Goal: Task Accomplishment & Management: Use online tool/utility

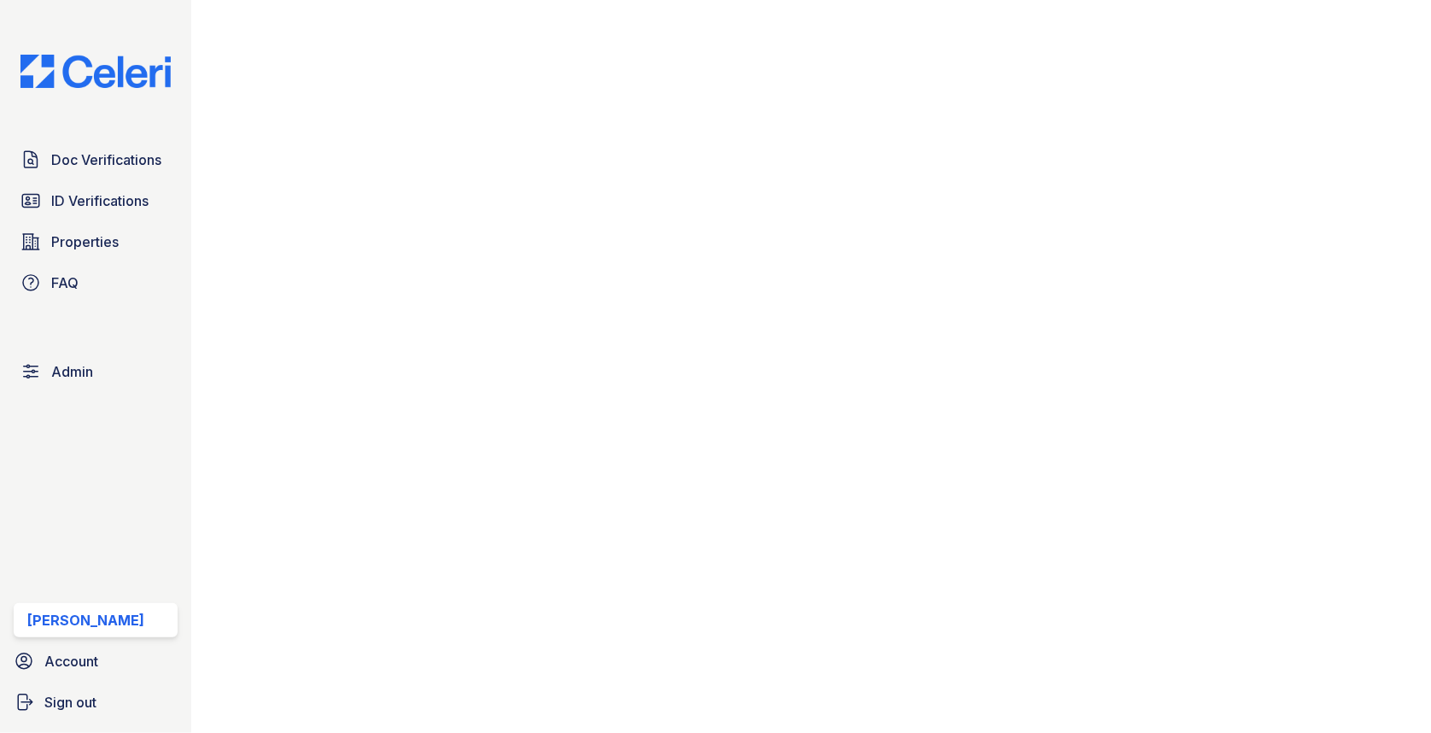
scroll to position [910, 0]
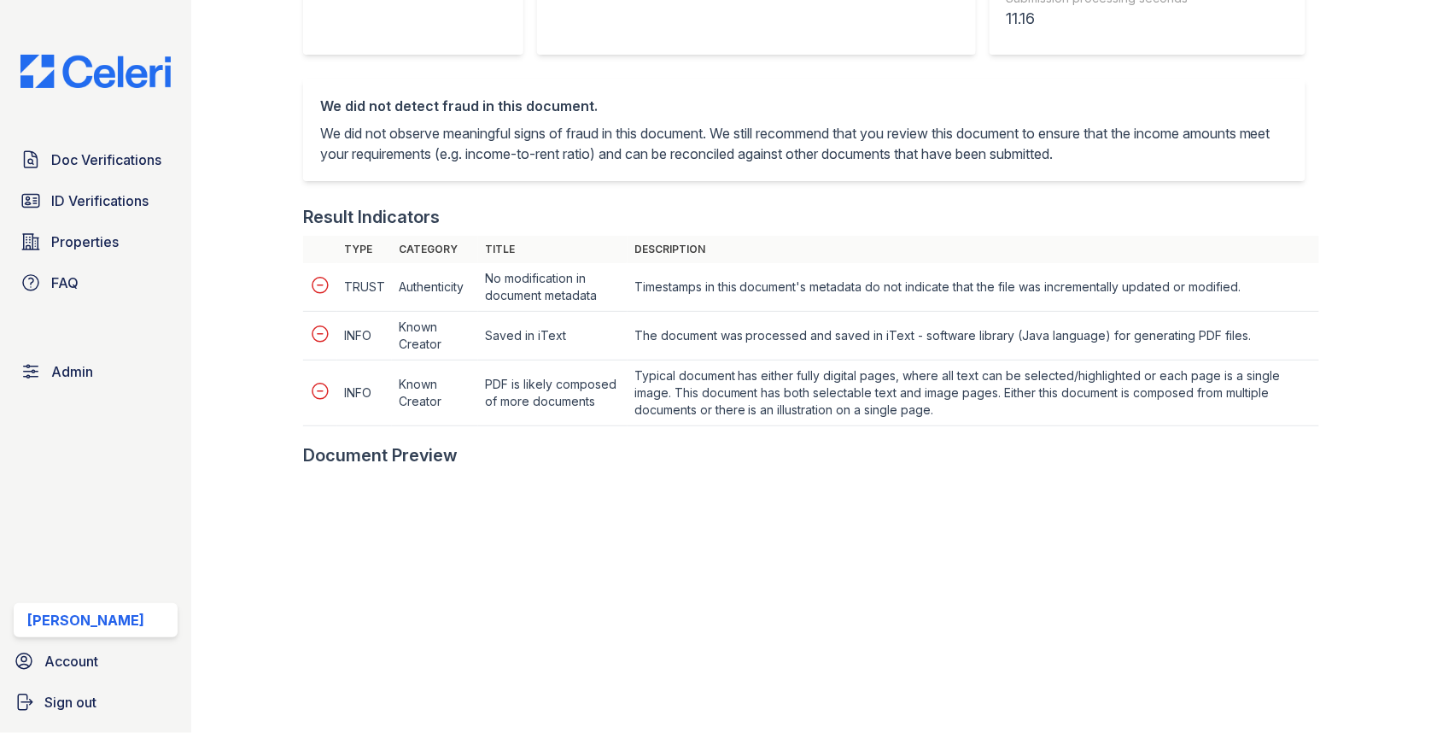
scroll to position [617, 0]
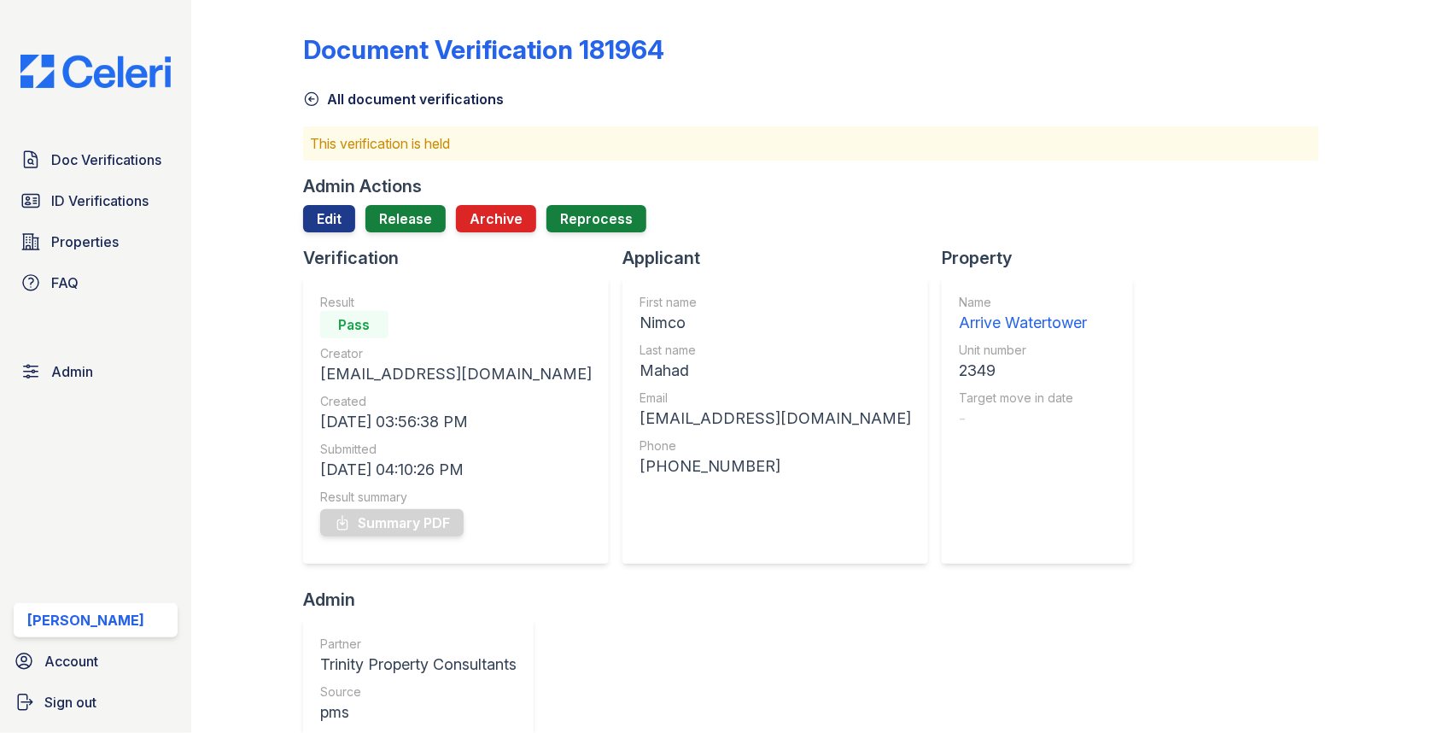
click at [423, 237] on div at bounding box center [811, 239] width 1016 height 14
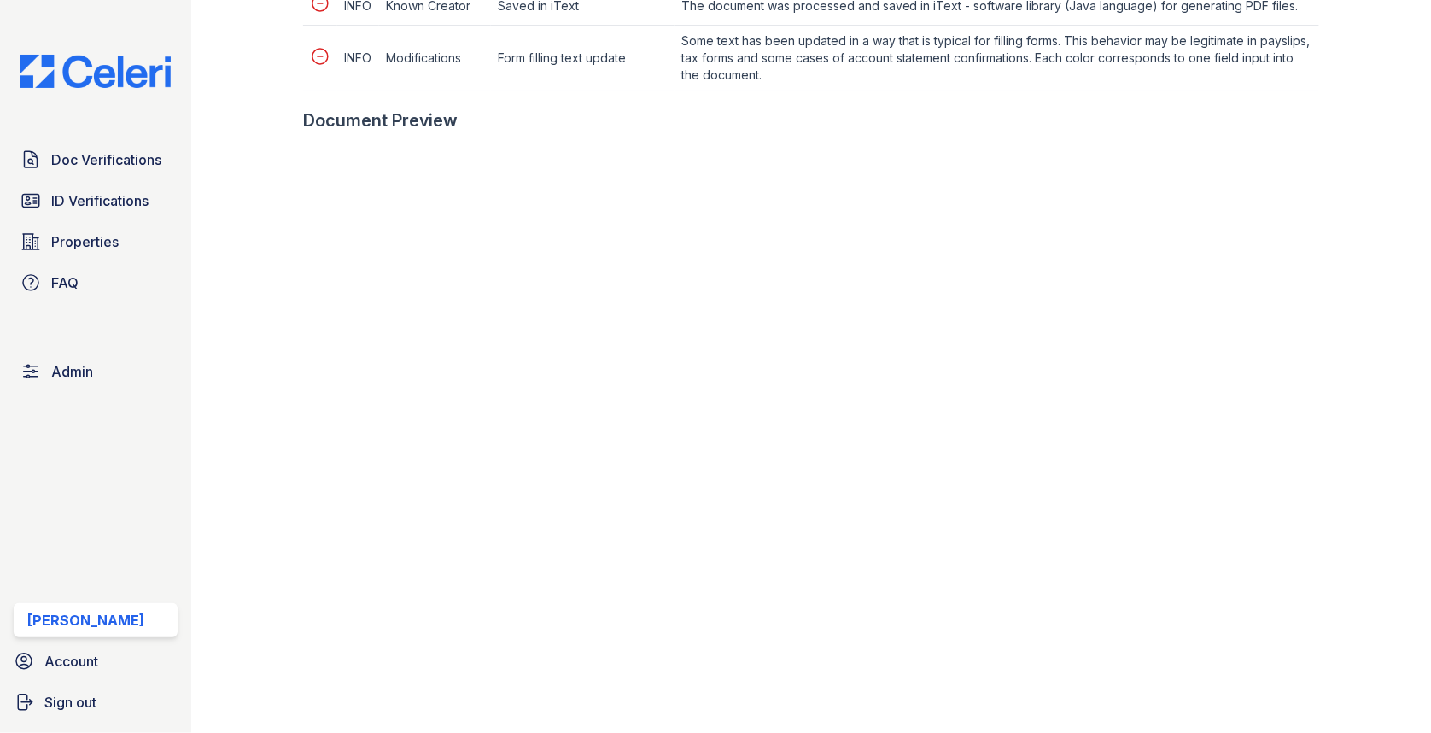
scroll to position [1028, 0]
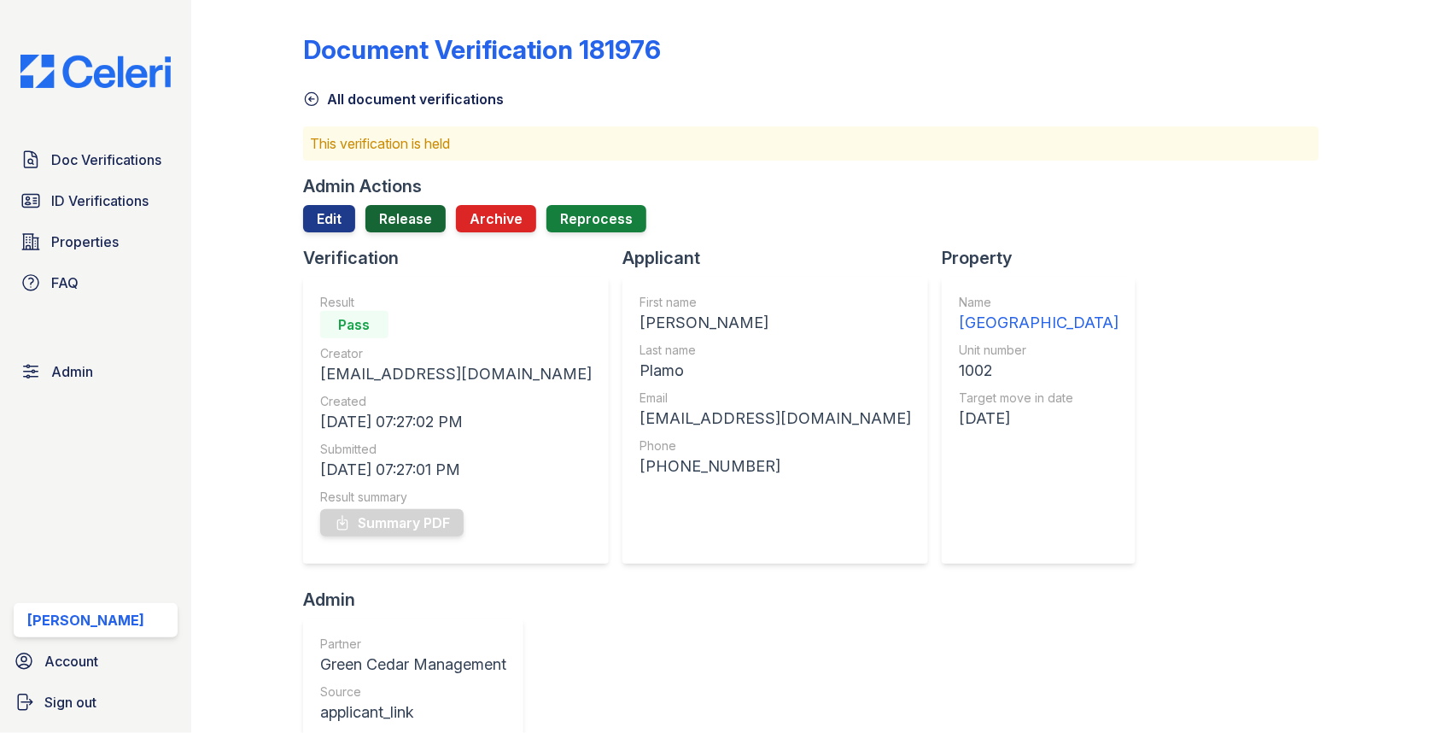
click at [428, 225] on link "Release" at bounding box center [405, 218] width 80 height 27
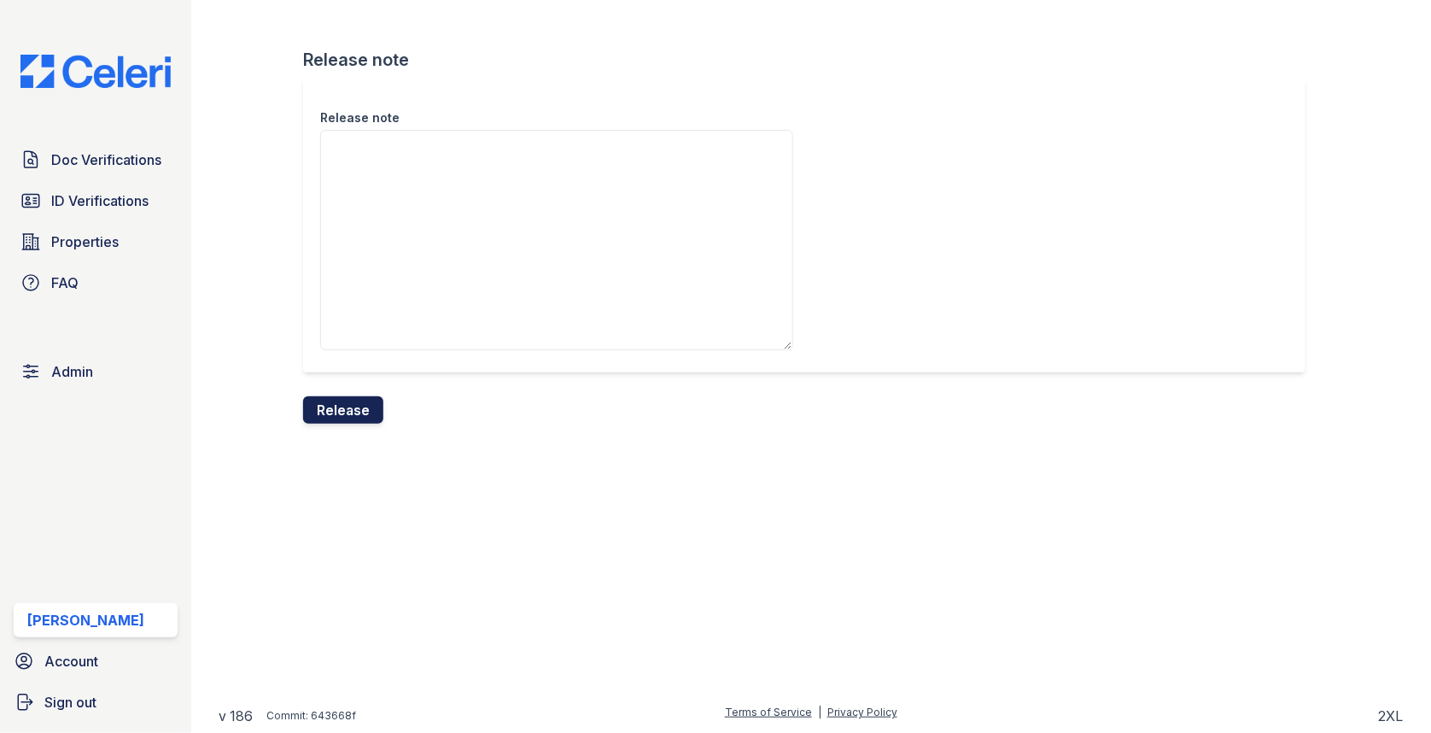
click at [361, 398] on button "Release" at bounding box center [343, 409] width 80 height 27
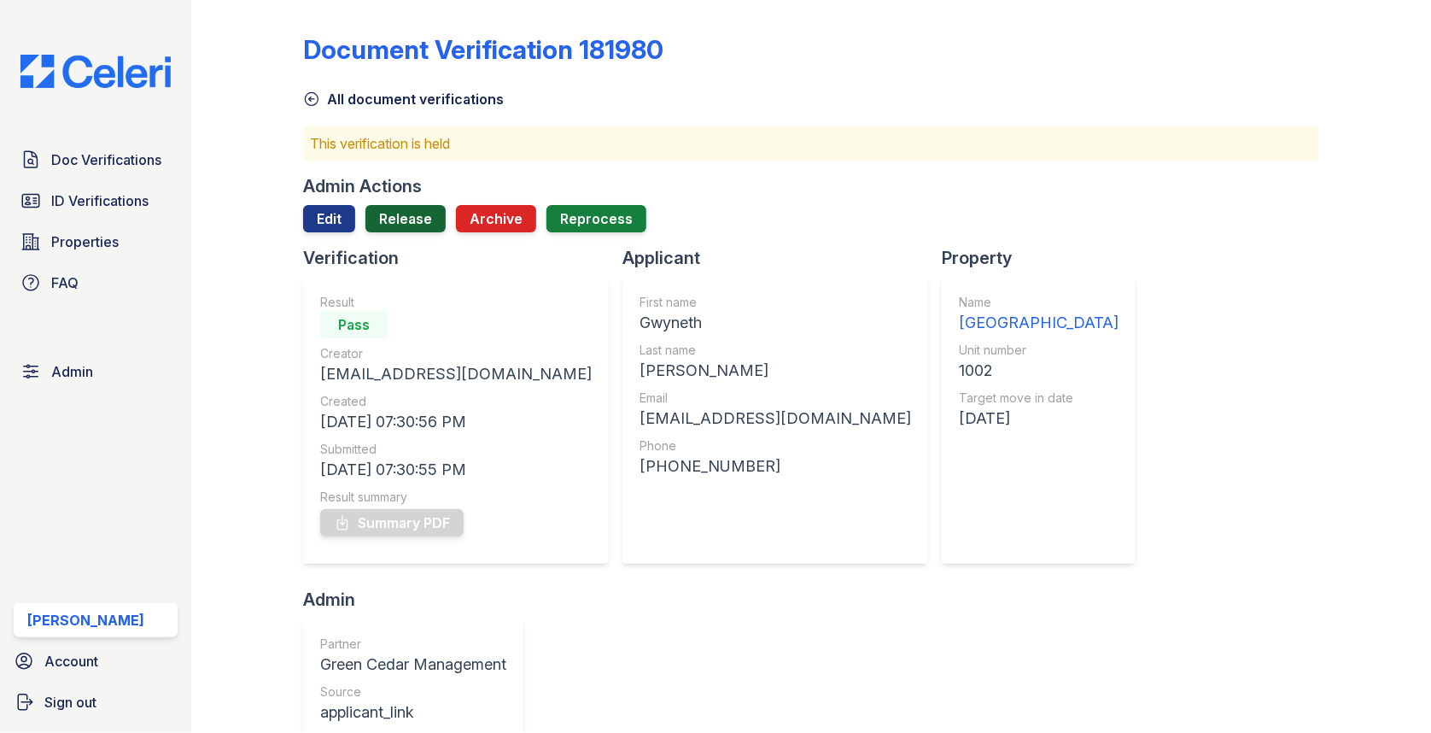
click at [427, 219] on link "Release" at bounding box center [405, 218] width 80 height 27
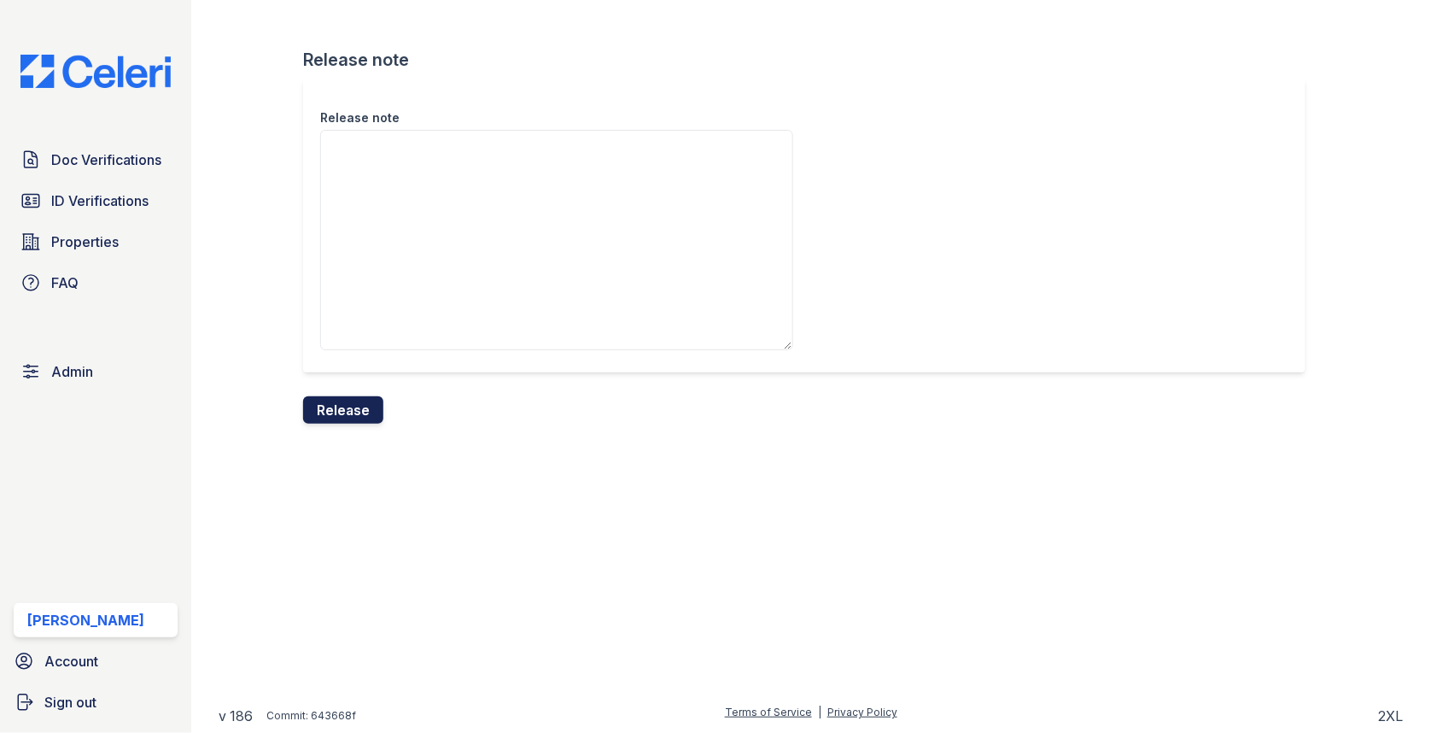
click at [356, 400] on button "Release" at bounding box center [343, 409] width 80 height 27
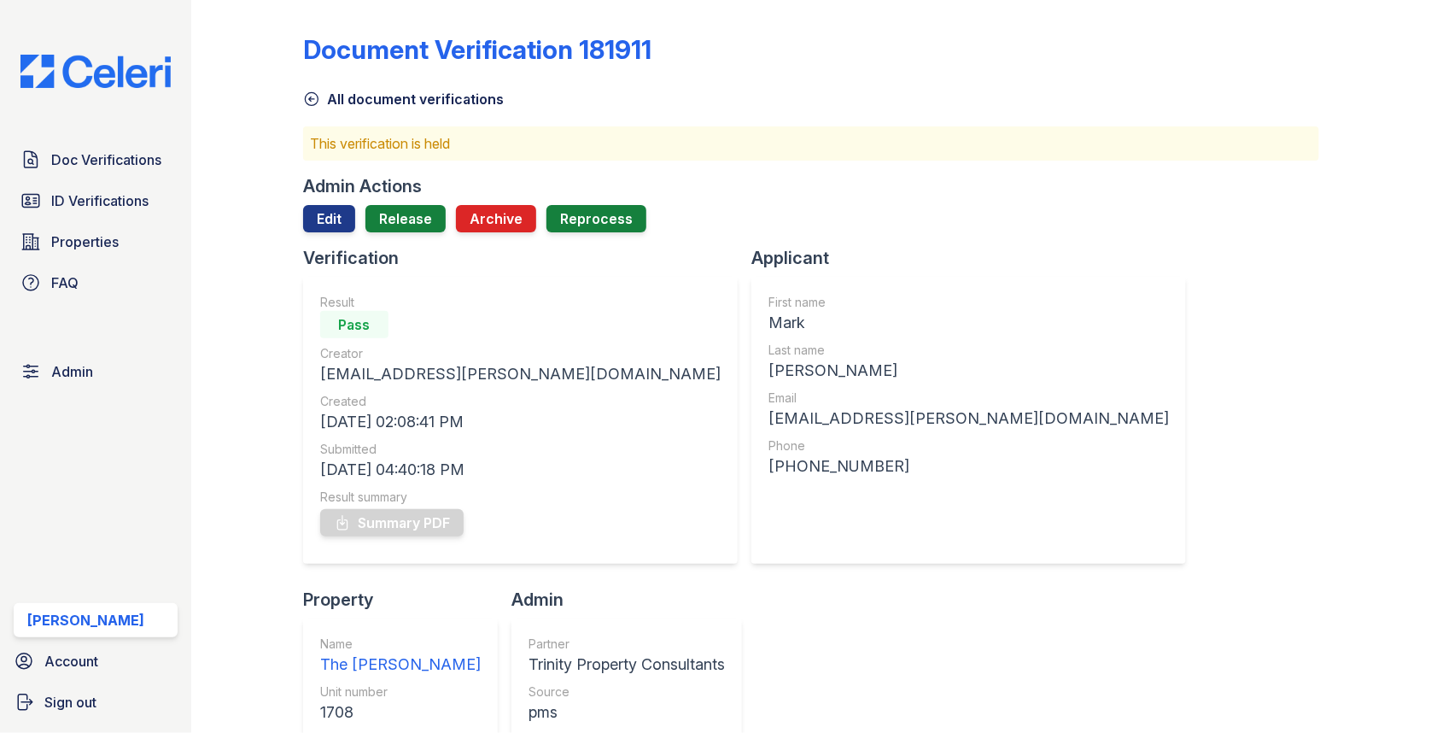
click at [417, 201] on div "Admin Actions Edit Release Archive Reprocess" at bounding box center [811, 210] width 1016 height 72
click at [407, 219] on link "Release" at bounding box center [405, 218] width 80 height 27
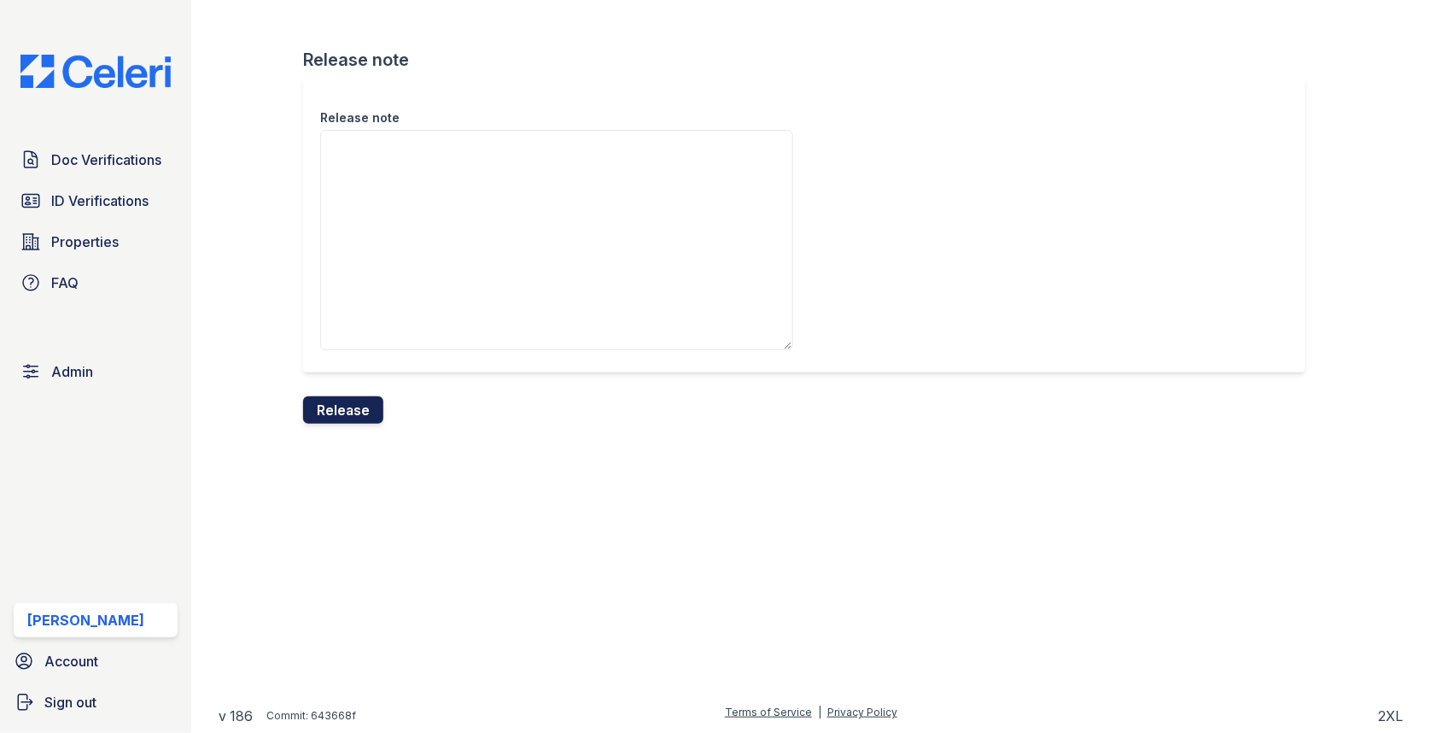
click at [340, 412] on button "Release" at bounding box center [343, 409] width 80 height 27
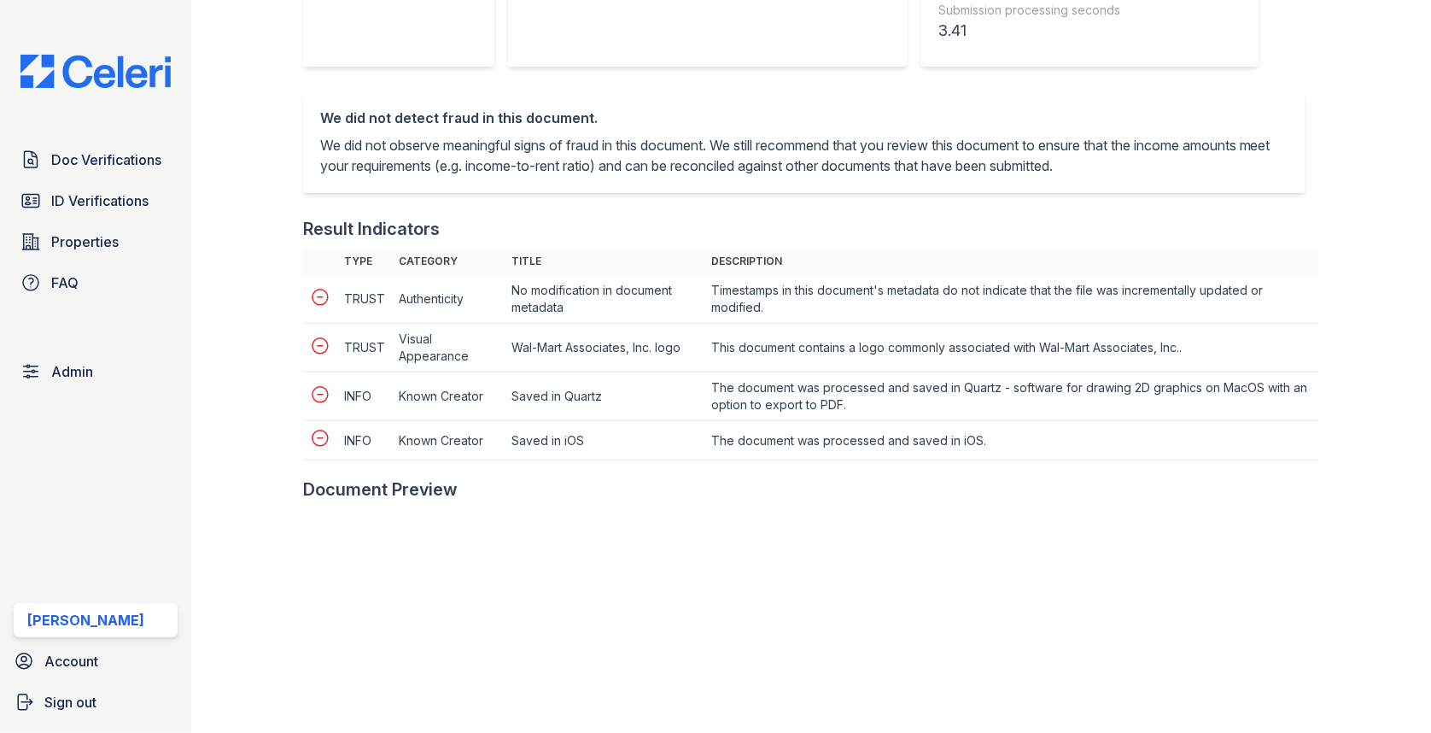
scroll to position [680, 0]
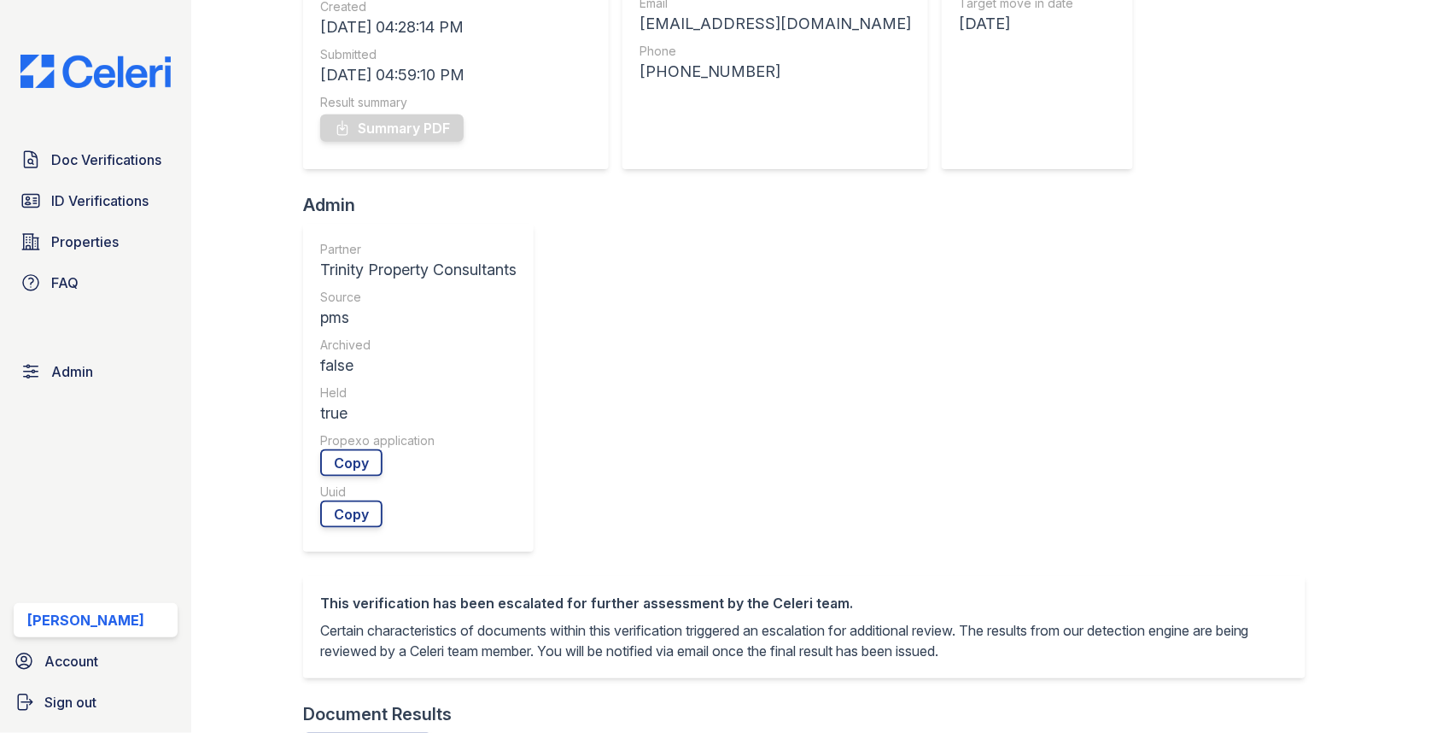
scroll to position [676, 0]
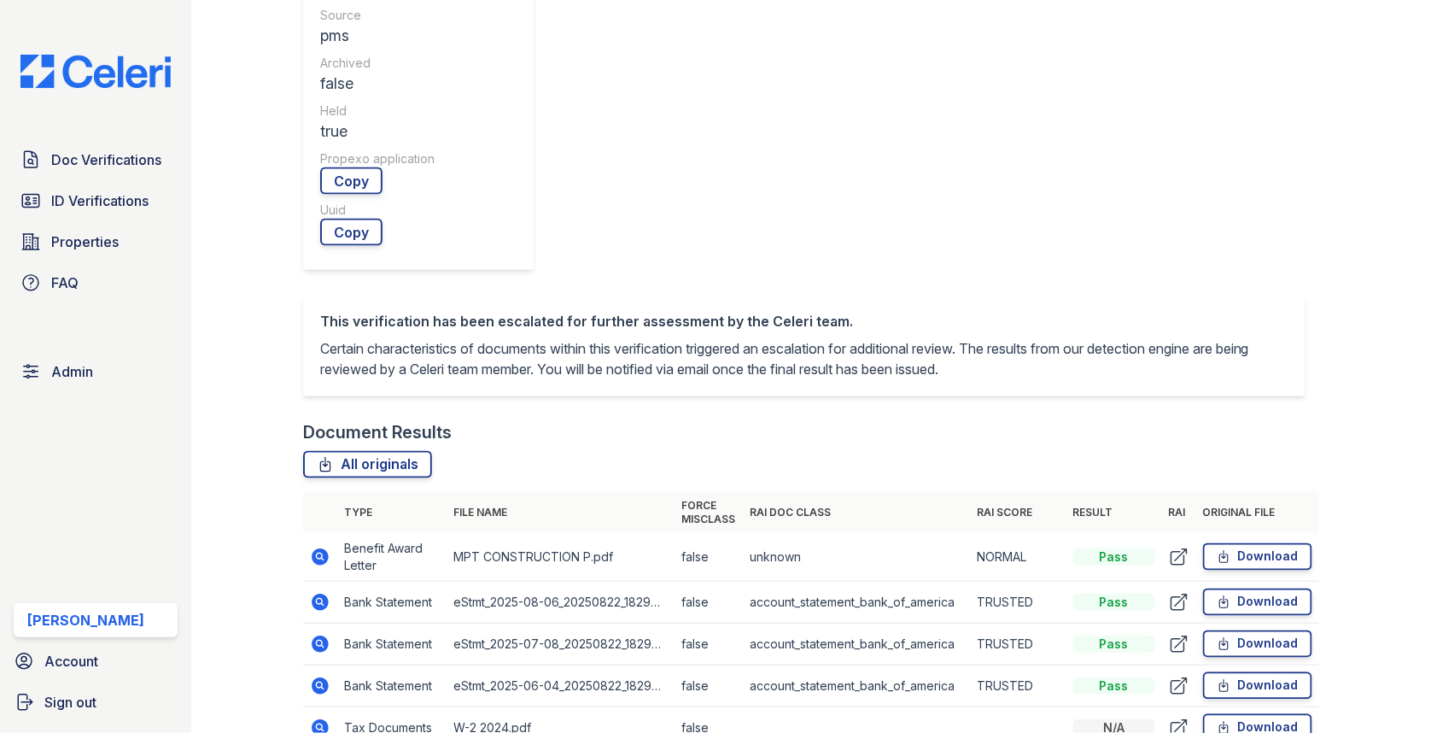
click at [318, 553] on icon at bounding box center [319, 555] width 4 height 4
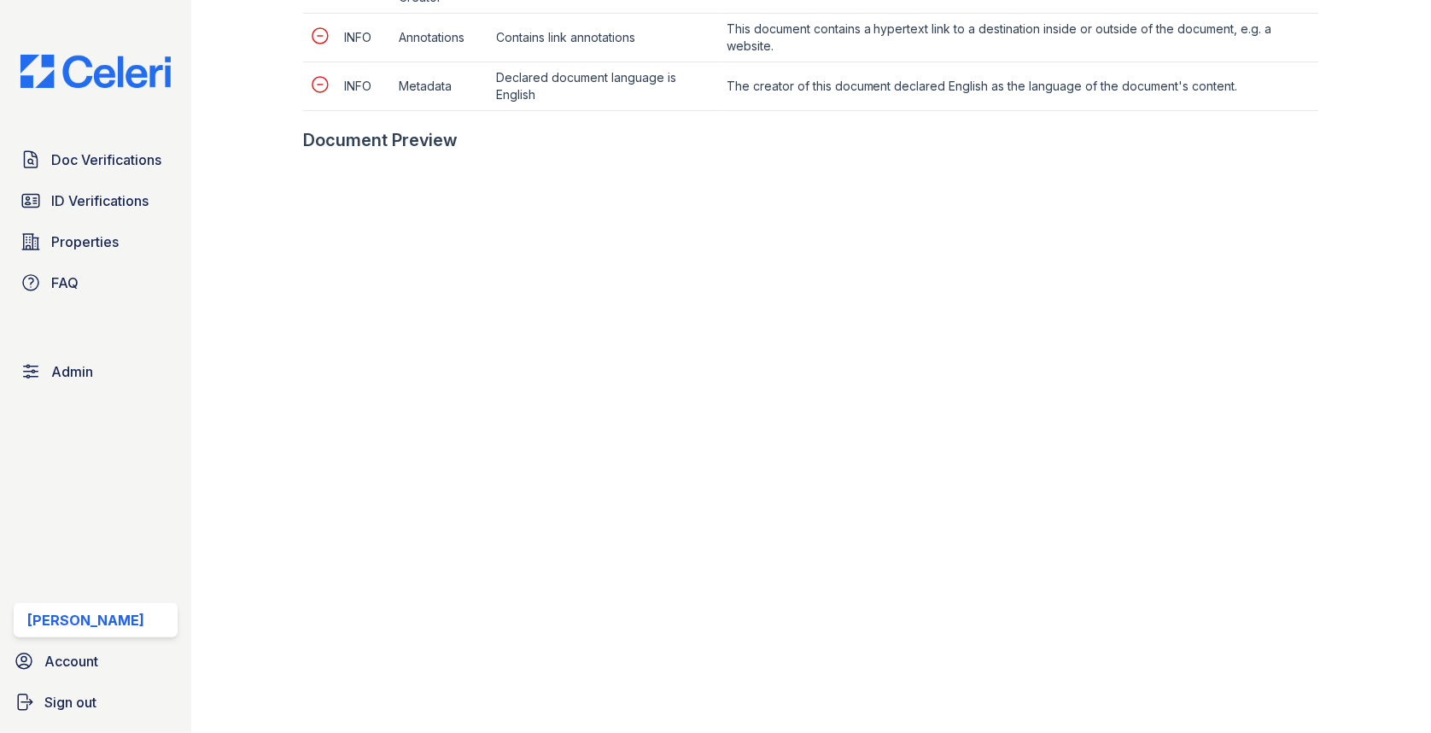
scroll to position [844, 0]
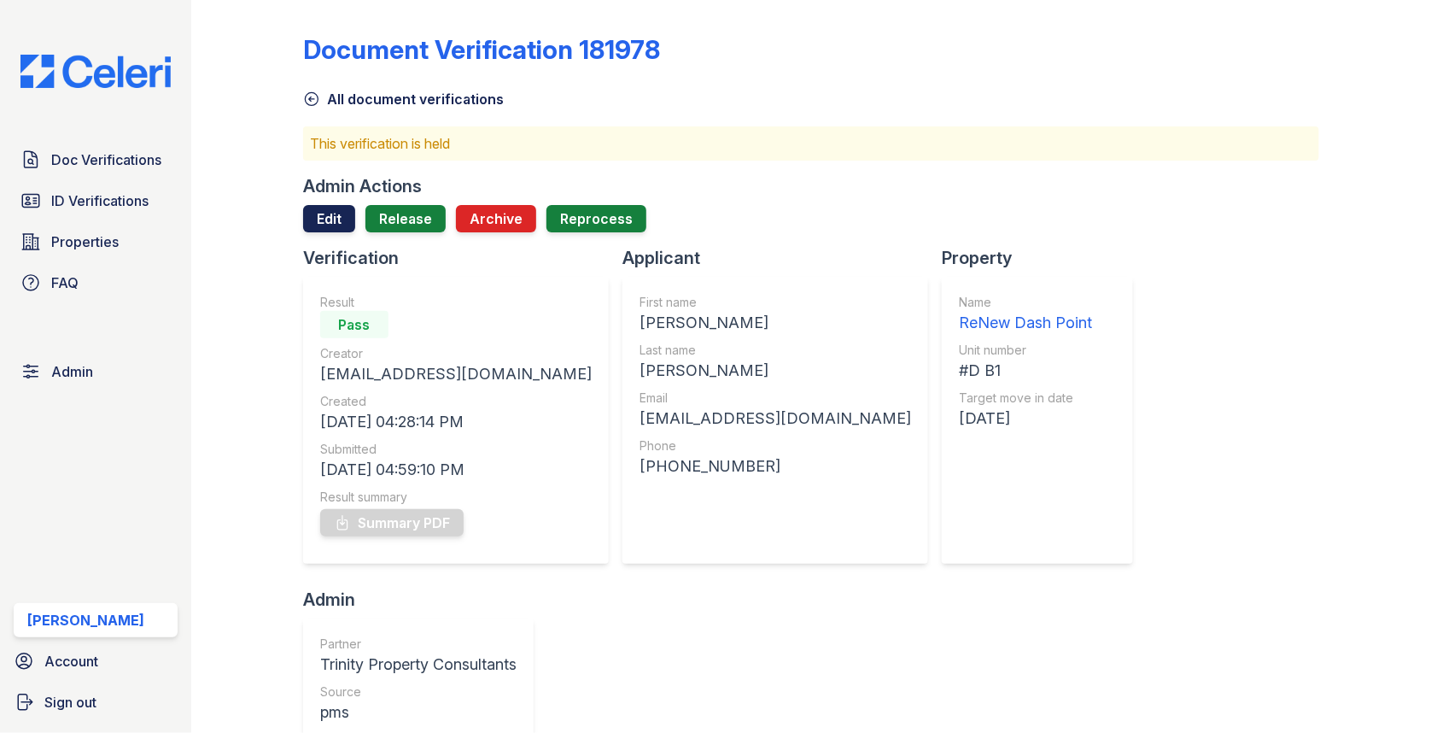
click at [304, 221] on link "Edit" at bounding box center [329, 218] width 52 height 27
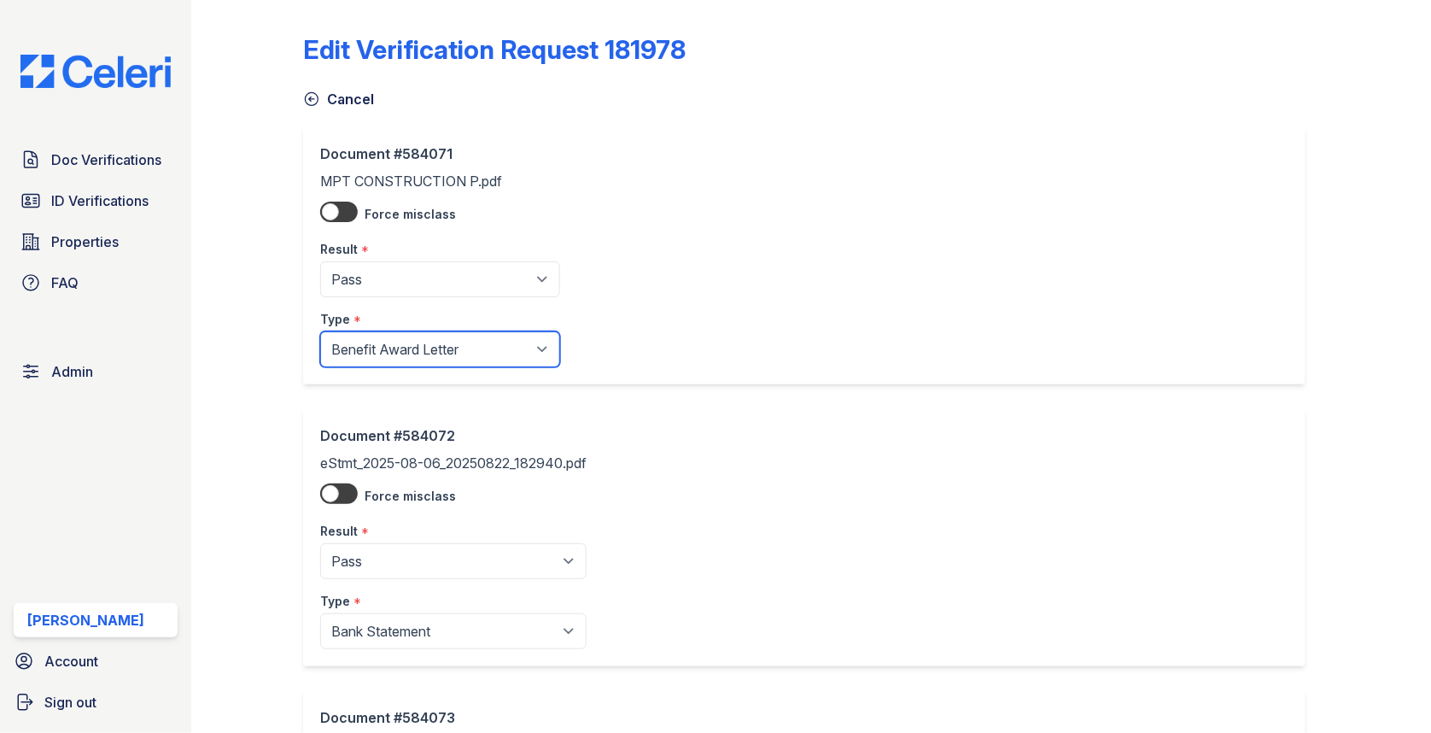
click at [394, 348] on select "Paystub Bank Statement Offer Letter Tax Documents Benefit Award Letter Investme…" at bounding box center [440, 349] width 240 height 36
select select "other"
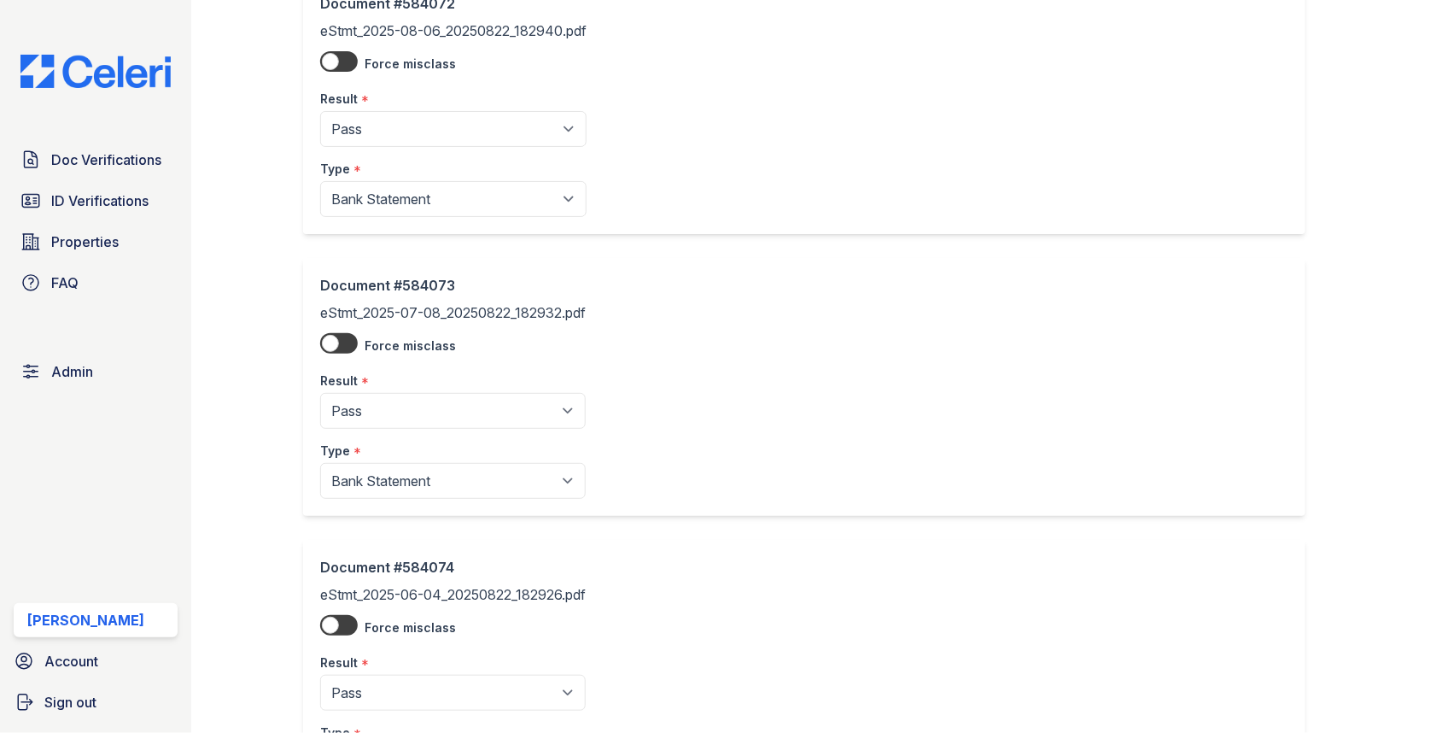
scroll to position [881, 0]
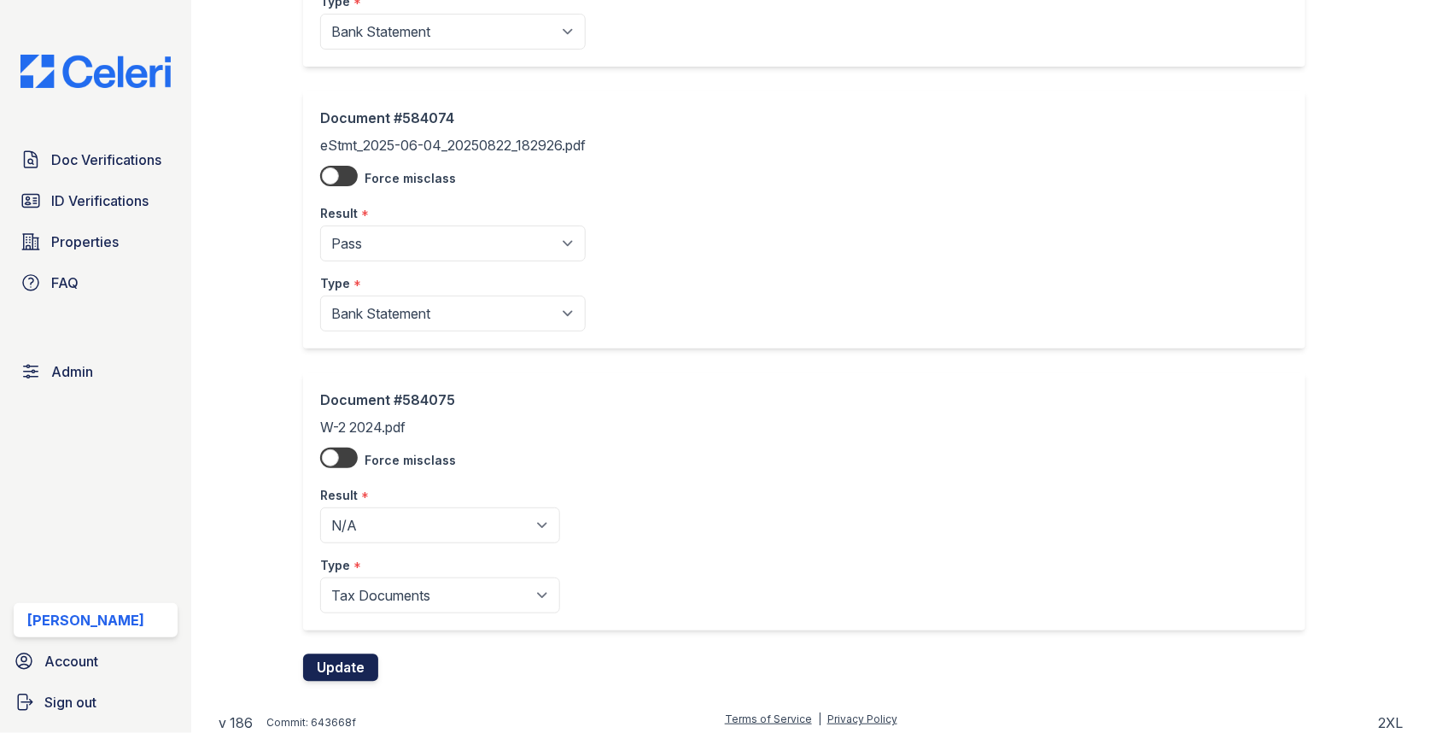
click at [348, 664] on button "Update" at bounding box center [340, 667] width 75 height 27
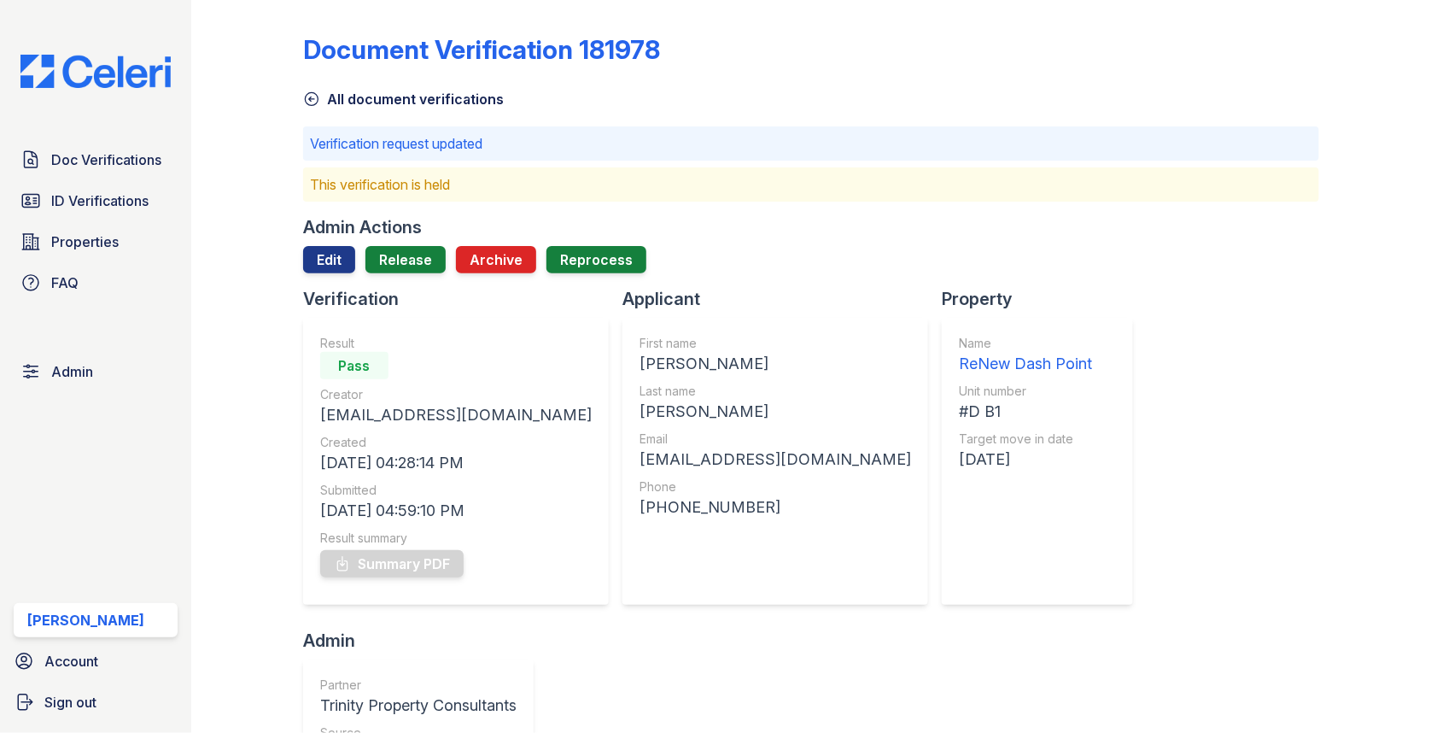
click at [399, 277] on div at bounding box center [811, 280] width 1016 height 14
click at [399, 266] on link "Release" at bounding box center [405, 259] width 80 height 27
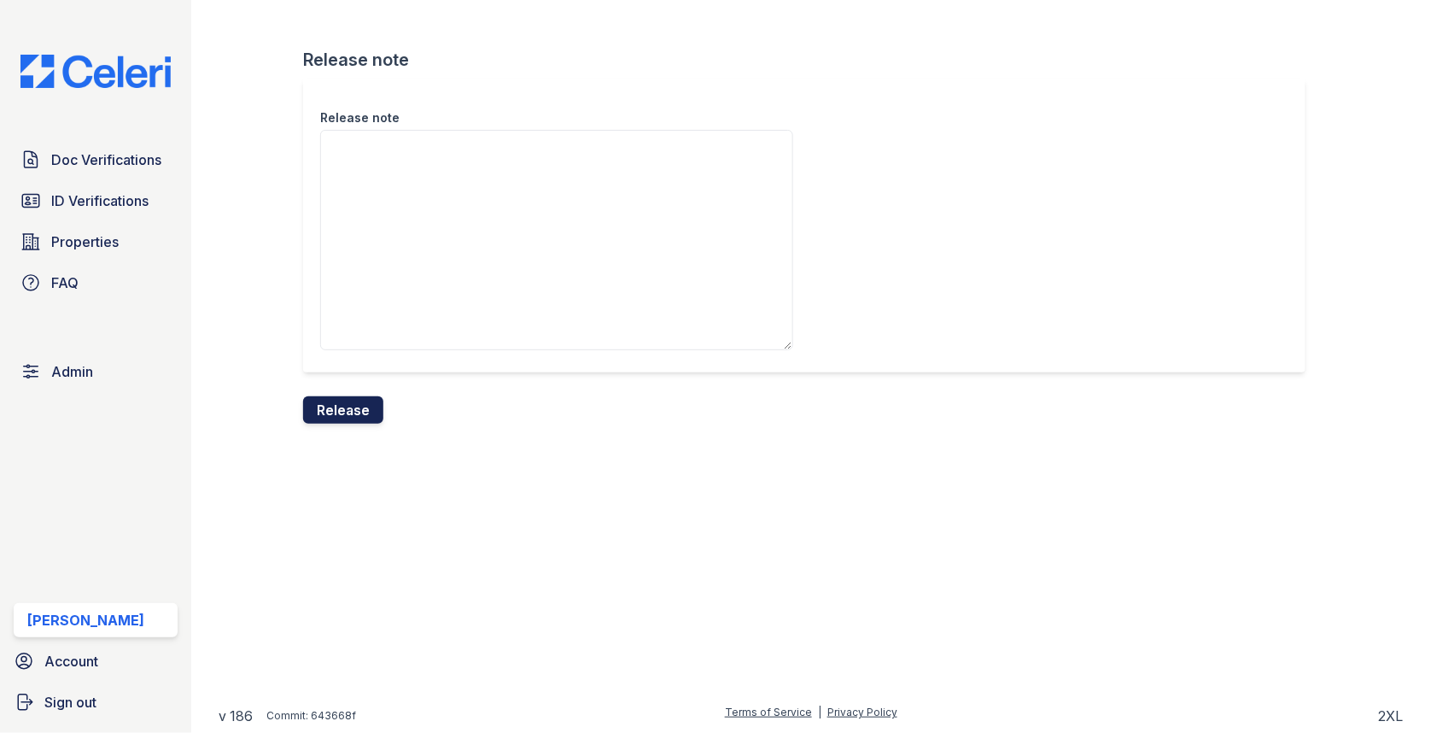
click at [349, 407] on button "Release" at bounding box center [343, 409] width 80 height 27
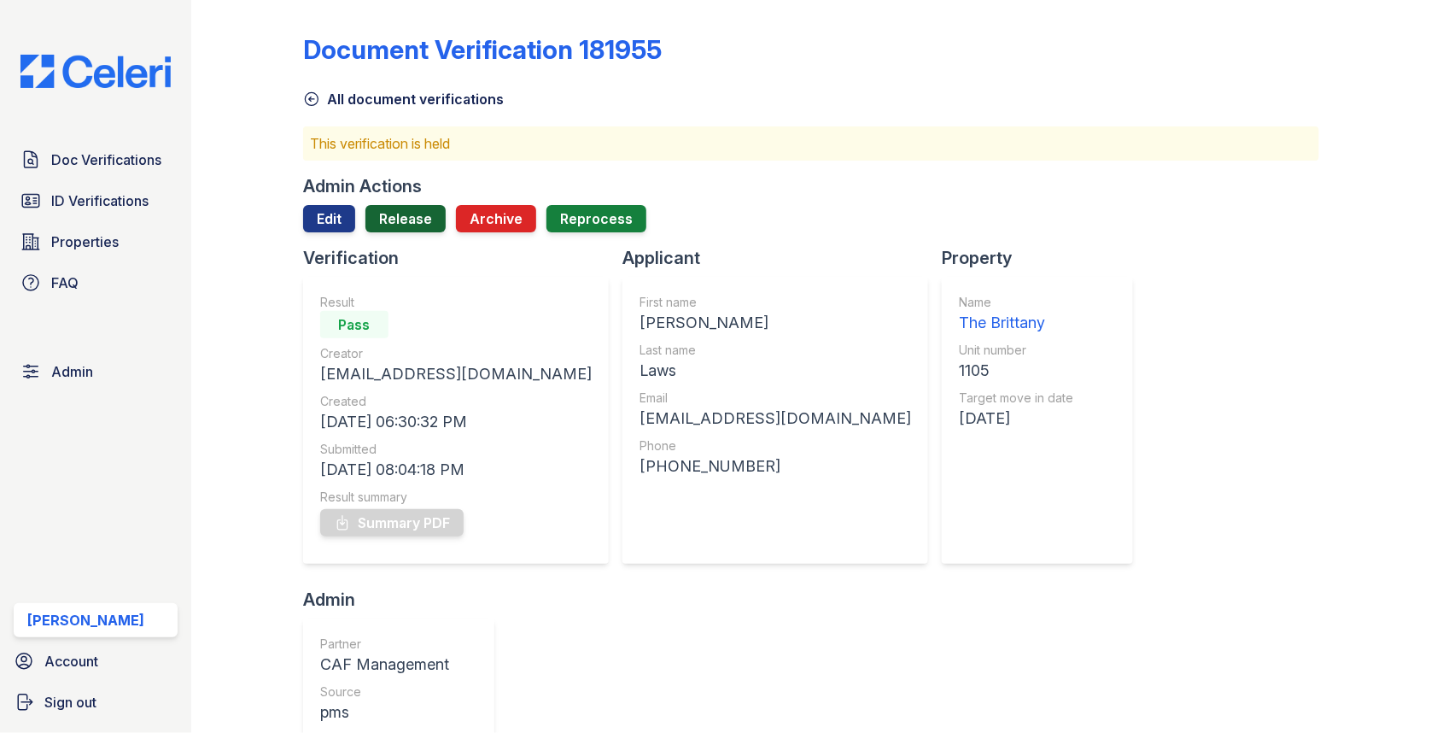
click at [412, 230] on link "Release" at bounding box center [405, 218] width 80 height 27
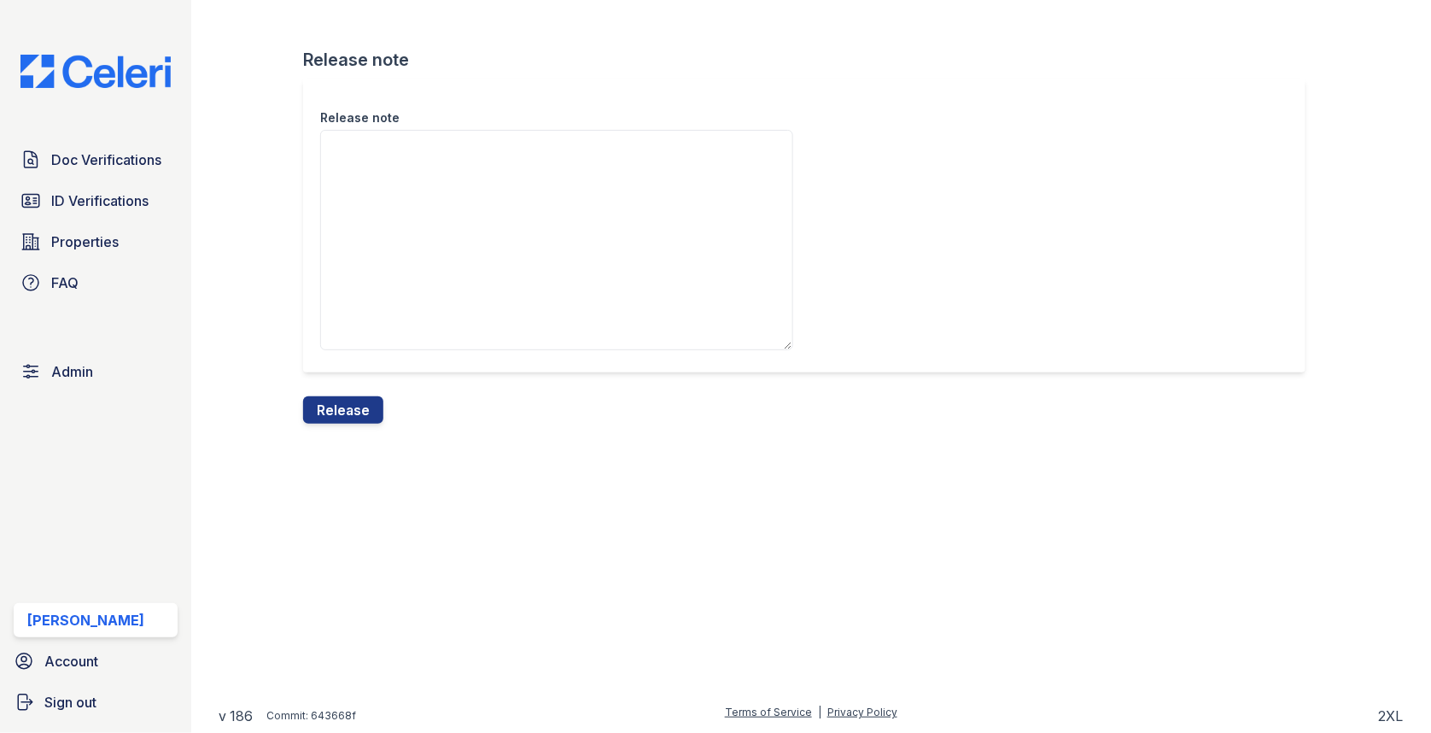
click at [351, 389] on div "Release note" at bounding box center [811, 238] width 1016 height 318
click at [349, 412] on button "Release" at bounding box center [343, 409] width 80 height 27
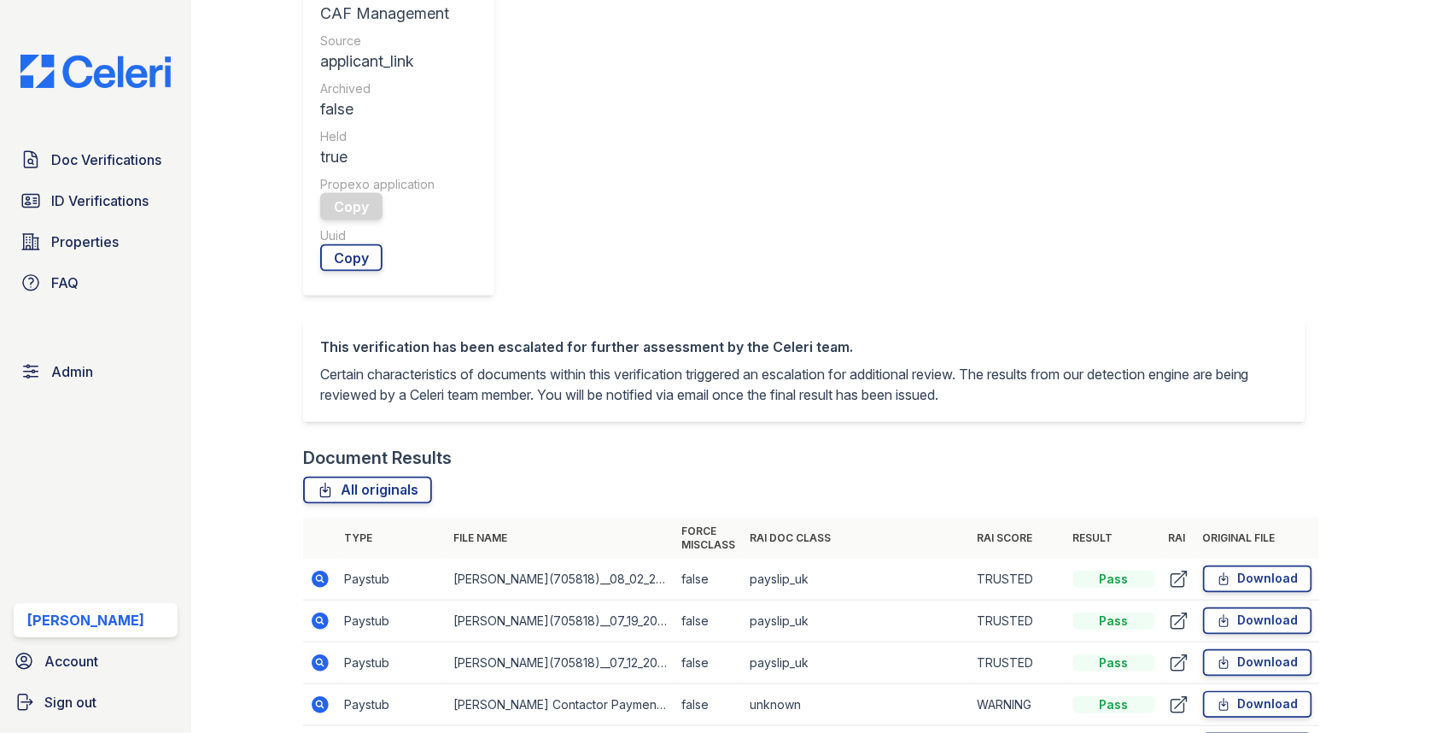
scroll to position [702, 0]
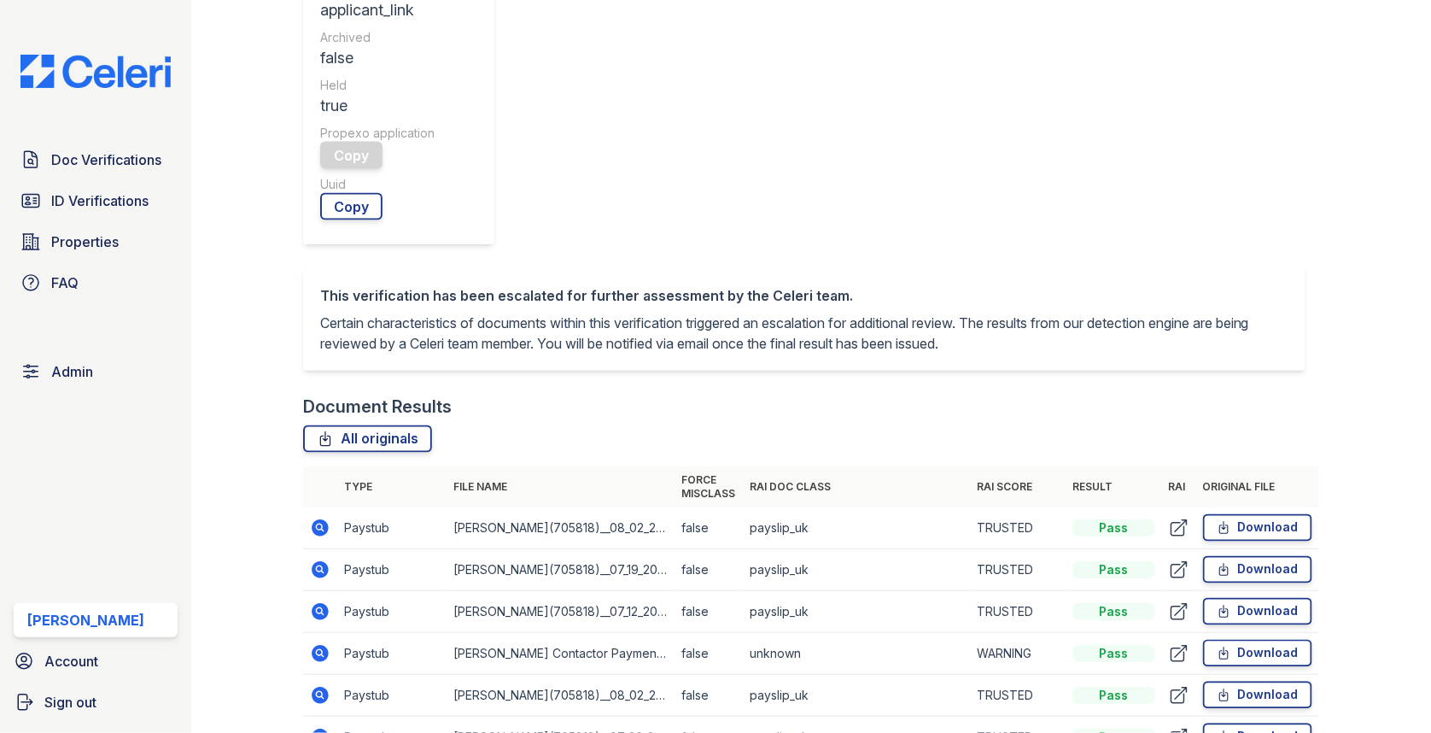
click at [324, 645] on icon at bounding box center [320, 653] width 17 height 17
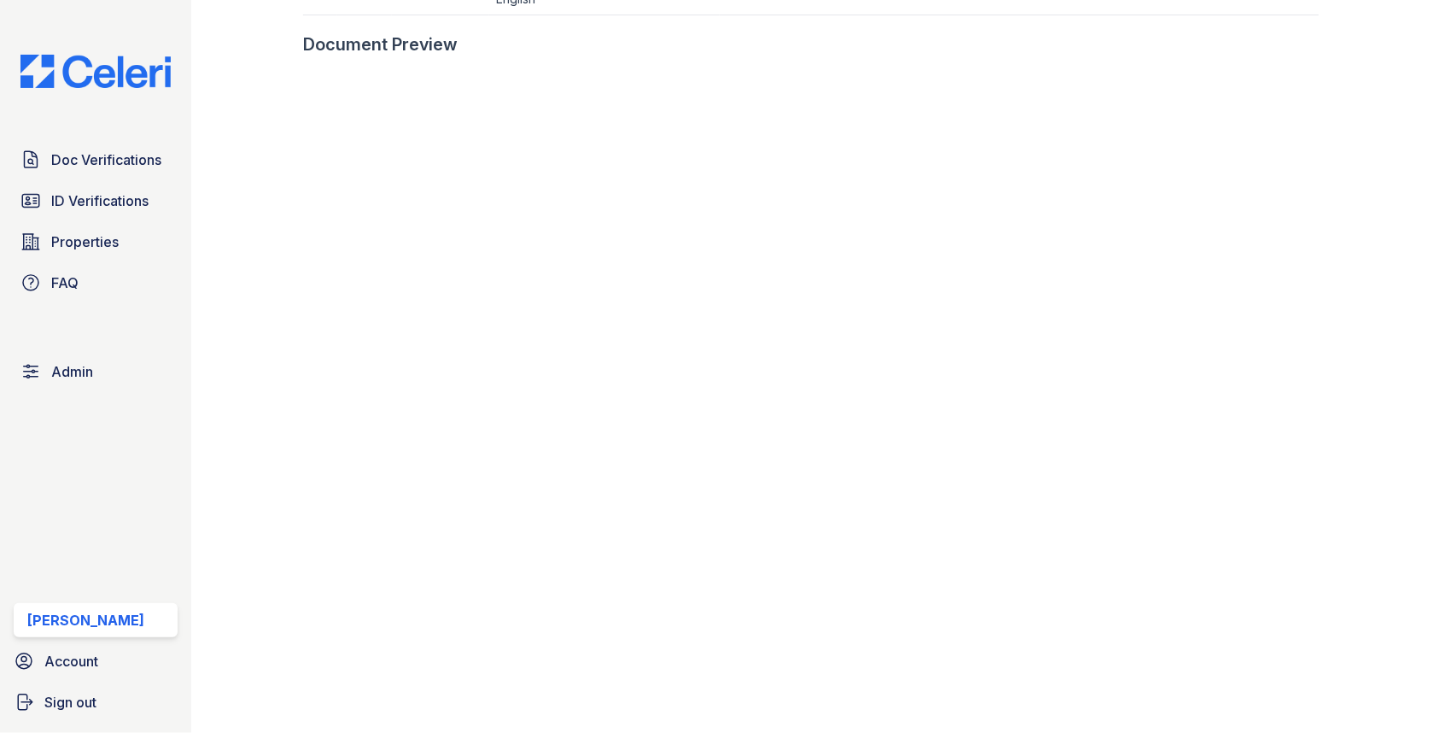
scroll to position [1067, 0]
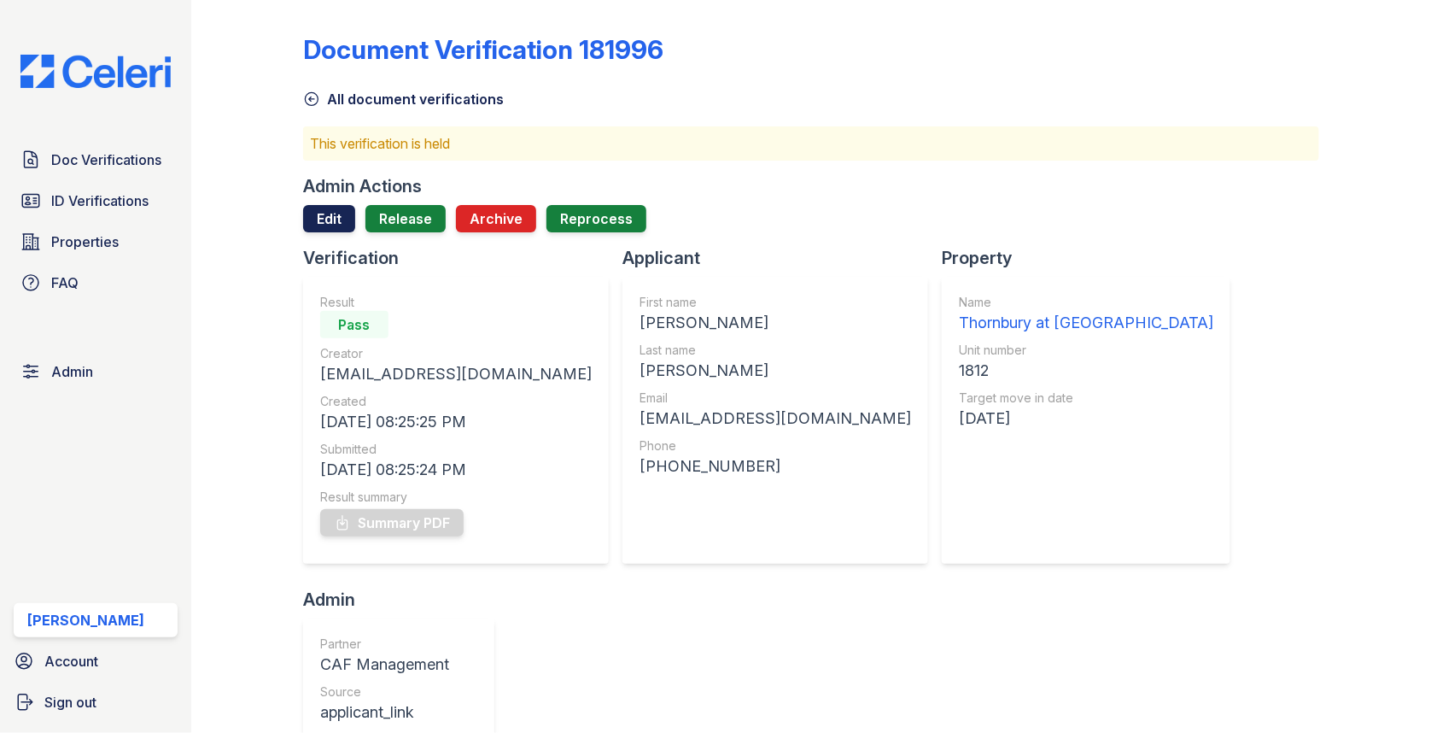
click at [346, 220] on link "Edit" at bounding box center [329, 218] width 52 height 27
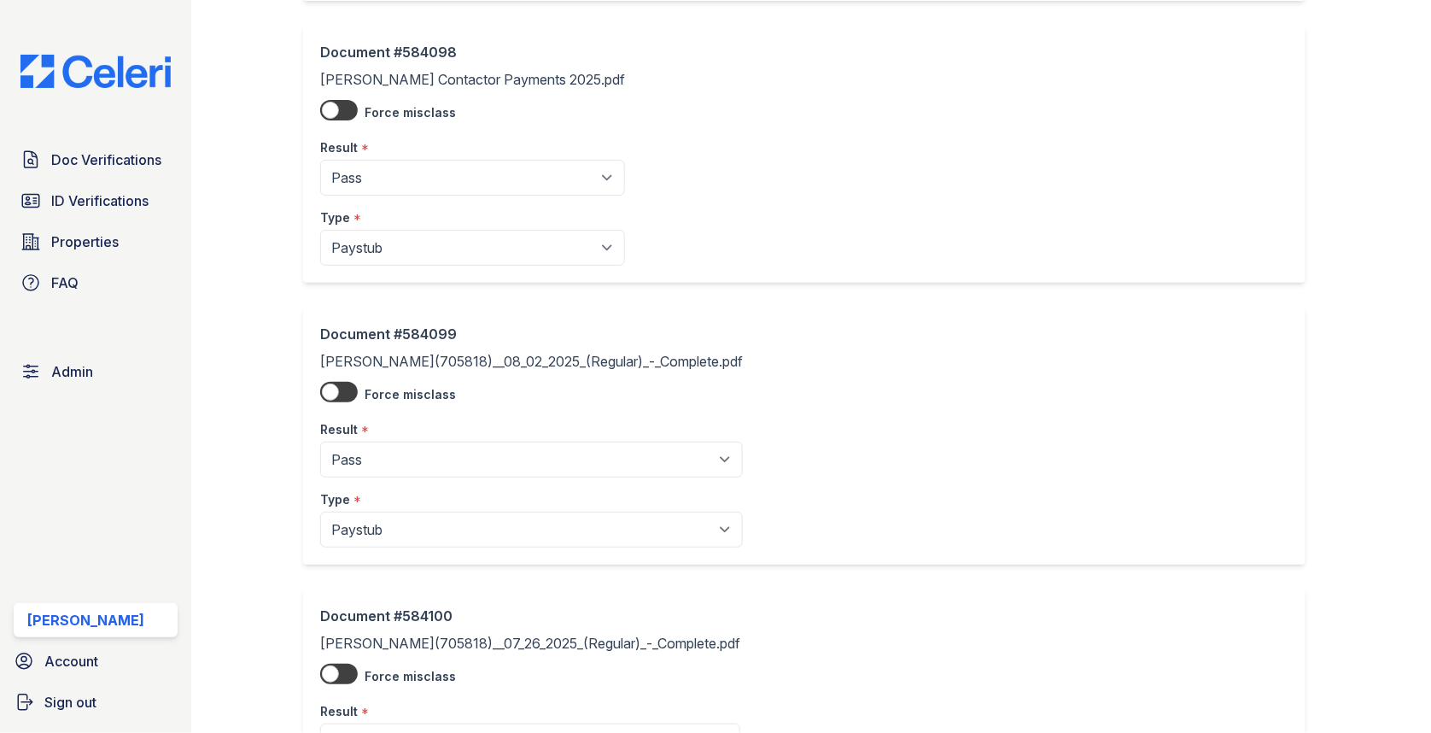
scroll to position [928, 0]
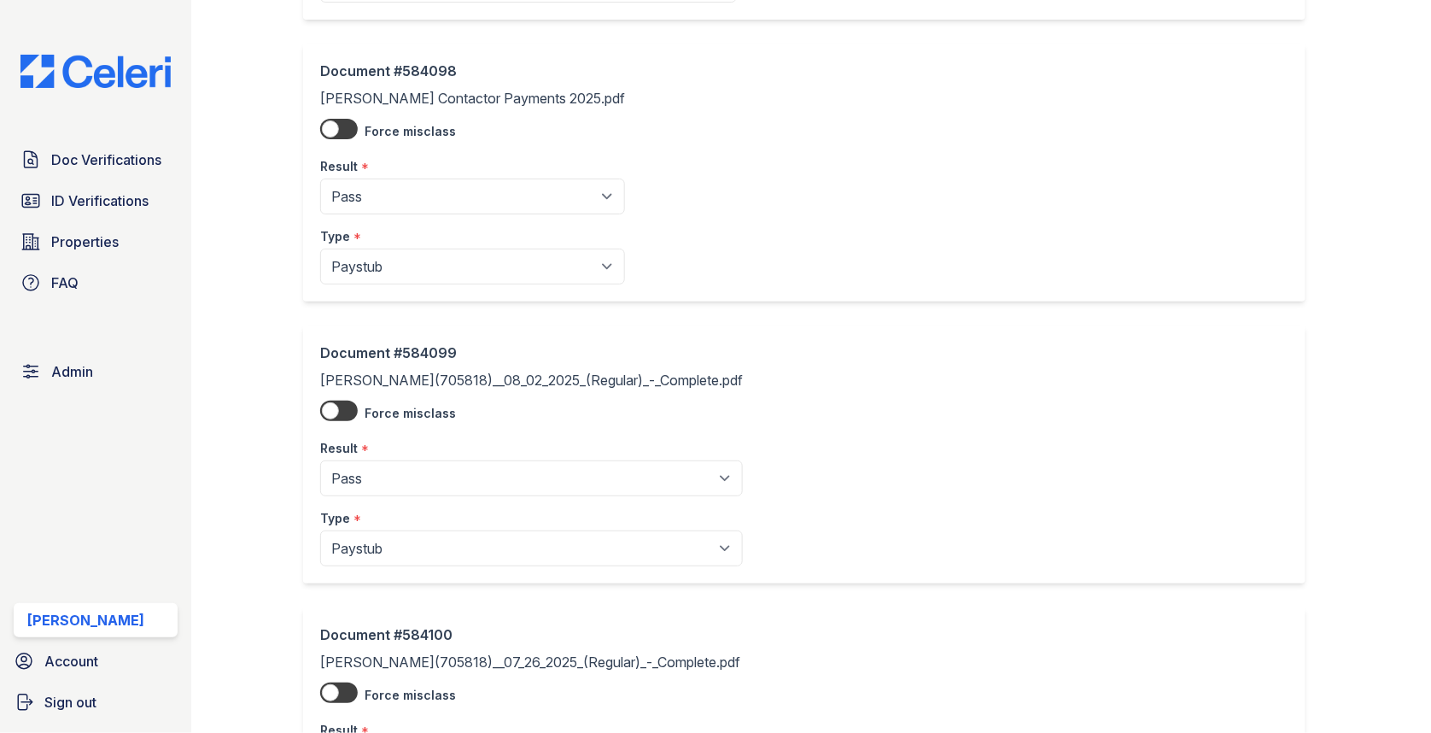
click at [413, 182] on select "Pending Sent Started Processing Pass Fail Caution Error N/A" at bounding box center [472, 196] width 305 height 36
select select "caution"
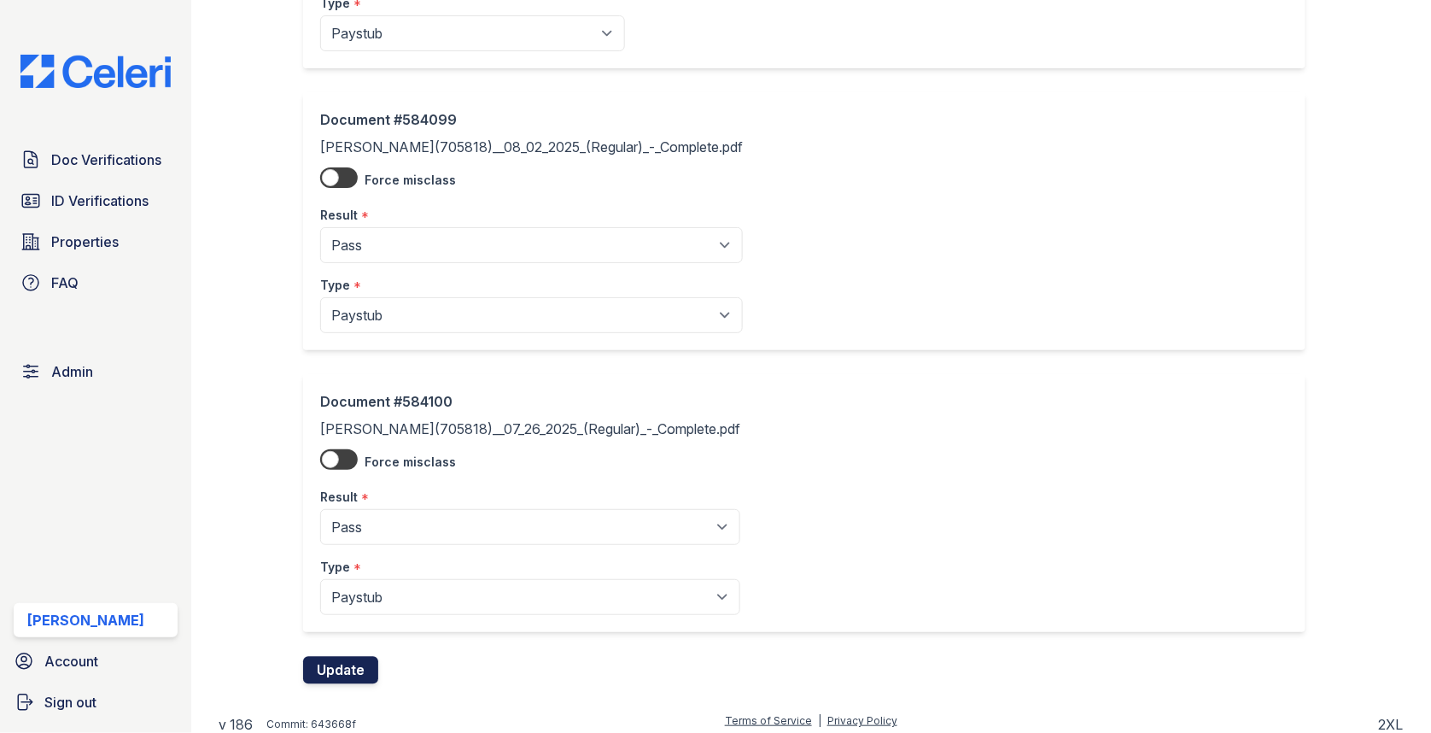
click at [336, 656] on button "Update" at bounding box center [340, 669] width 75 height 27
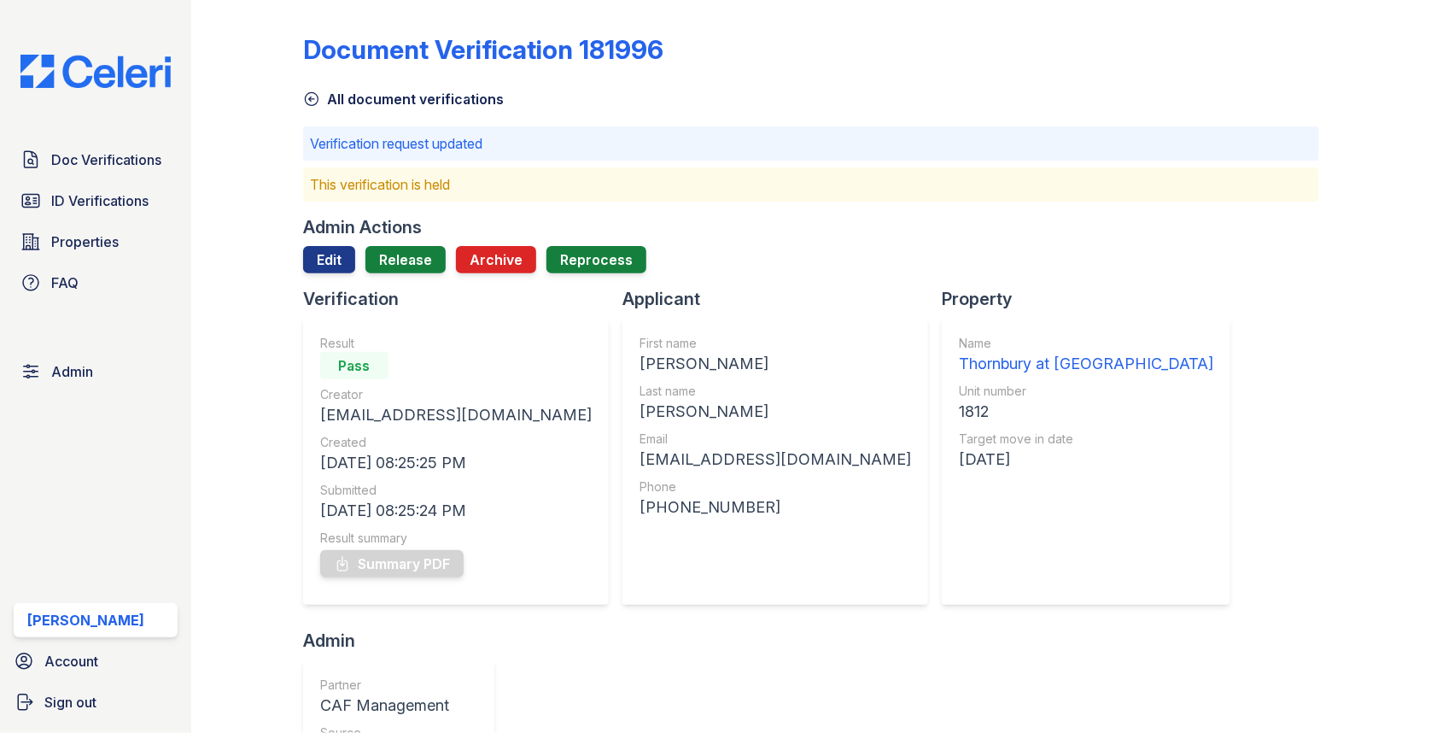
click at [410, 259] on link "Release" at bounding box center [405, 259] width 80 height 27
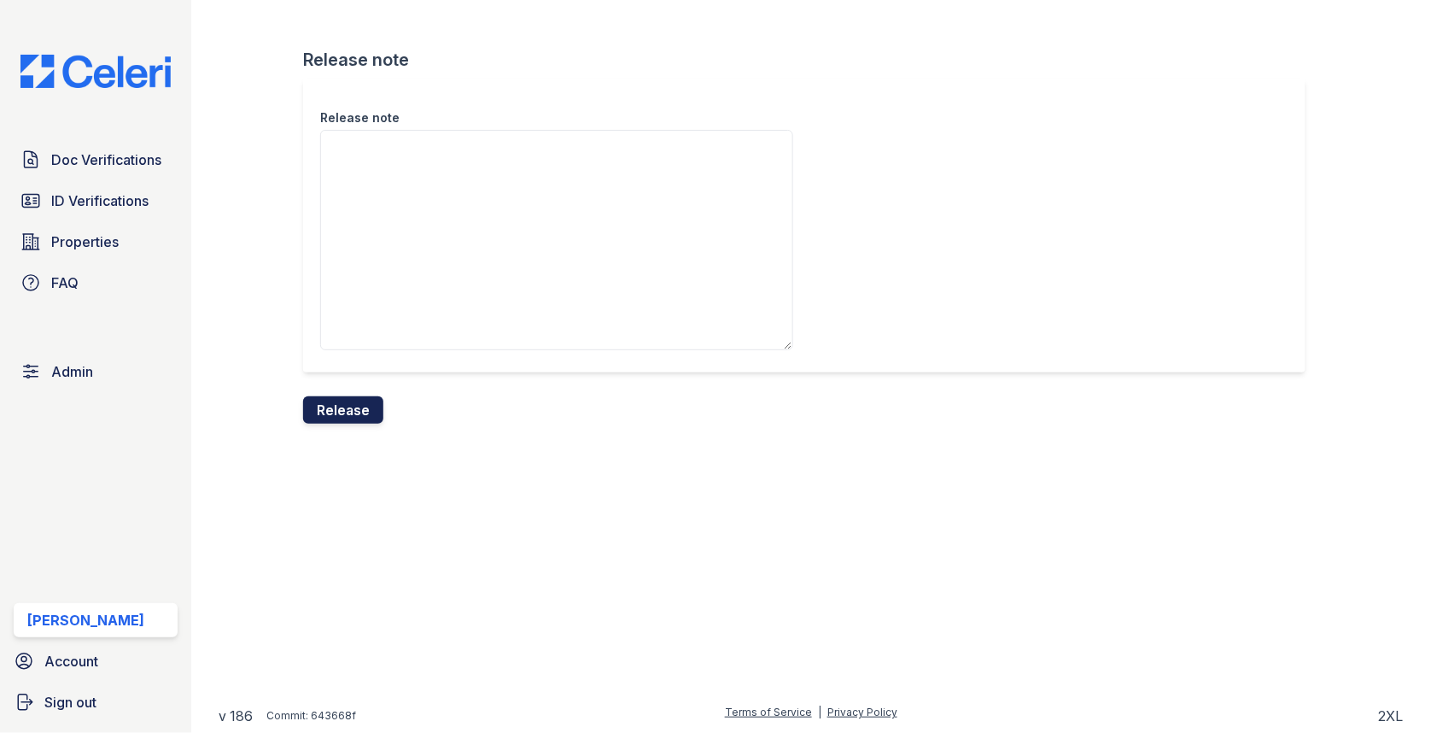
click at [359, 412] on button "Release" at bounding box center [343, 409] width 80 height 27
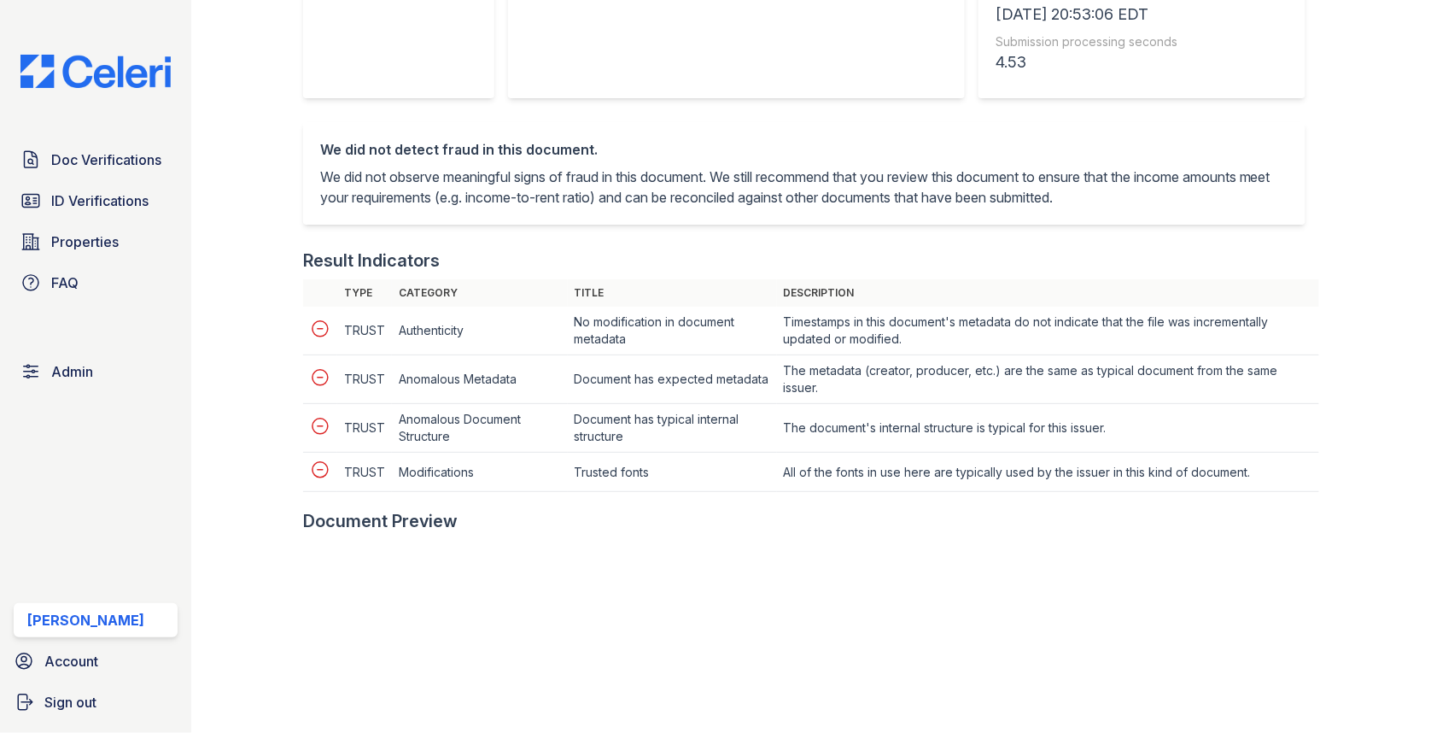
scroll to position [535, 0]
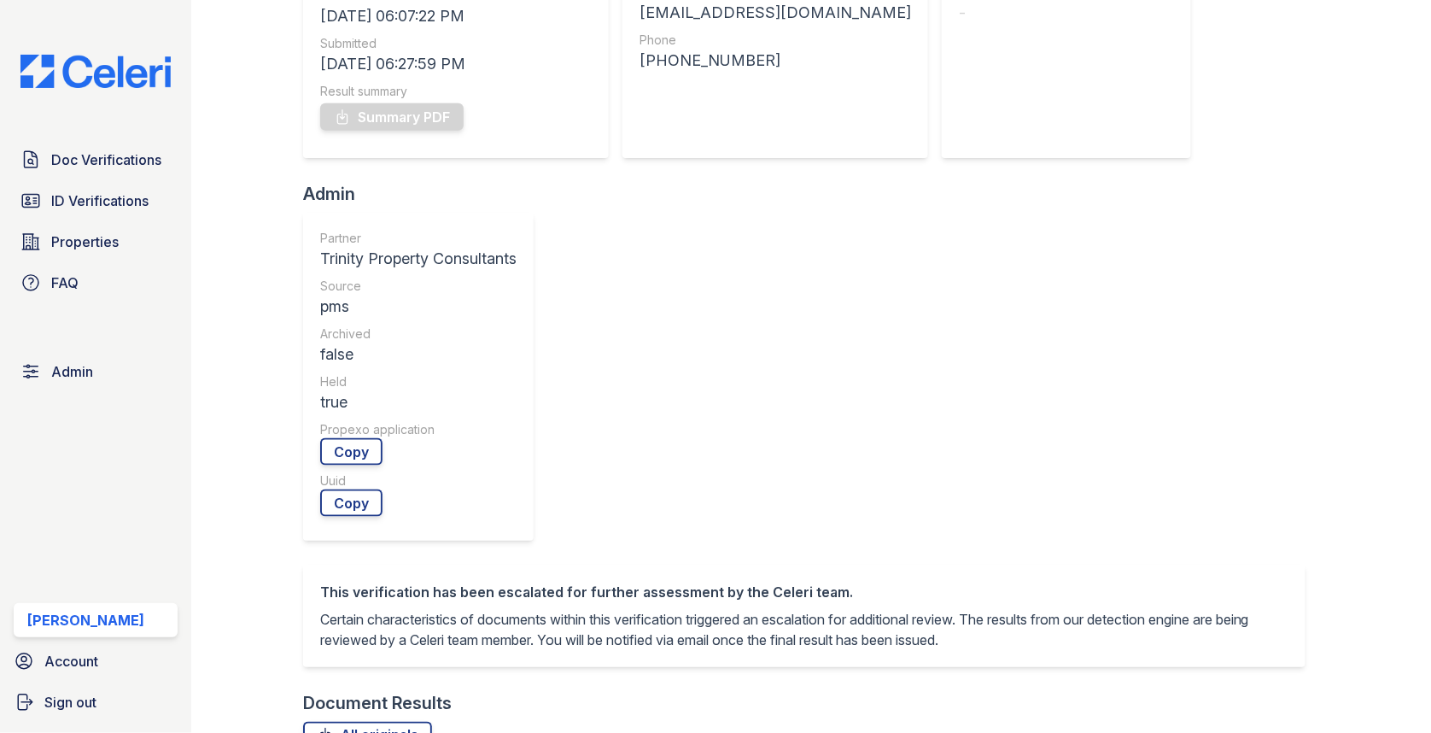
scroll to position [738, 0]
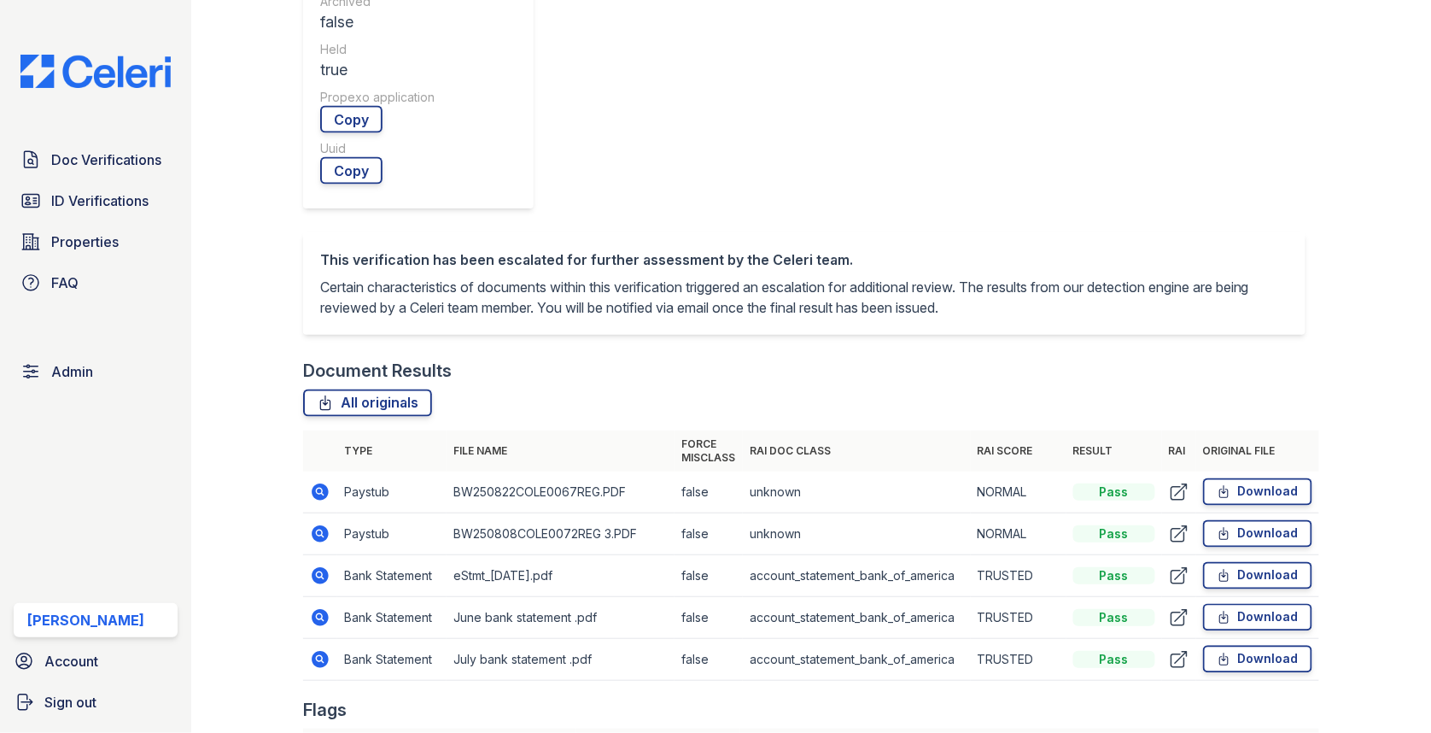
click at [327, 525] on icon at bounding box center [320, 533] width 17 height 17
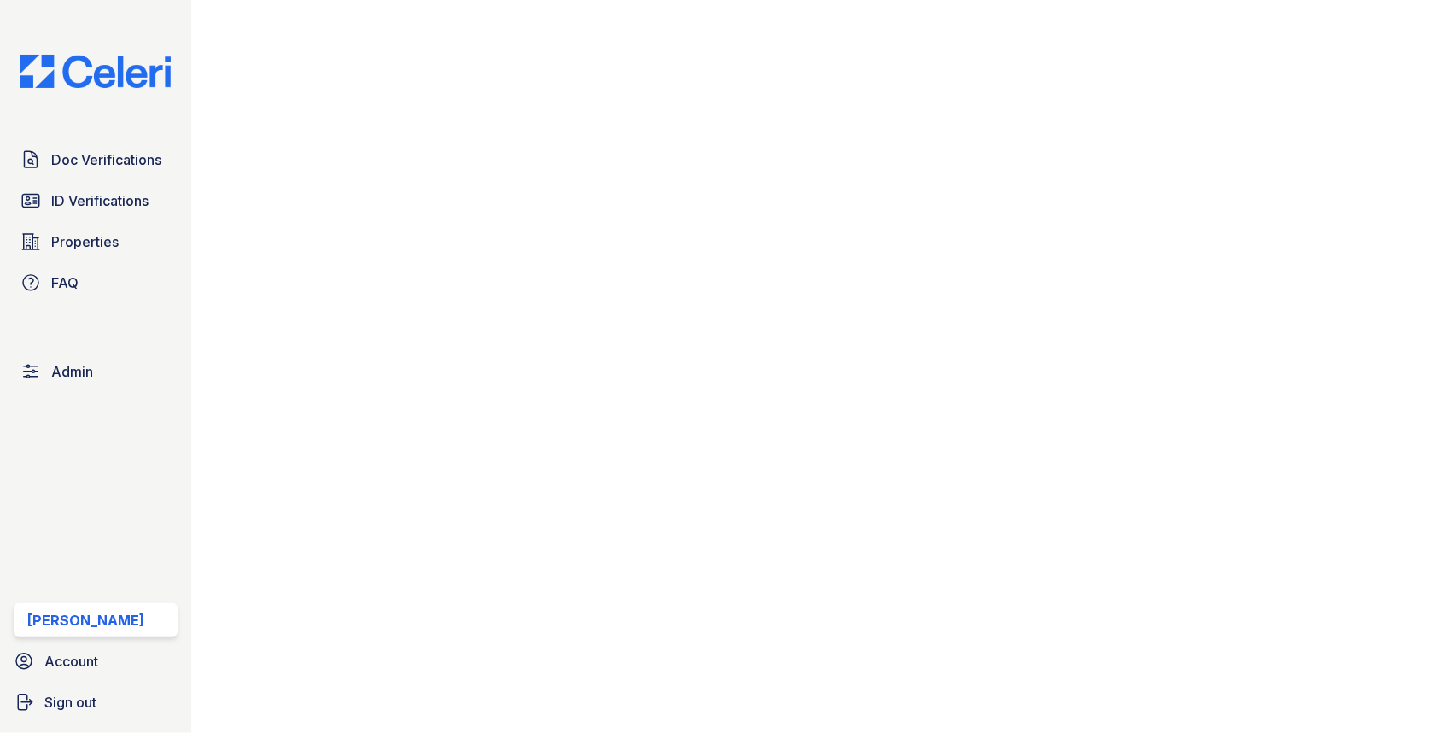
scroll to position [941, 0]
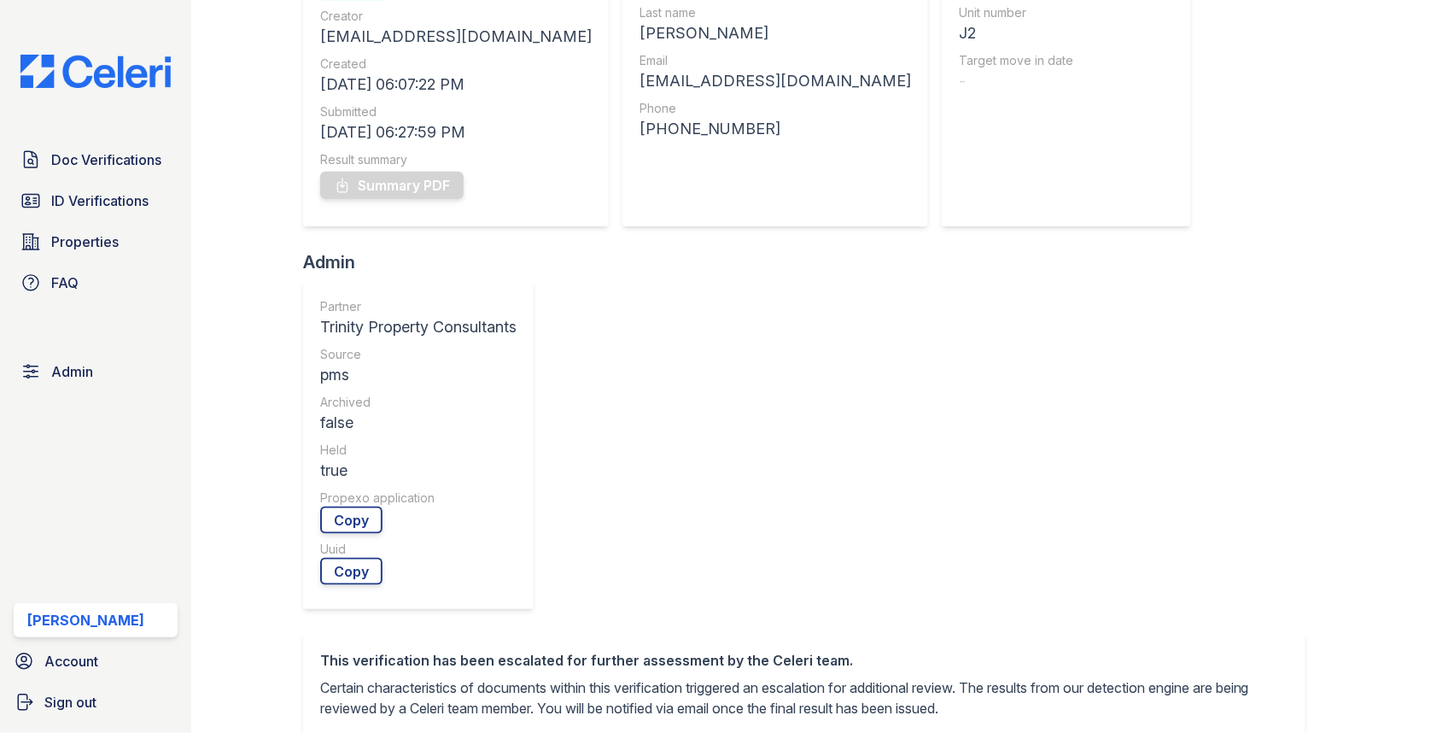
scroll to position [464, 0]
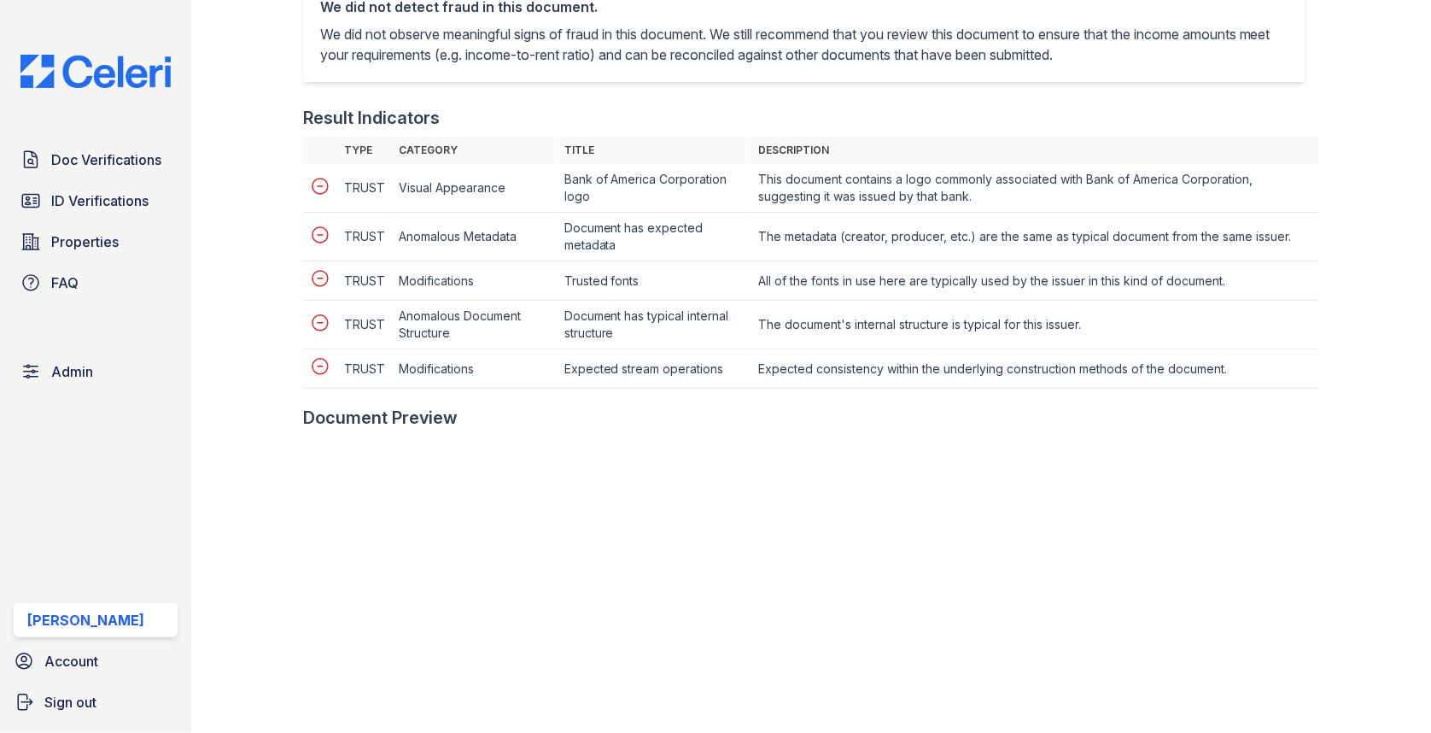
scroll to position [912, 0]
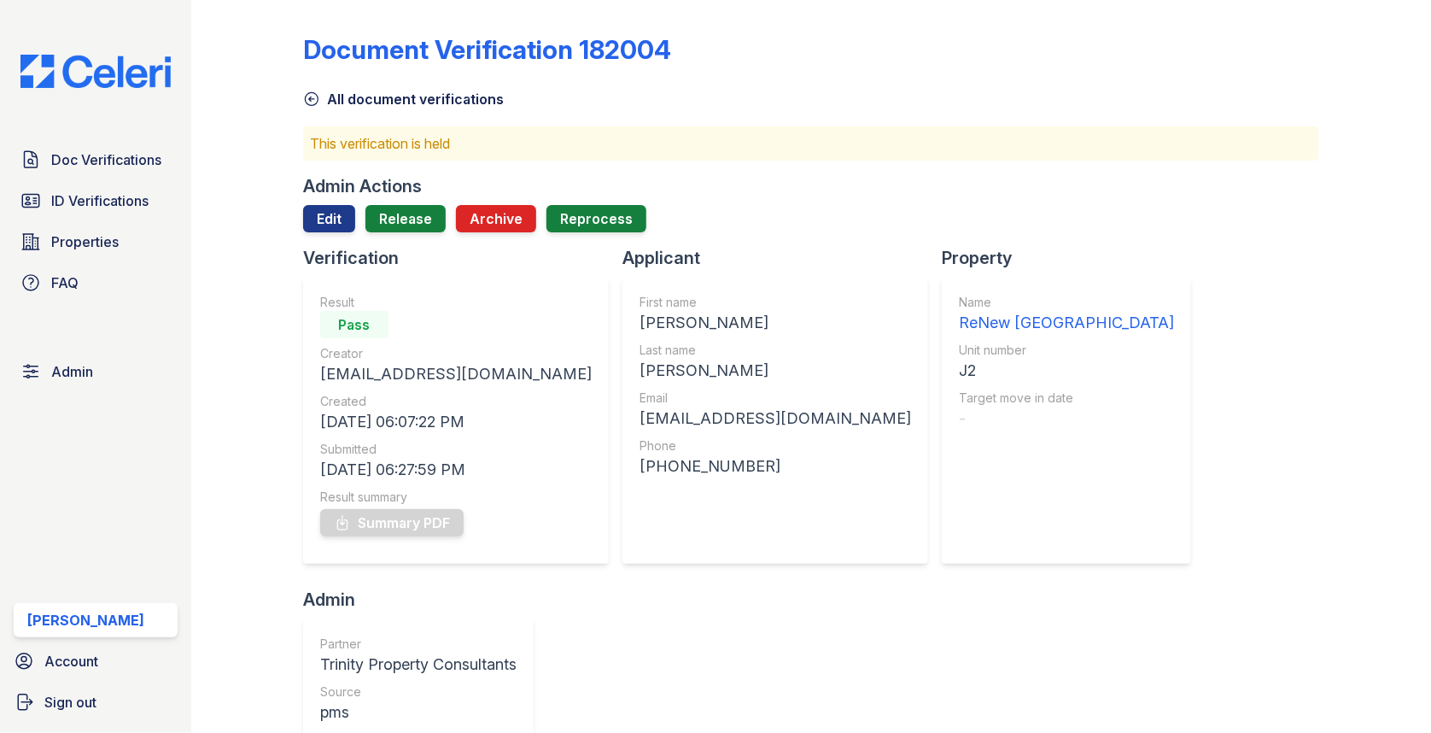
click at [344, 232] on div at bounding box center [811, 239] width 1016 height 14
click at [329, 205] on link "Edit" at bounding box center [329, 218] width 52 height 27
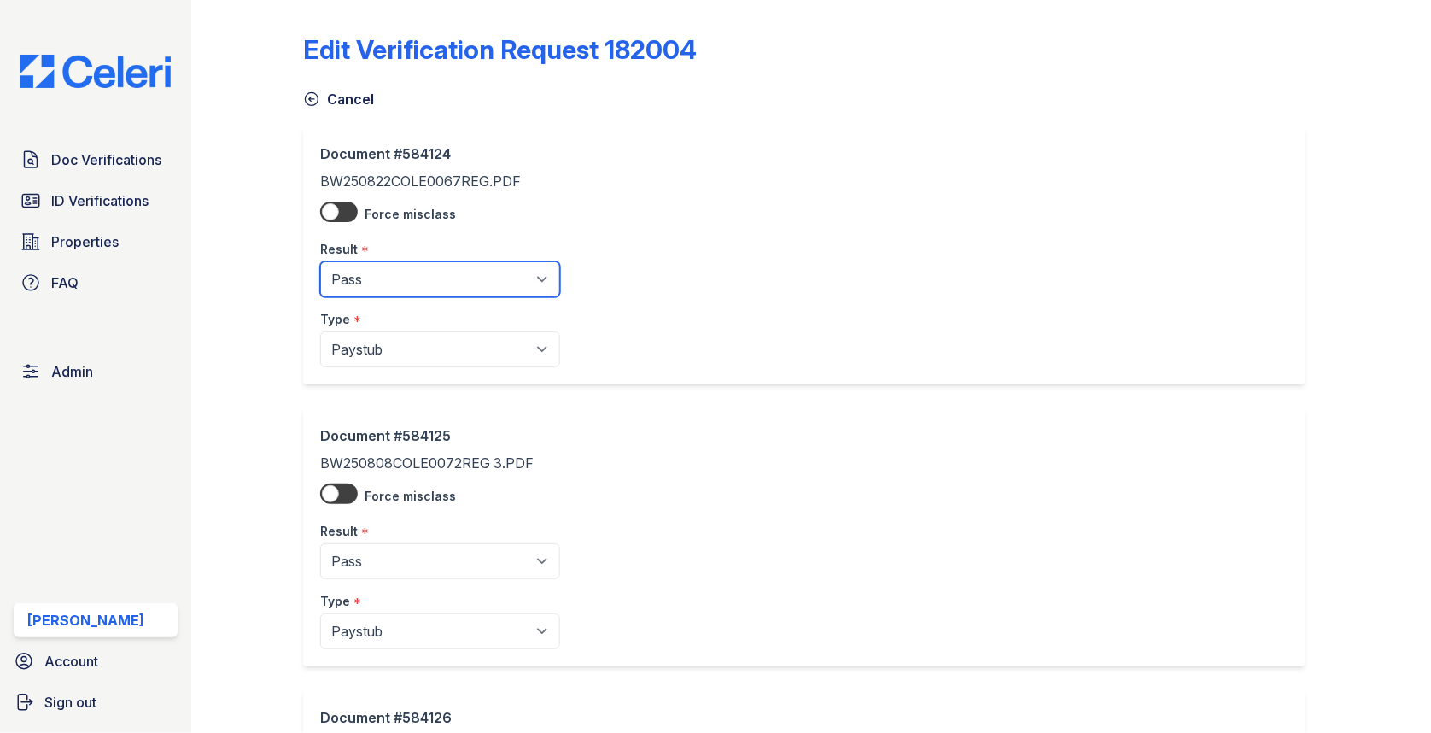
click at [369, 288] on select "Pending Sent Started Processing Pass Fail Caution Error N/A" at bounding box center [440, 279] width 240 height 36
select select "caution"
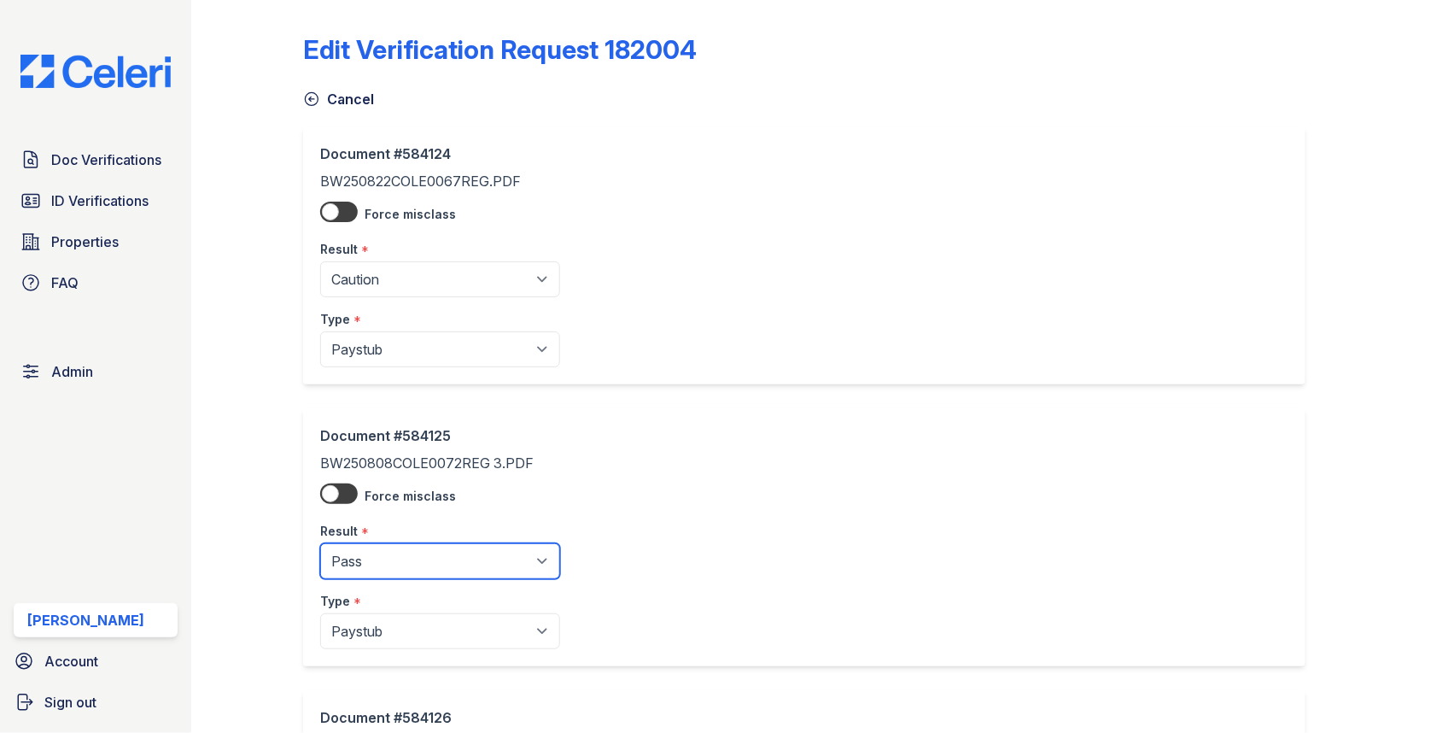
click at [387, 547] on select "Pending Sent Started Processing Pass Fail Caution Error N/A" at bounding box center [440, 561] width 240 height 36
select select "caution"
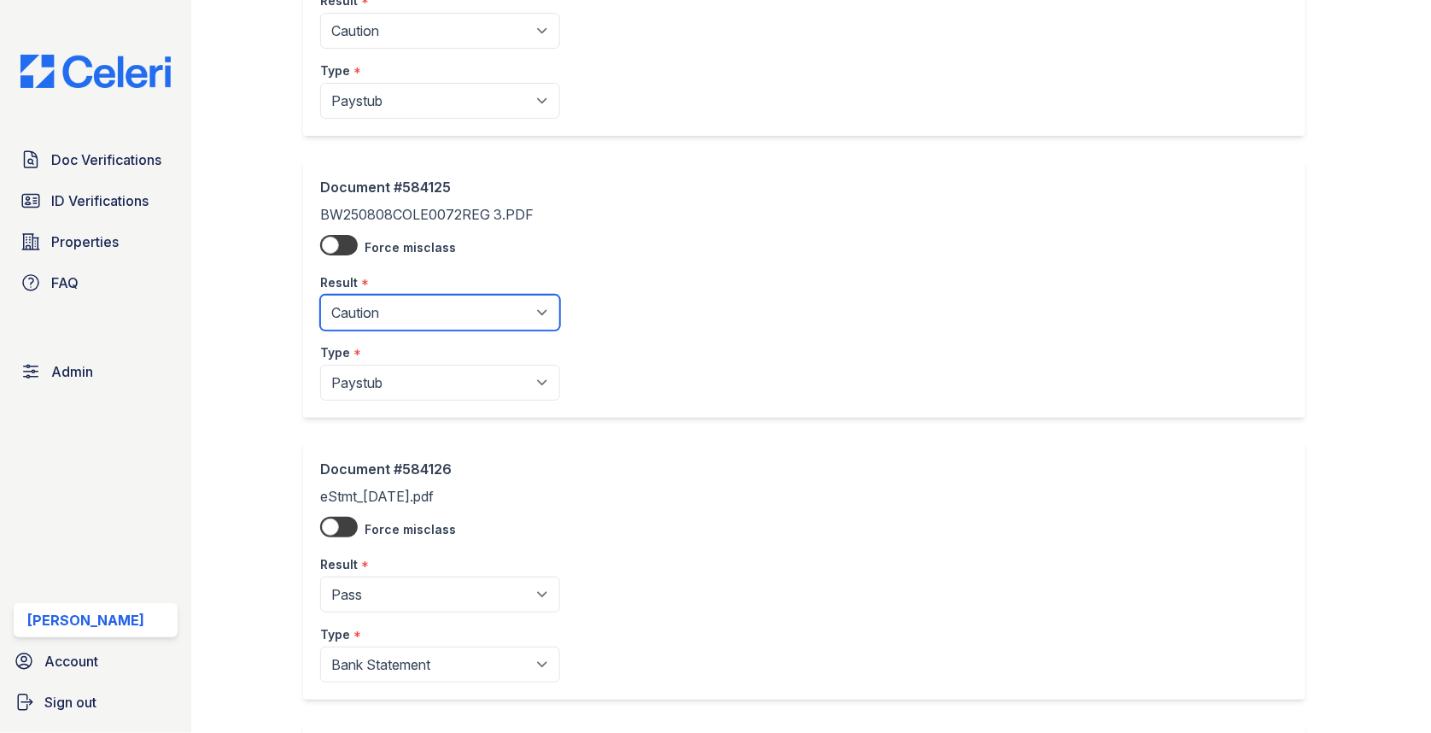
scroll to position [881, 0]
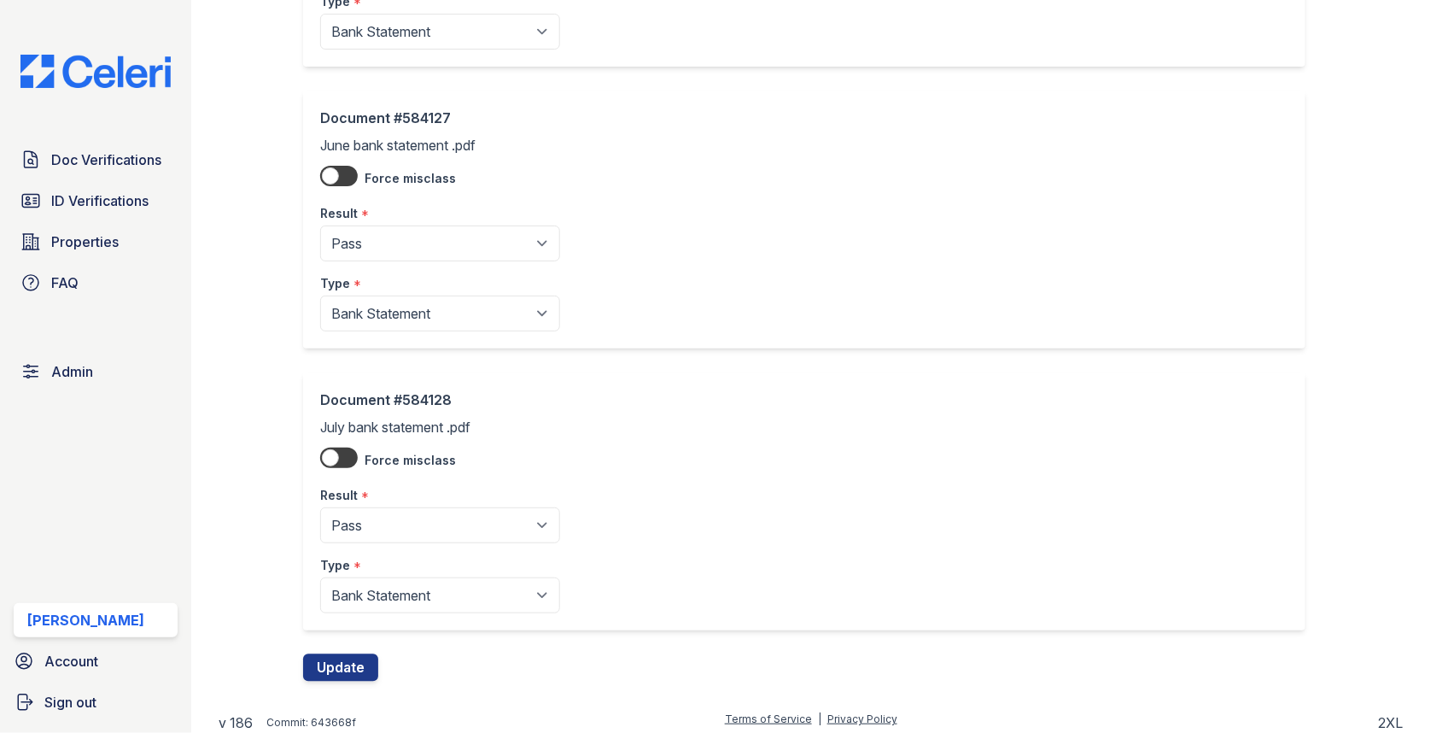
click at [353, 645] on div "Document #584128 July bank statement .pdf Force misclass Result * Pending Sent …" at bounding box center [811, 513] width 1016 height 282
click at [356, 673] on button "Update" at bounding box center [340, 667] width 75 height 27
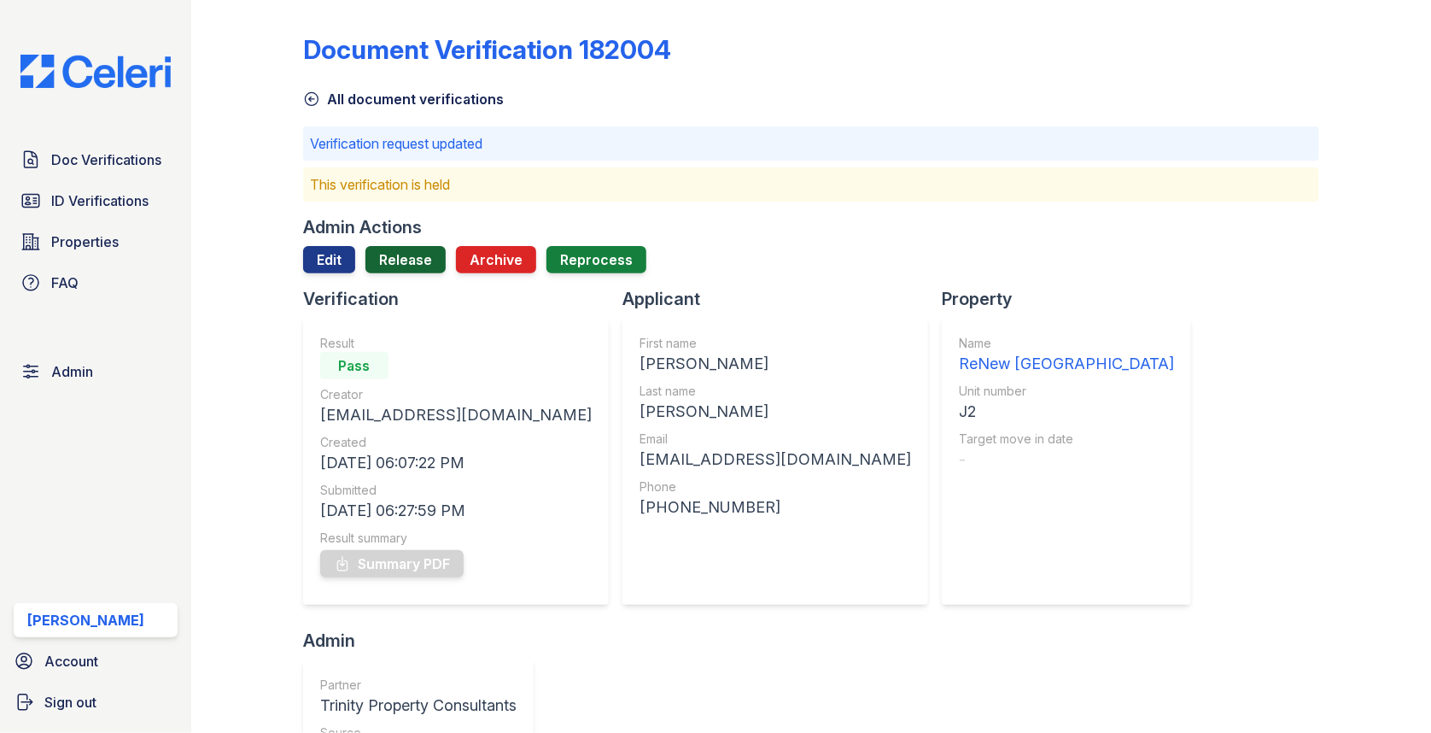
click at [380, 252] on link "Release" at bounding box center [405, 259] width 80 height 27
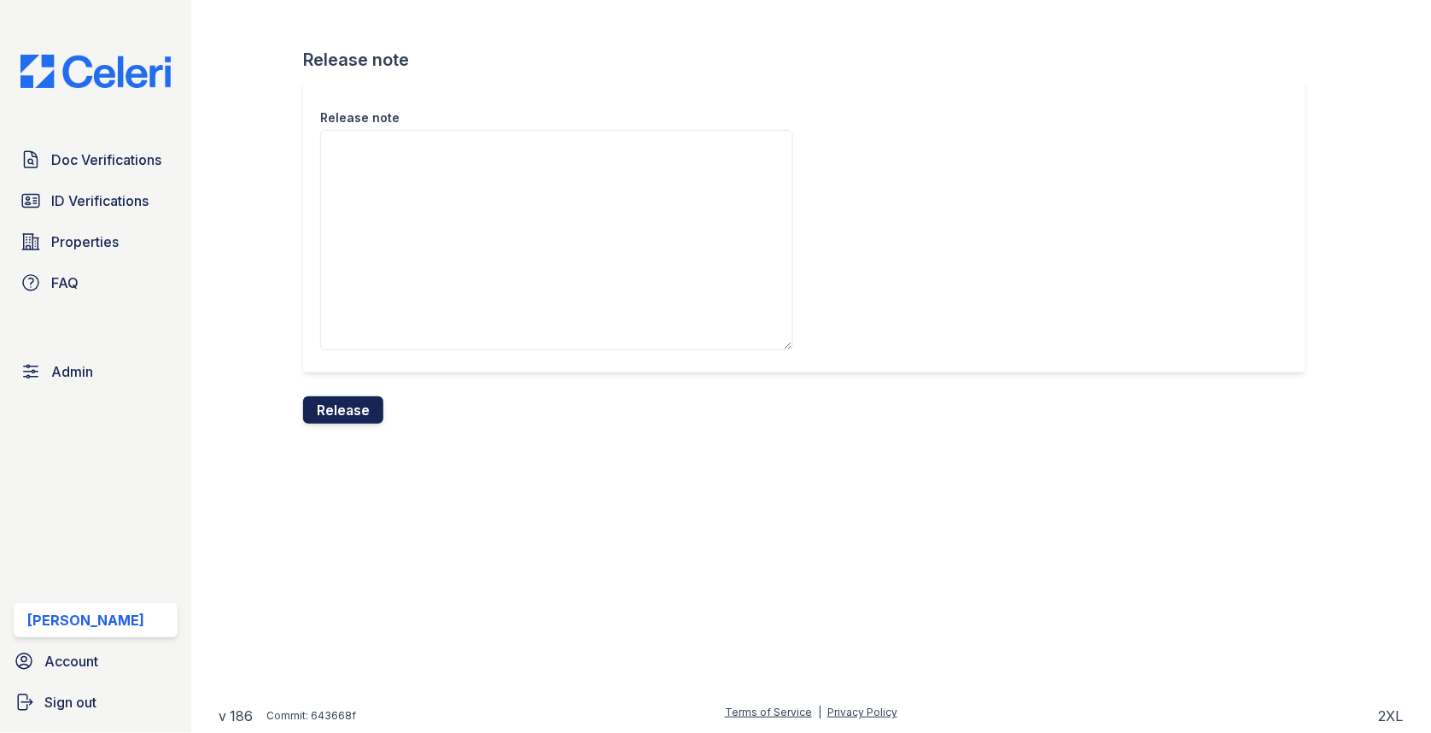
click at [340, 415] on button "Release" at bounding box center [343, 409] width 80 height 27
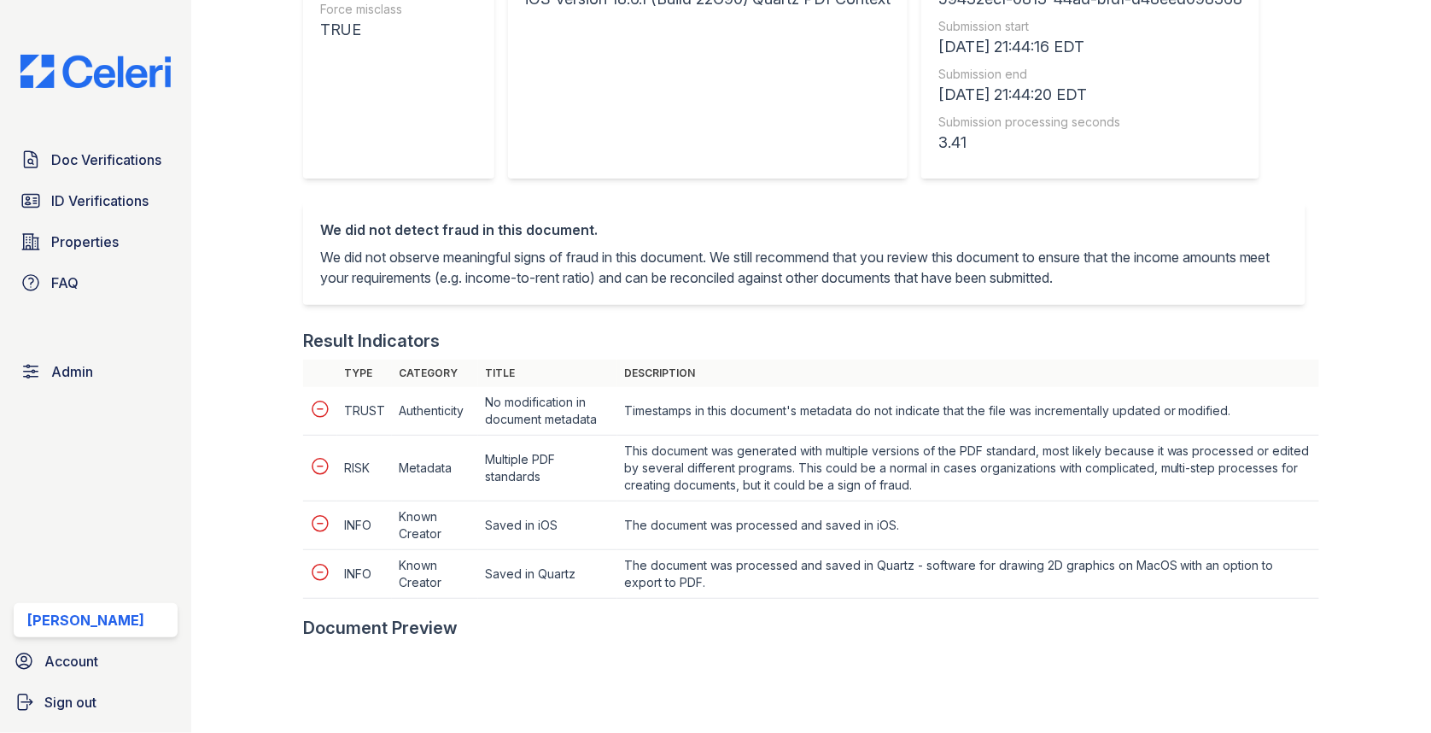
scroll to position [633, 0]
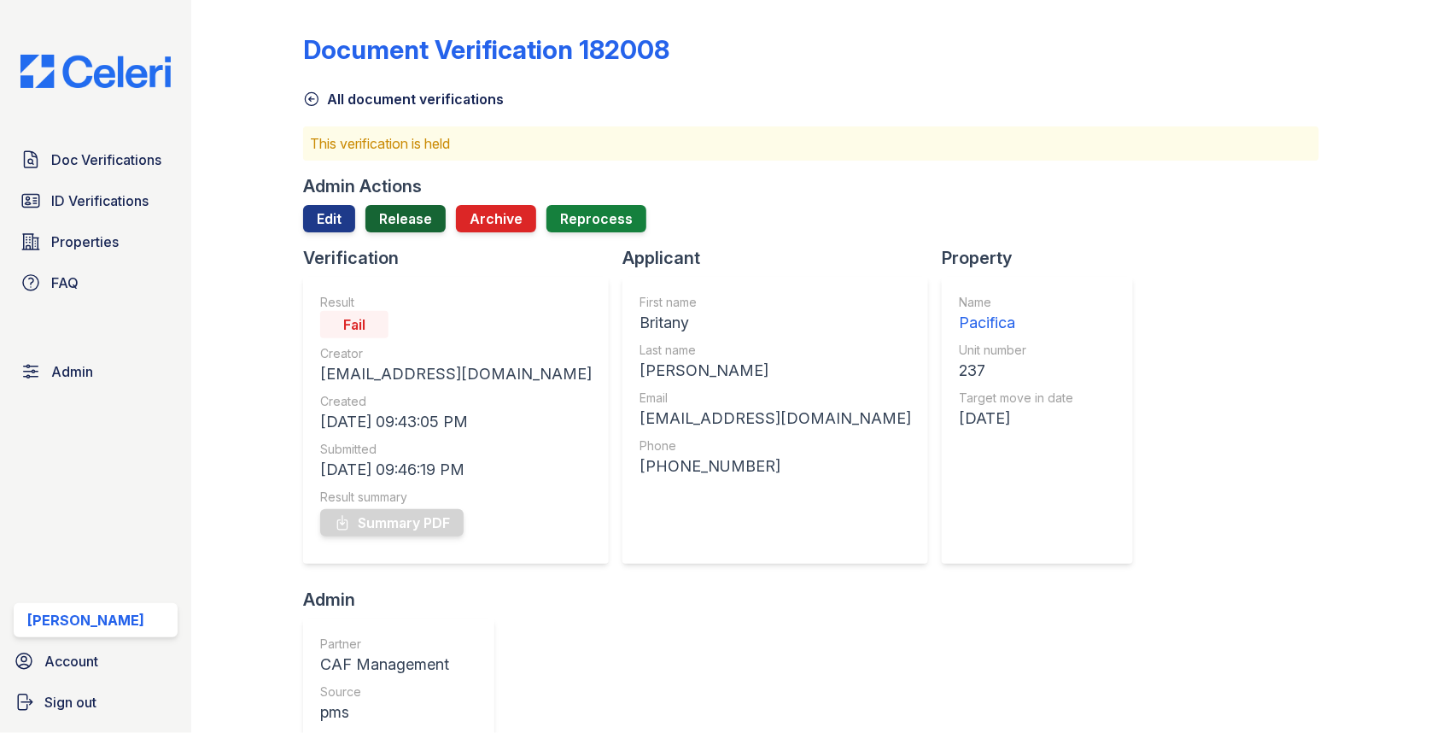
click at [412, 209] on link "Release" at bounding box center [405, 218] width 80 height 27
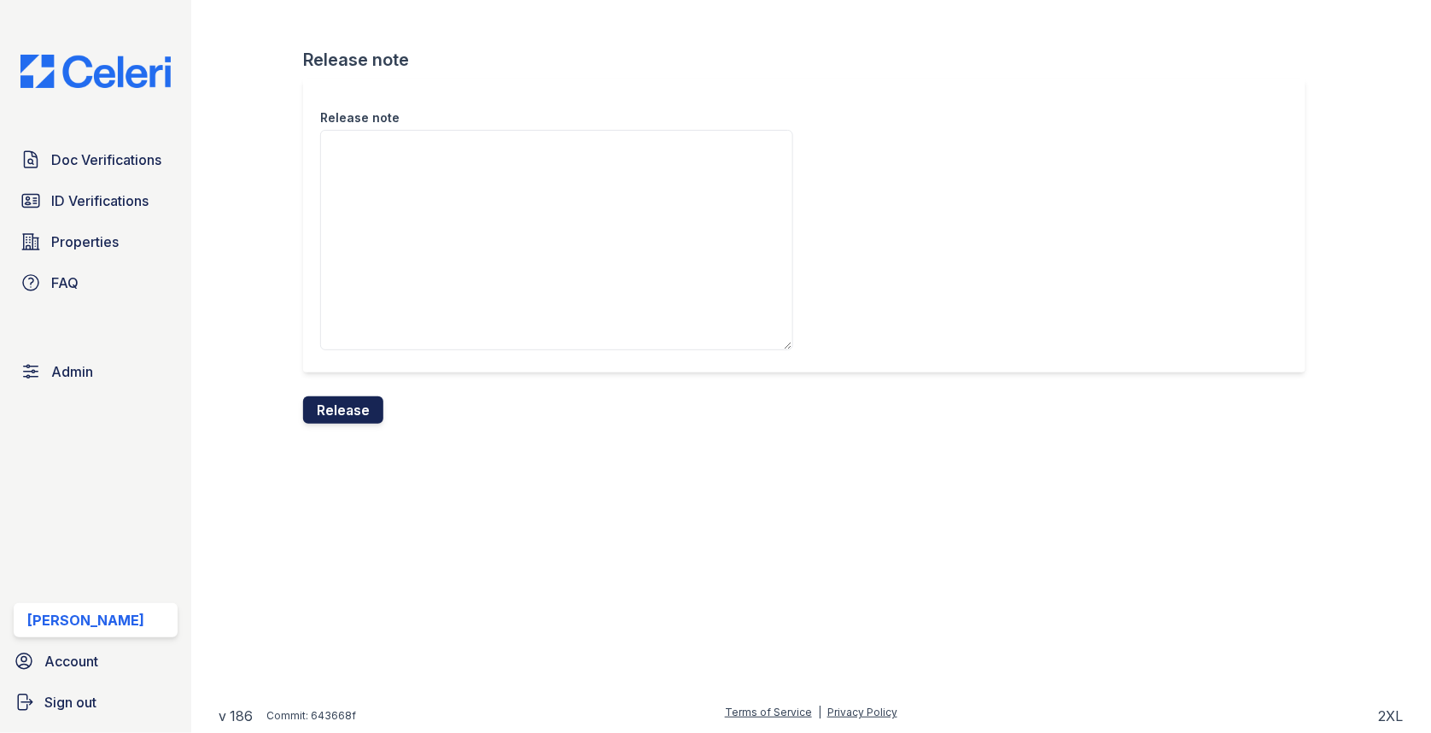
click at [355, 408] on button "Release" at bounding box center [343, 409] width 80 height 27
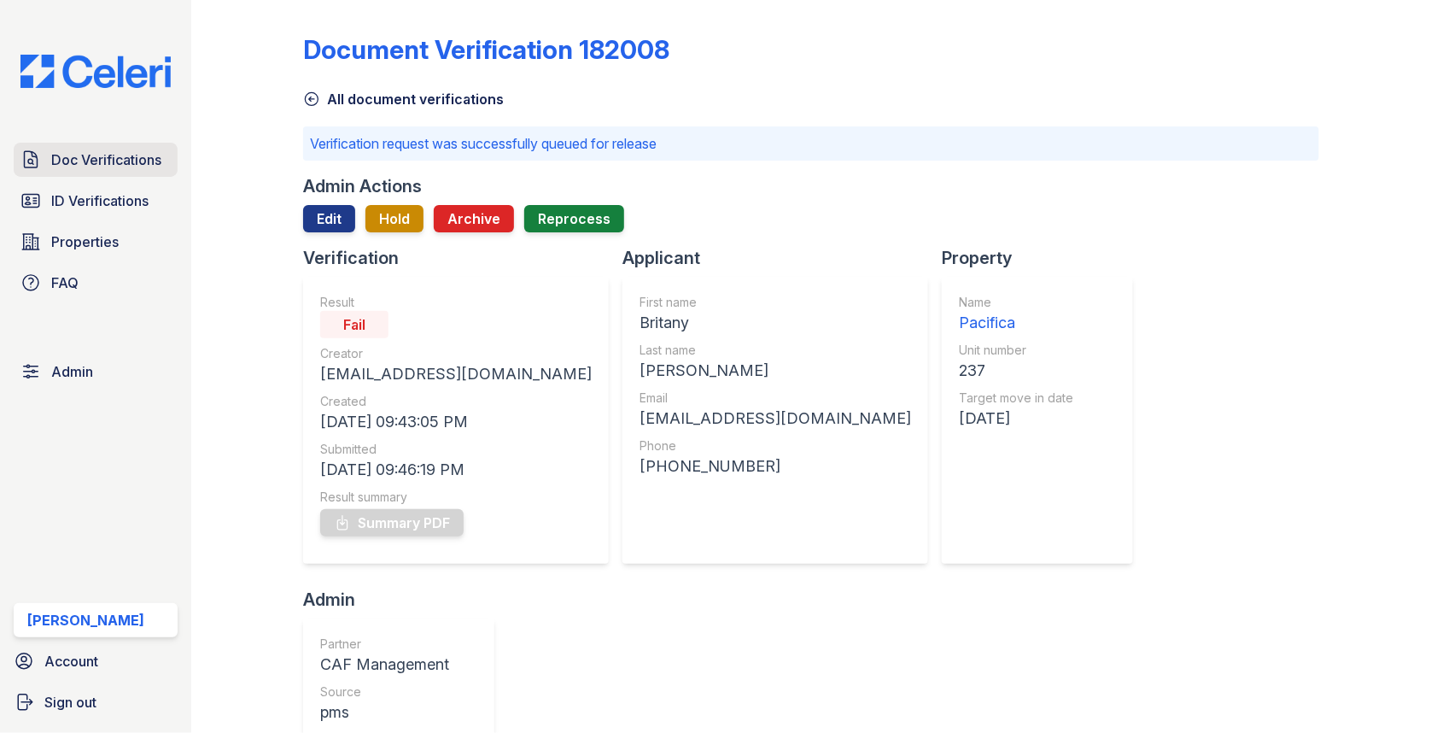
click at [113, 159] on span "Doc Verifications" at bounding box center [106, 159] width 110 height 20
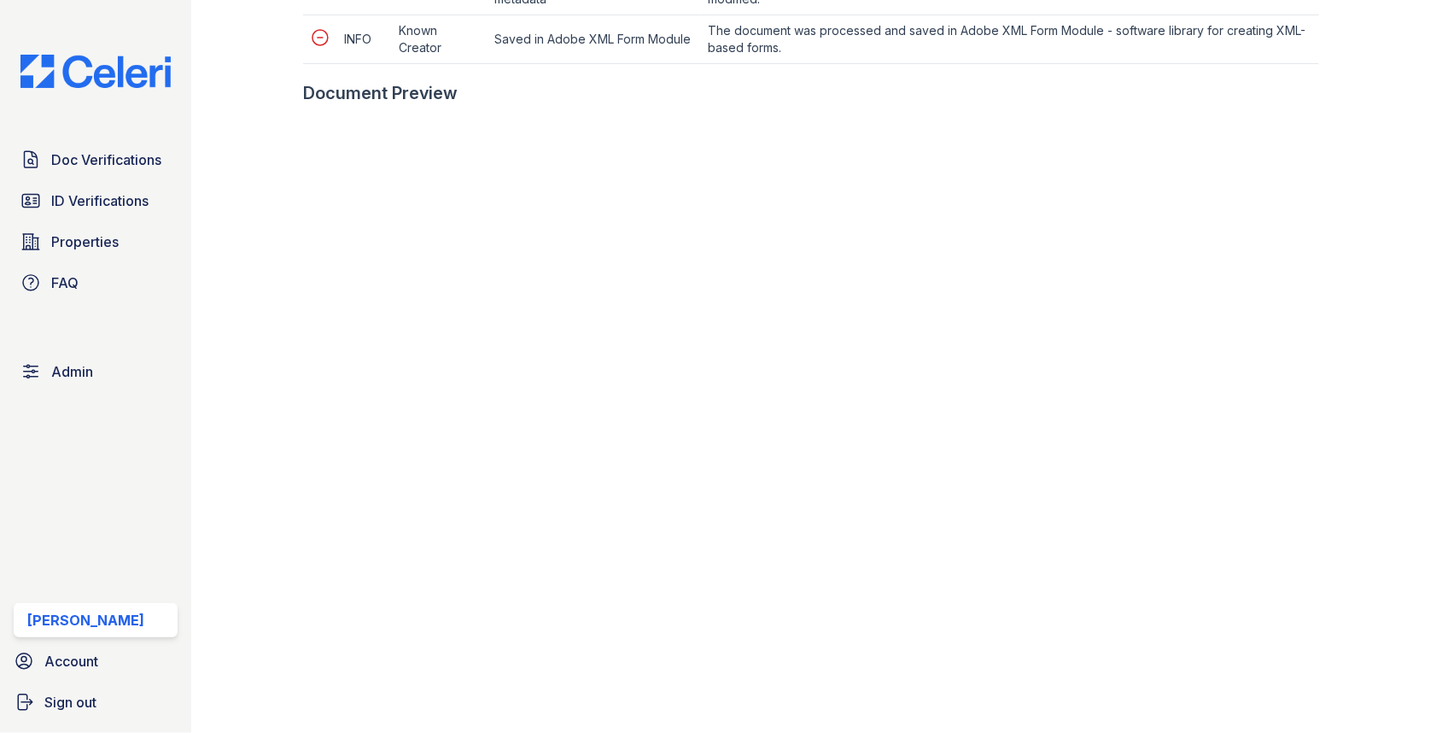
scroll to position [934, 0]
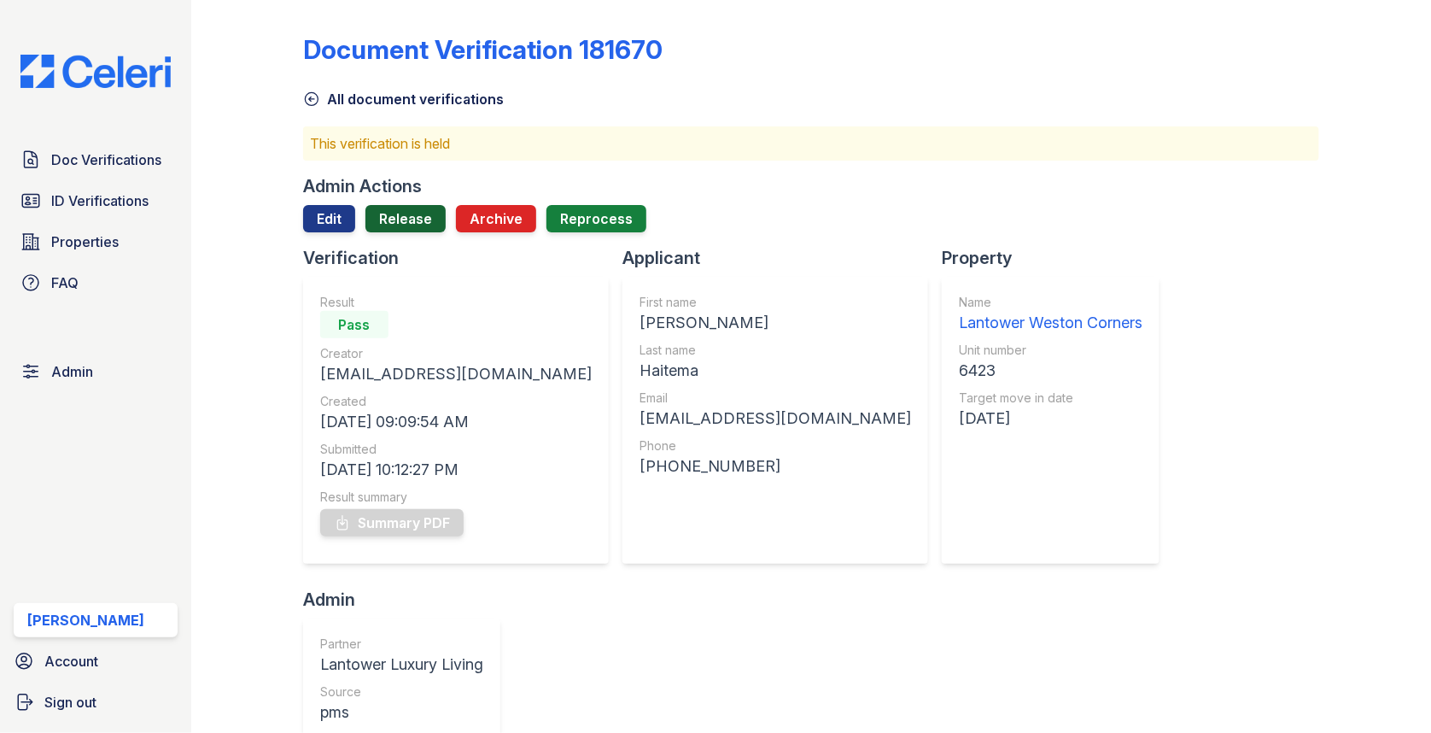
click at [406, 219] on link "Release" at bounding box center [405, 218] width 80 height 27
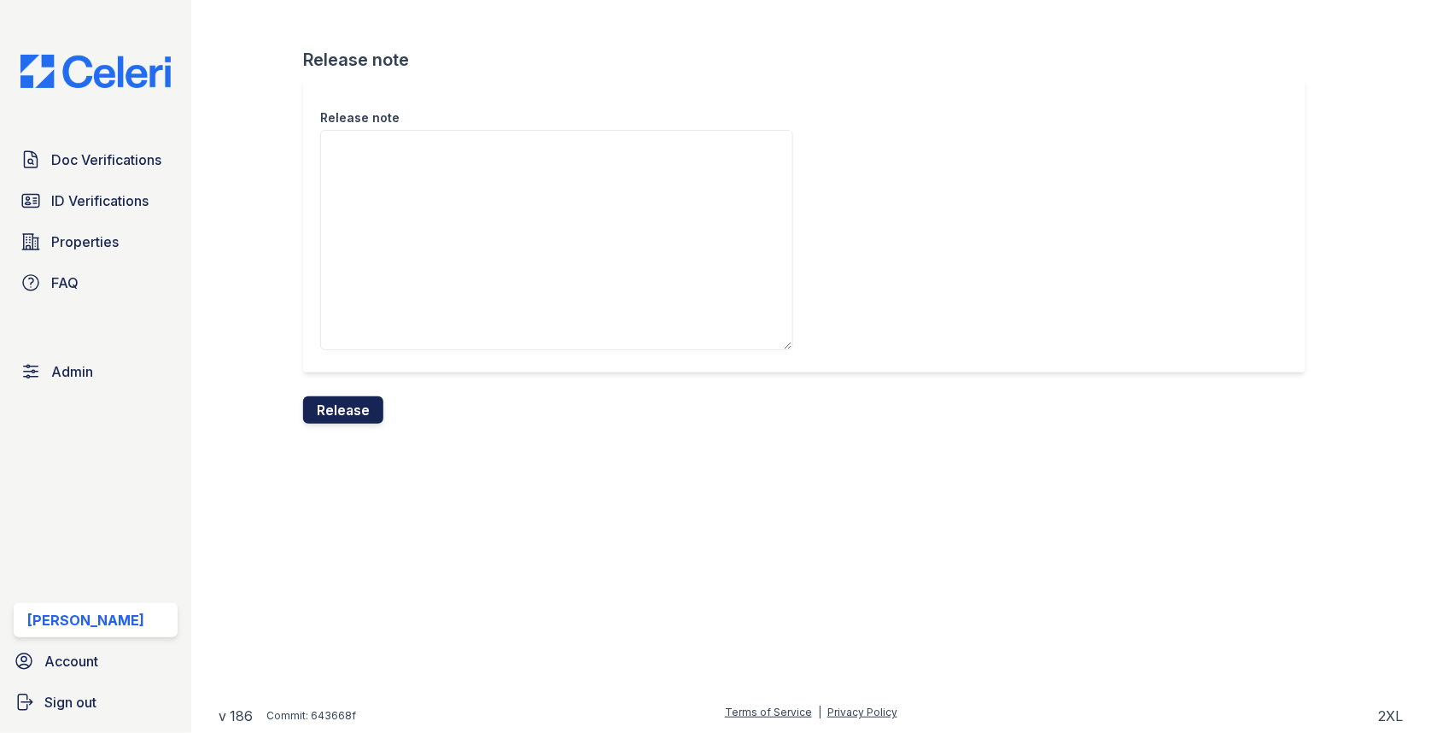
click at [377, 399] on button "Release" at bounding box center [343, 409] width 80 height 27
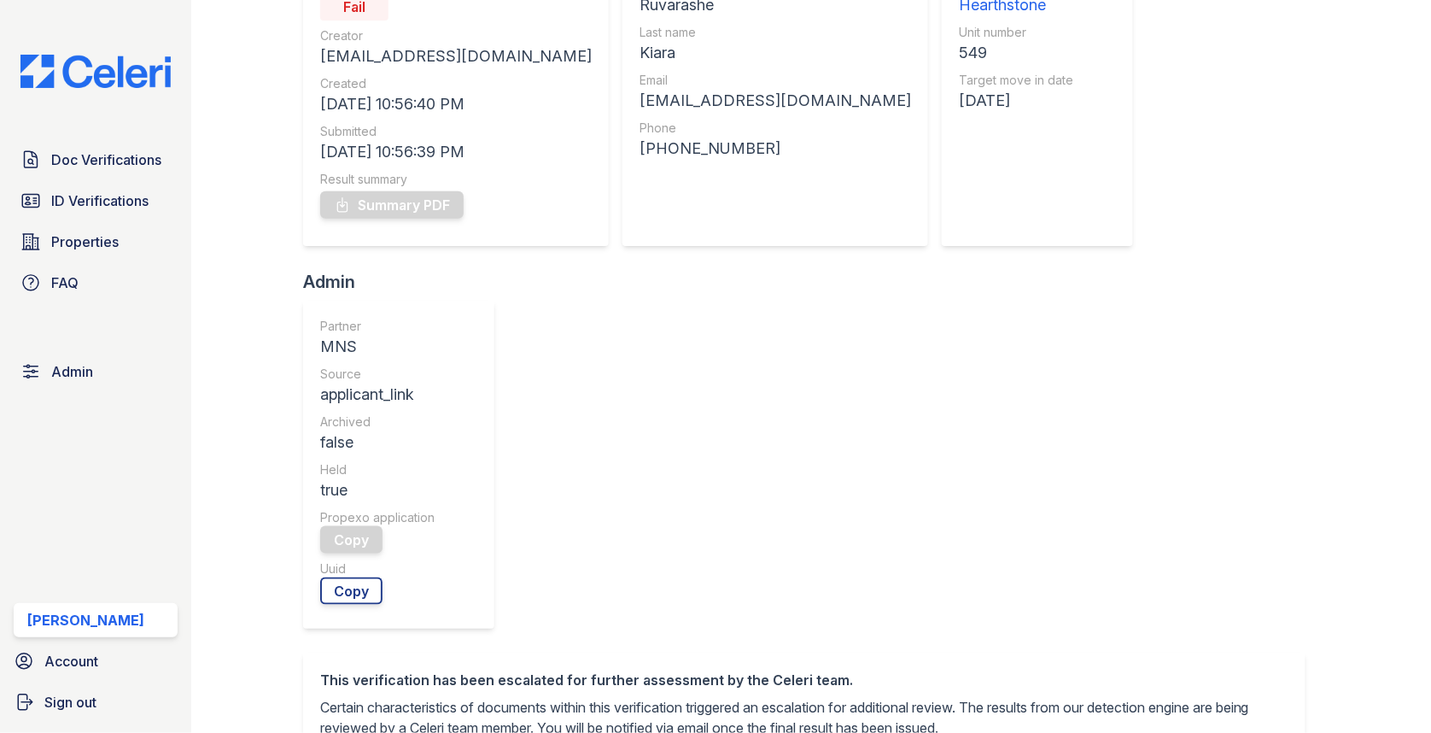
scroll to position [606, 0]
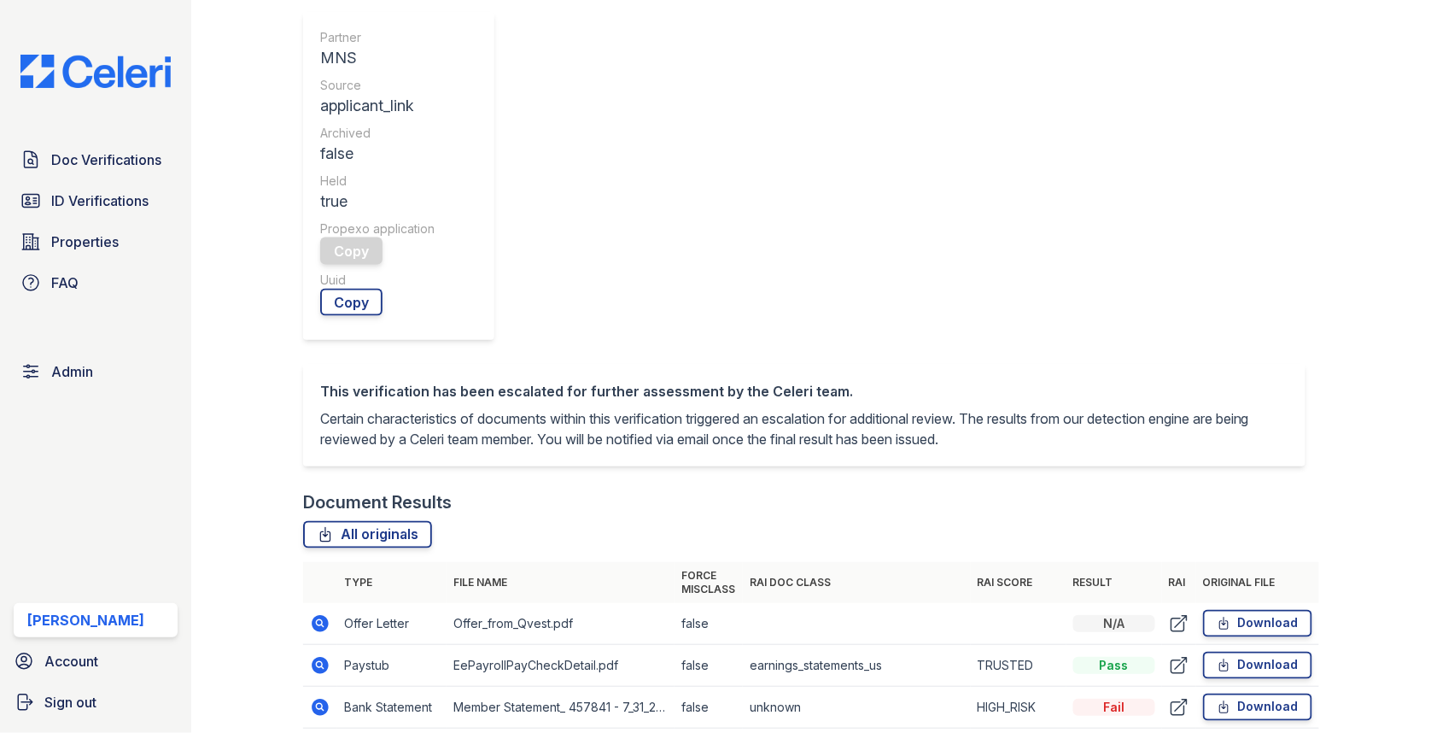
click at [317, 697] on icon at bounding box center [320, 707] width 20 height 20
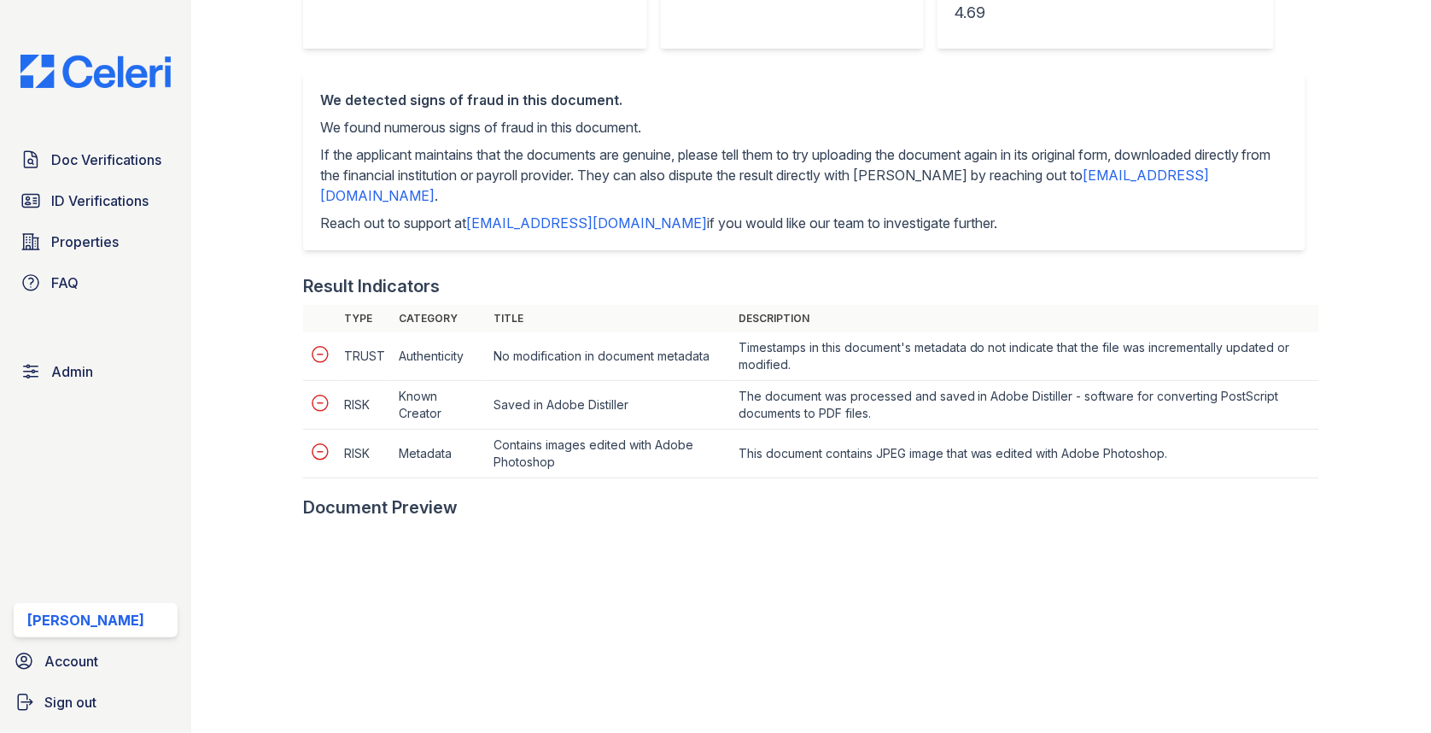
scroll to position [633, 0]
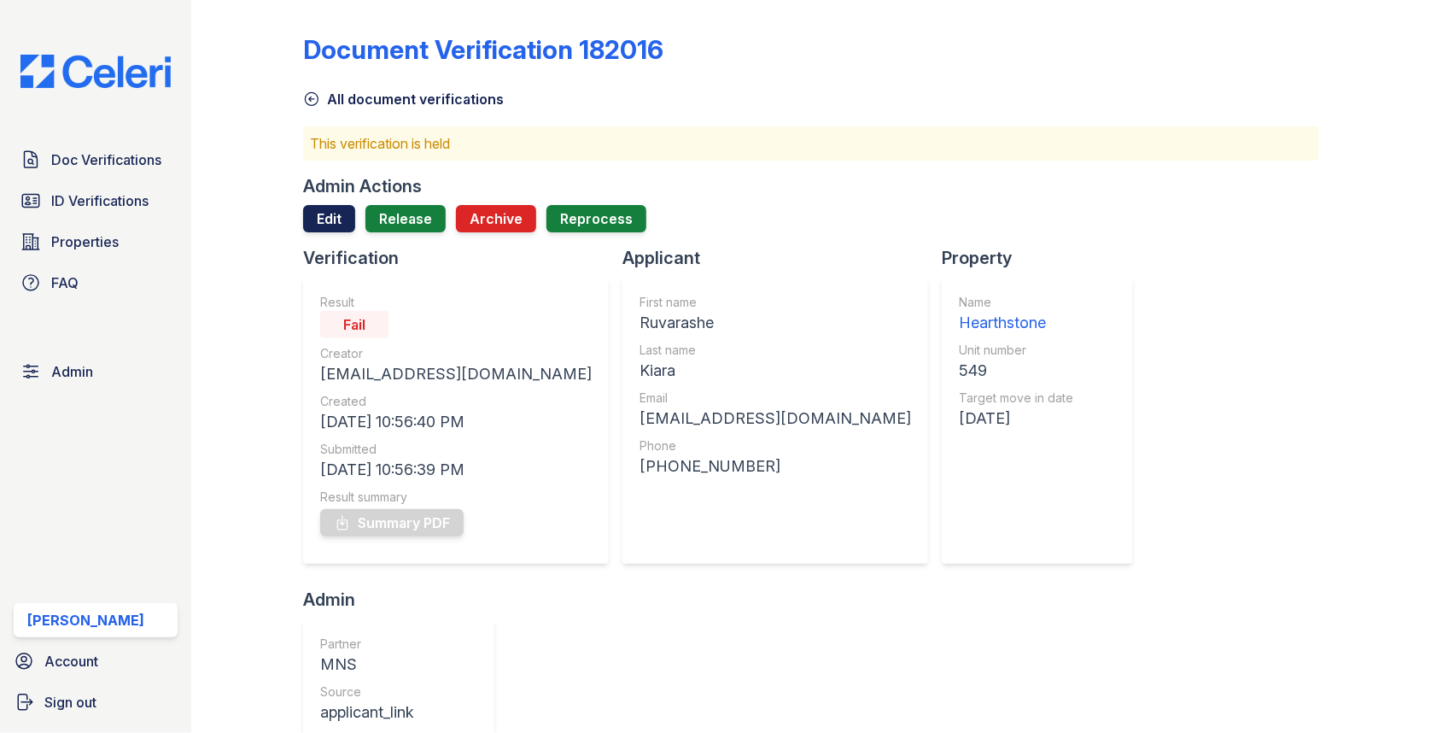
click at [335, 220] on link "Edit" at bounding box center [329, 218] width 52 height 27
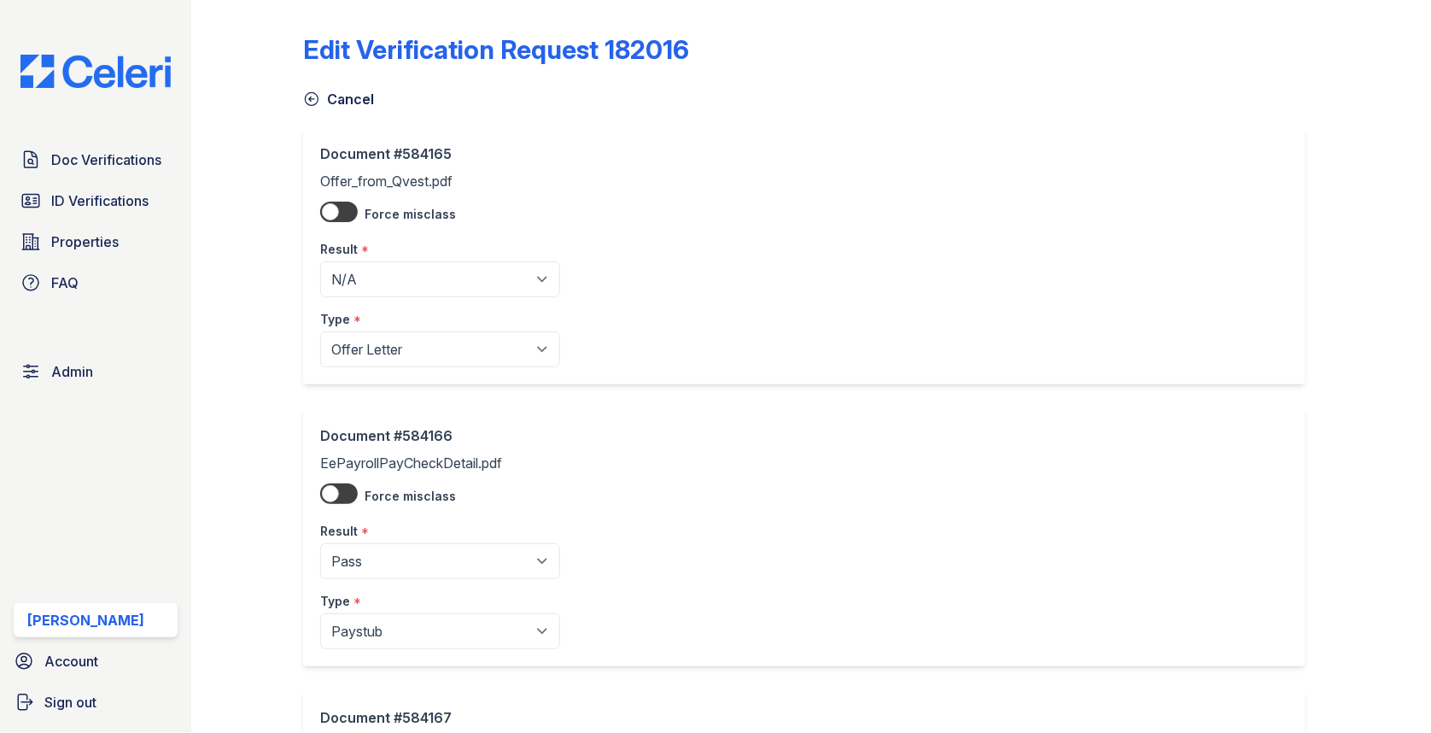
scroll to position [320, 0]
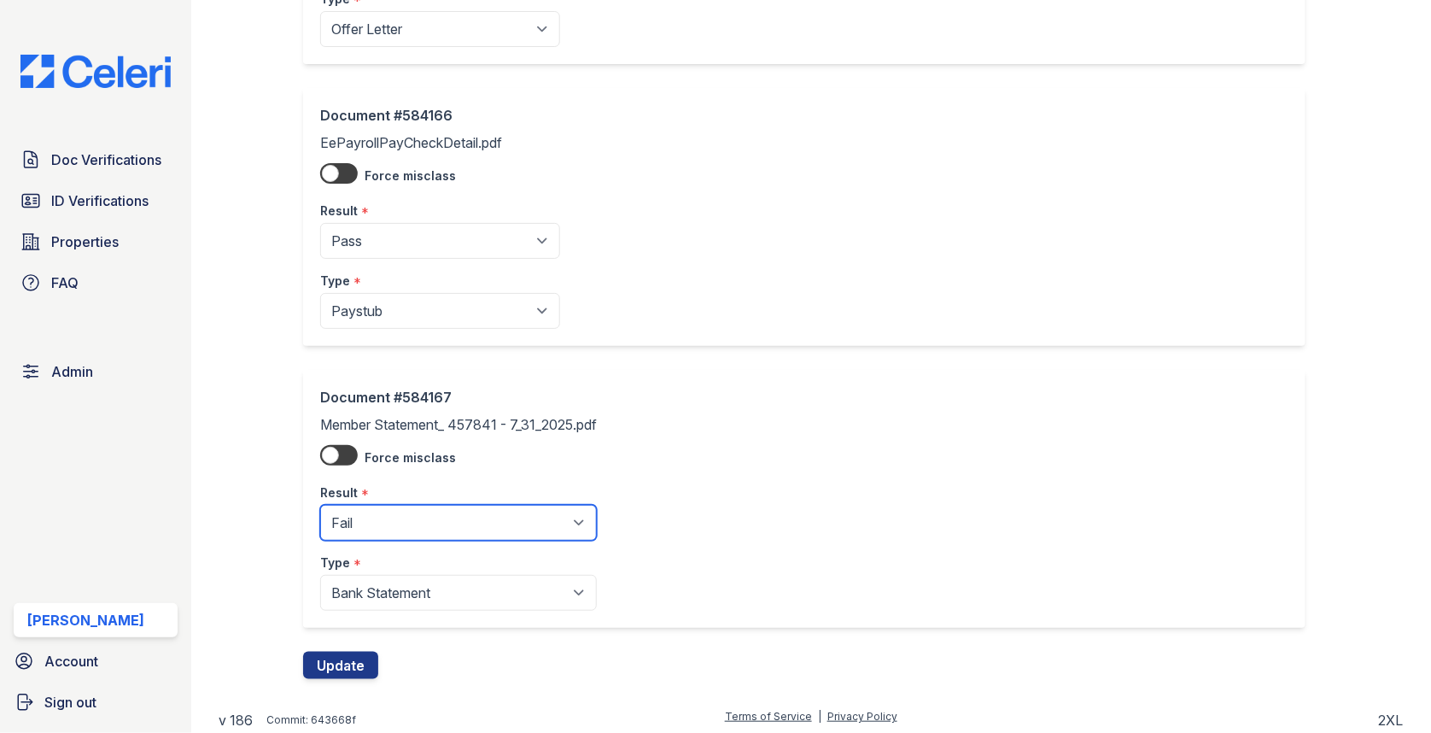
click at [386, 527] on select "Pending Sent Started Processing Pass Fail Caution Error N/A" at bounding box center [458, 523] width 277 height 36
select select "pass"
click at [346, 663] on button "Update" at bounding box center [340, 664] width 75 height 27
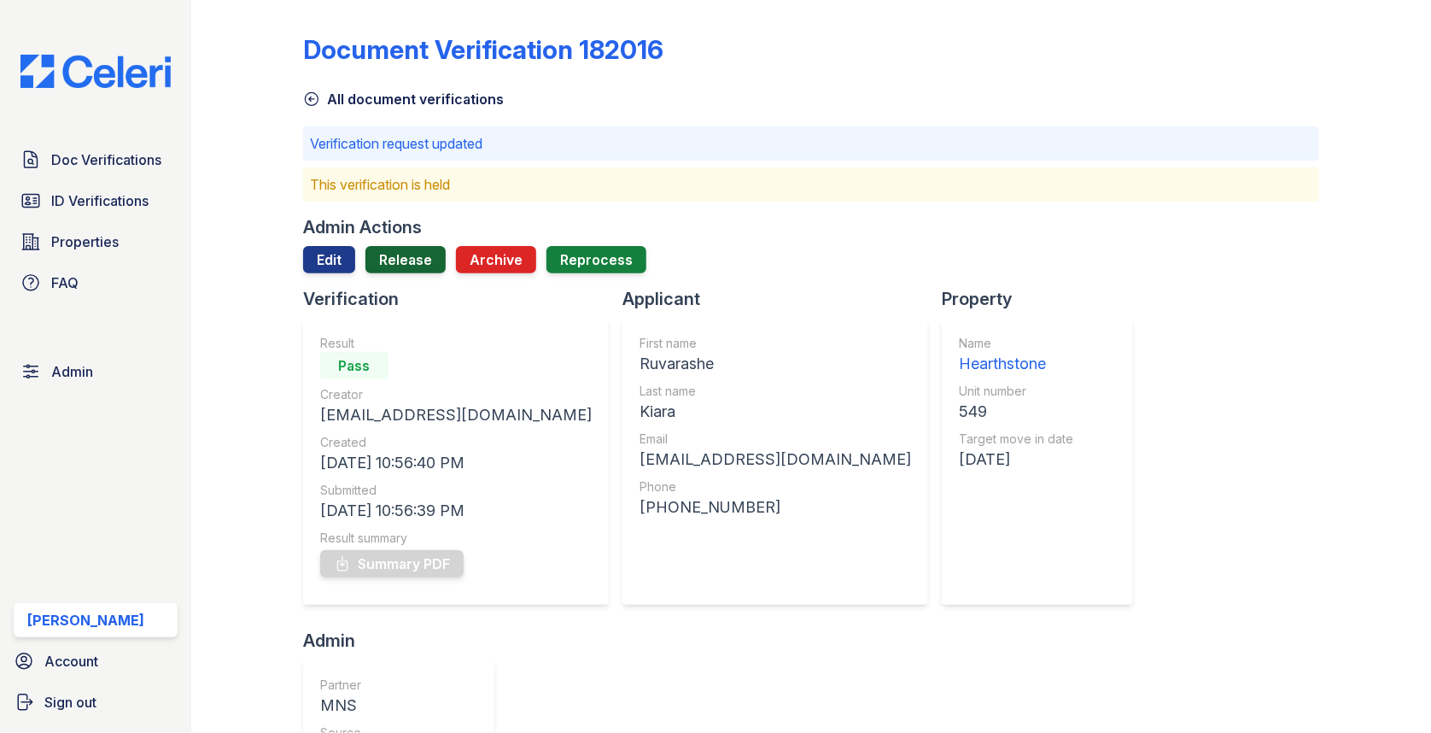
click at [401, 246] on link "Release" at bounding box center [405, 259] width 80 height 27
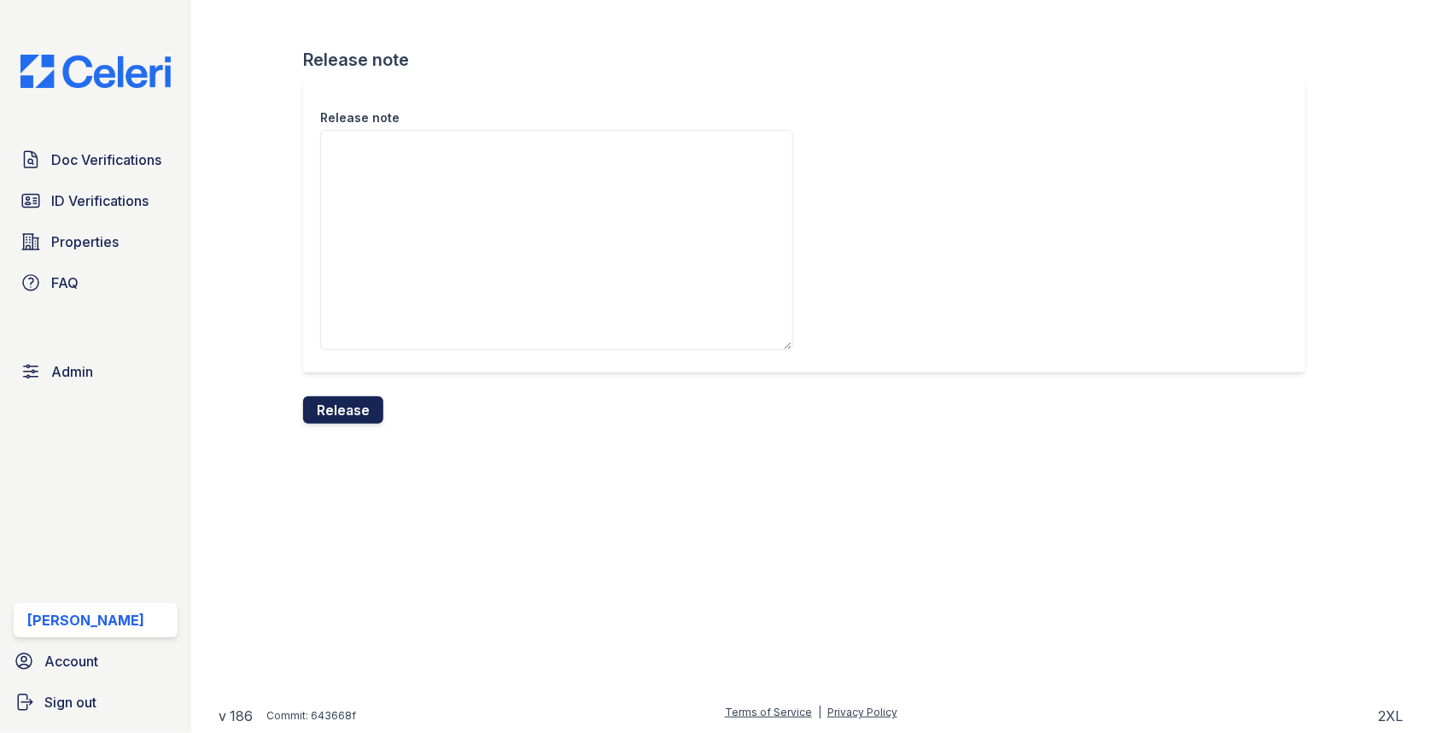
click at [353, 400] on button "Release" at bounding box center [343, 409] width 80 height 27
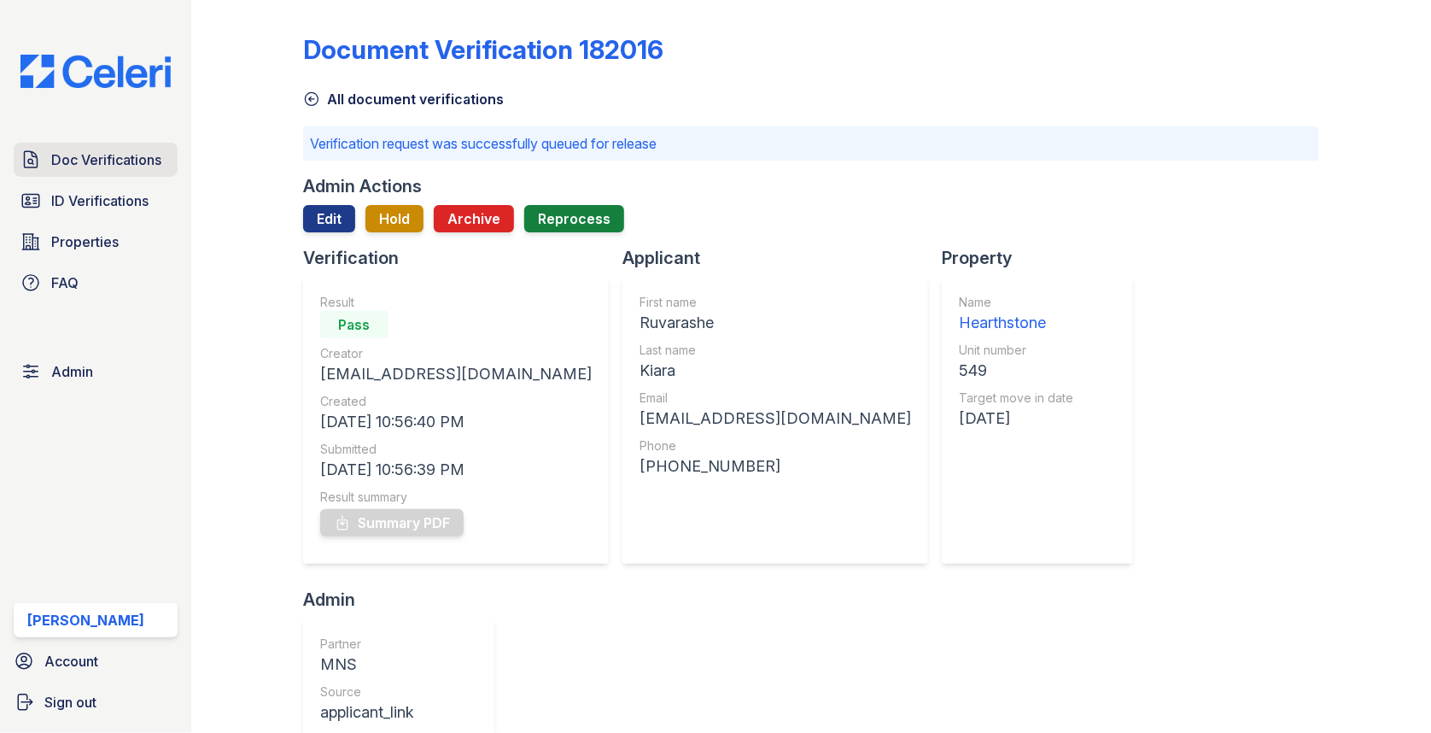
click at [143, 155] on span "Doc Verifications" at bounding box center [106, 159] width 110 height 20
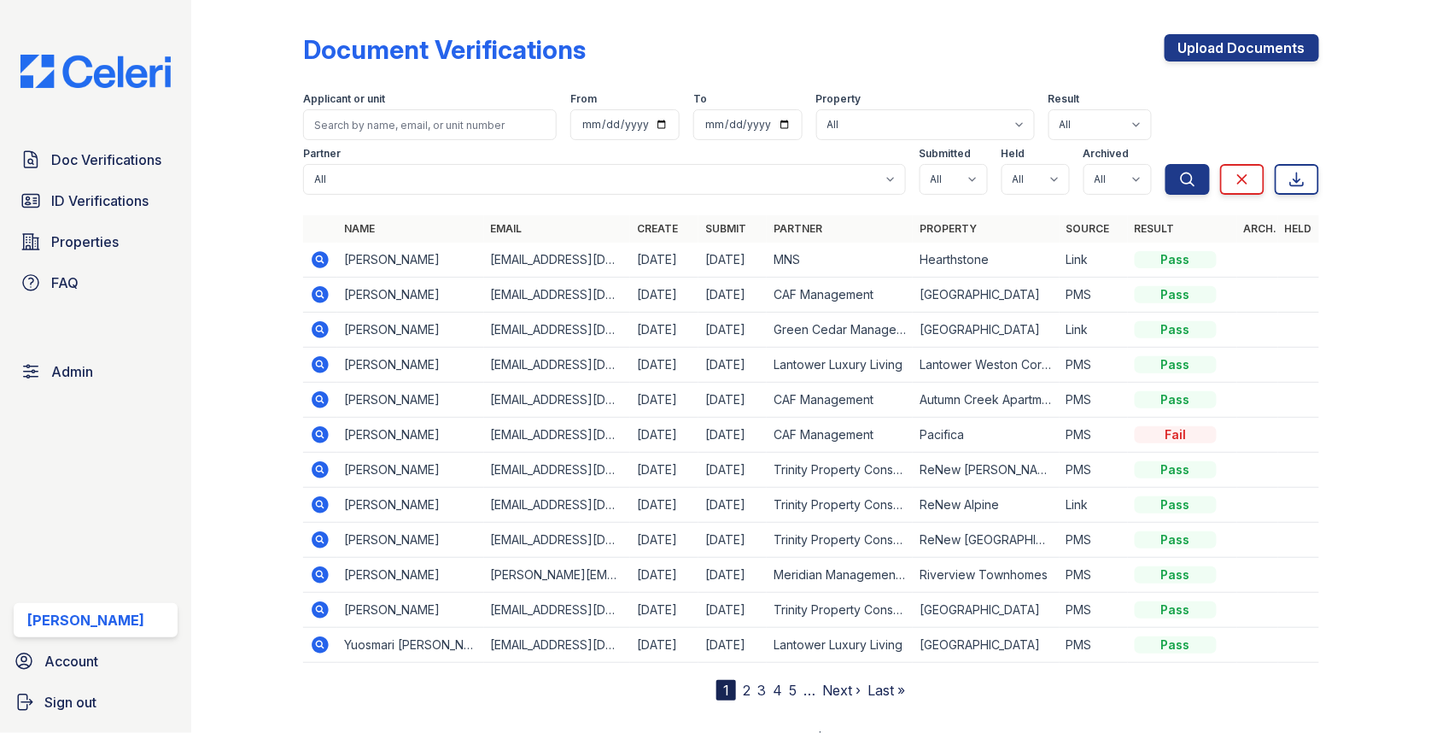
click at [461, 142] on div "Partner All 21st Century Property Management Acme Corp. ACME Properties Alliah …" at bounding box center [734, 167] width 862 height 55
click at [461, 121] on input "search" at bounding box center [430, 124] width 254 height 31
paste input "Austin"
type input "Austin"
click at [1165, 164] on button "Search" at bounding box center [1187, 179] width 44 height 31
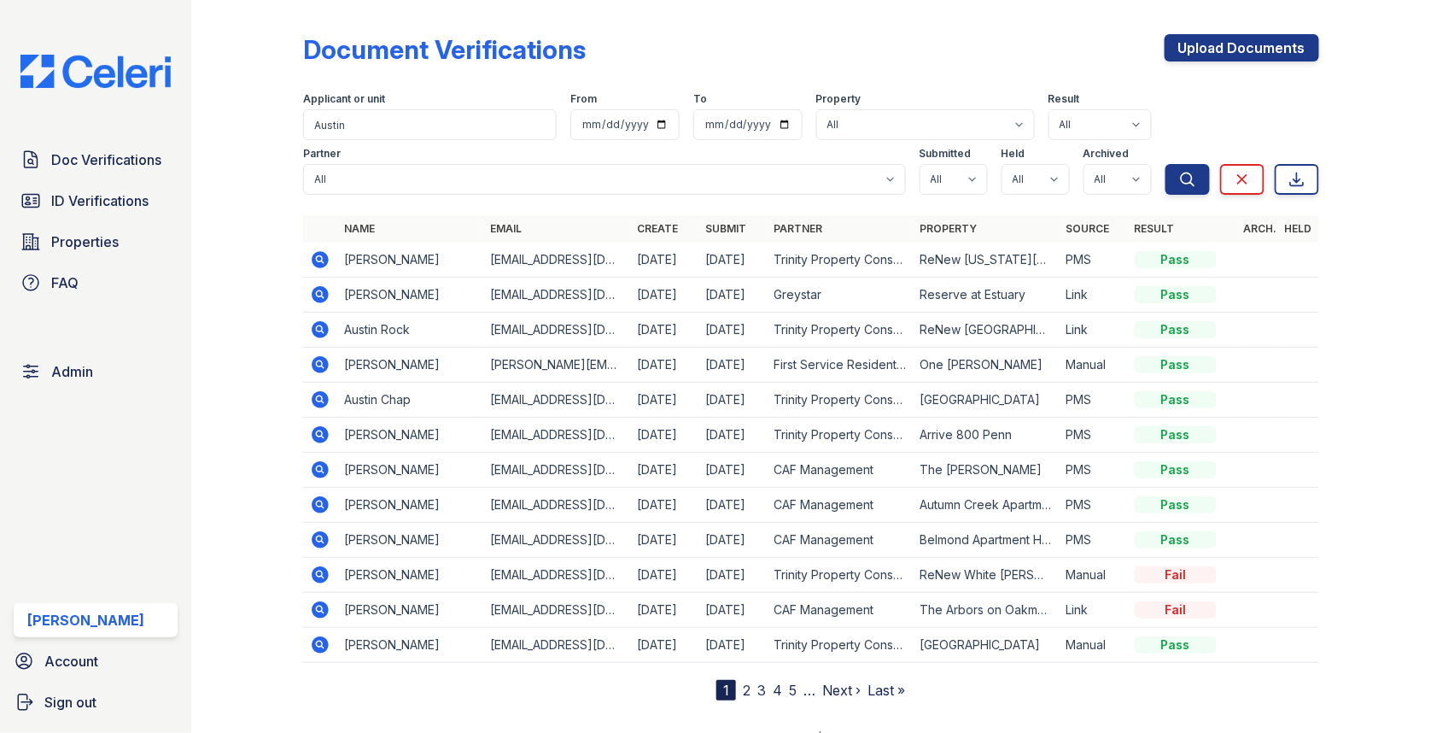
click at [314, 259] on icon at bounding box center [320, 259] width 17 height 17
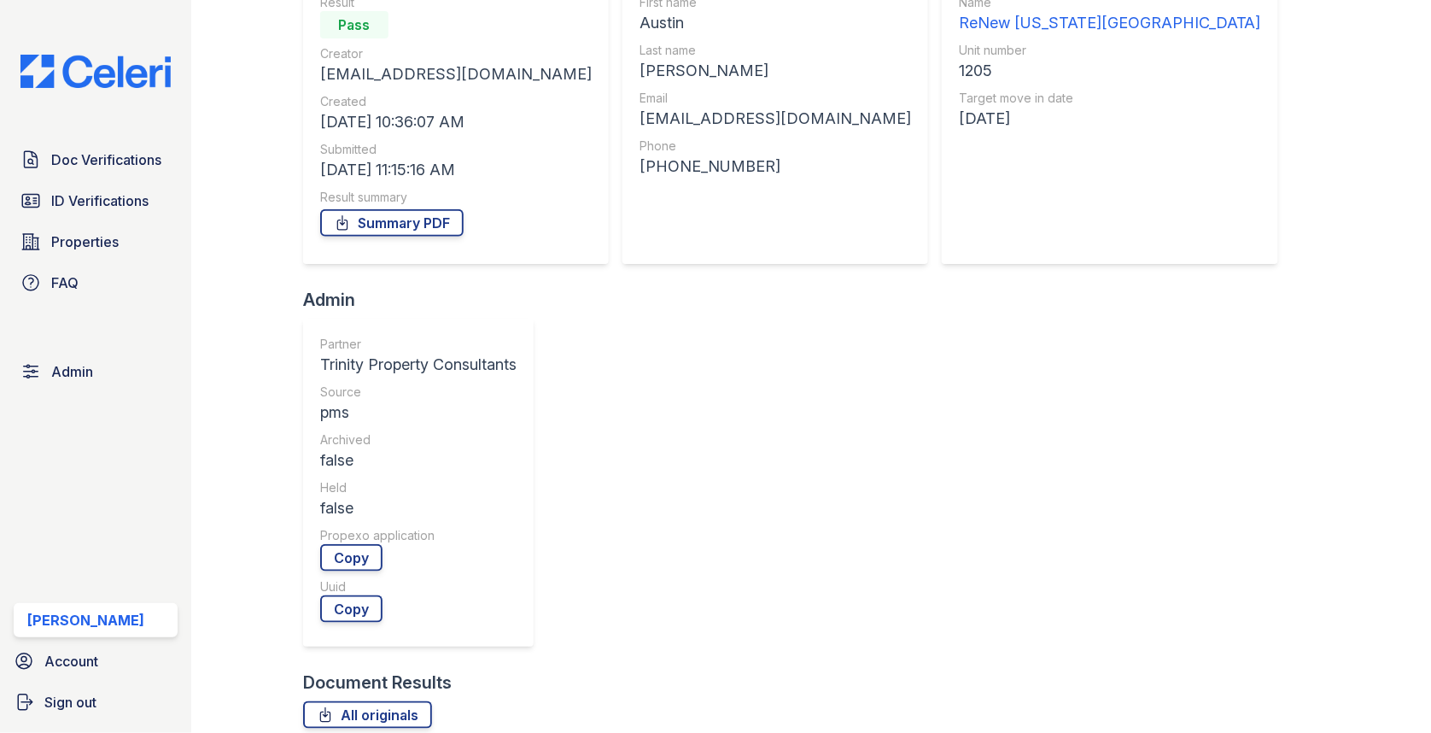
scroll to position [183, 0]
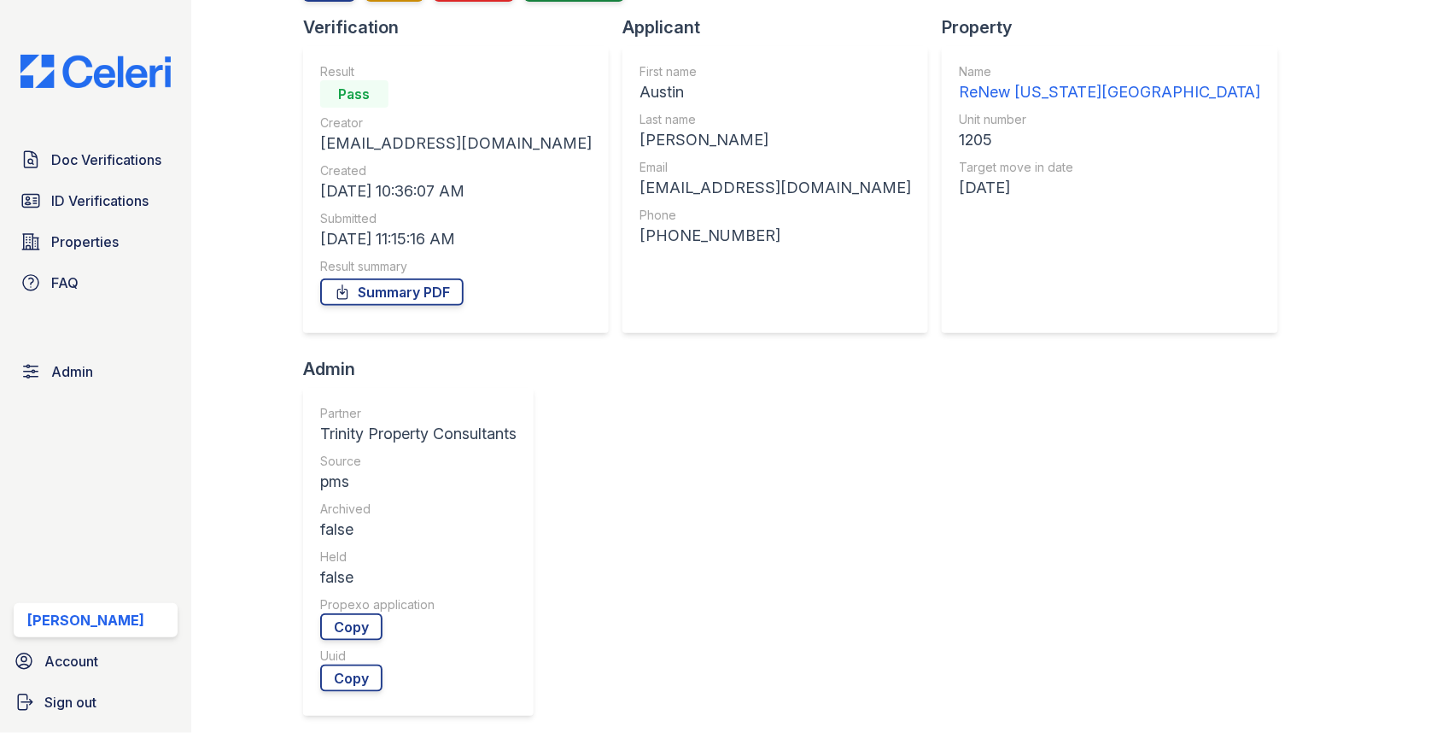
click at [959, 91] on div "ReNew [US_STATE][GEOGRAPHIC_DATA]" at bounding box center [1110, 92] width 302 height 24
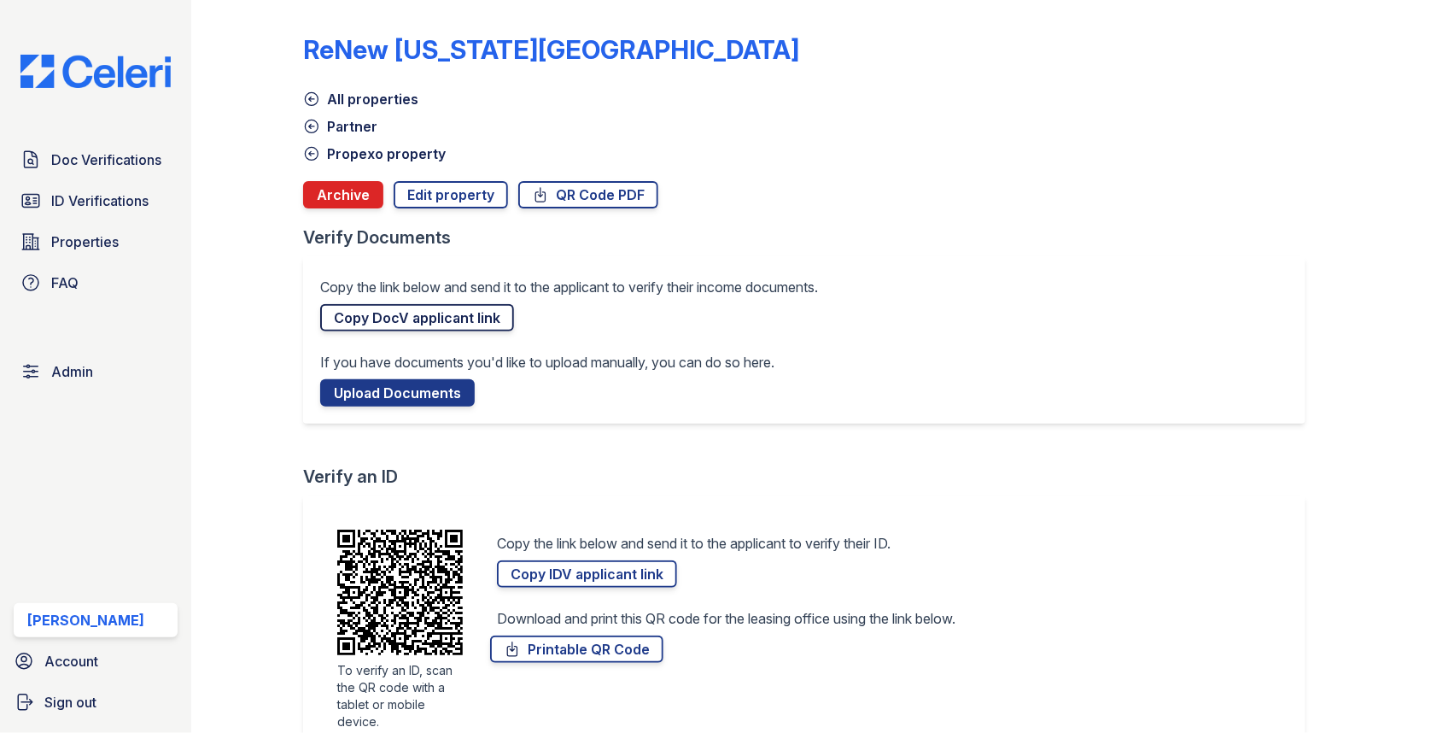
click at [462, 304] on link "Copy DocV applicant link" at bounding box center [417, 317] width 194 height 27
